Goal: Transaction & Acquisition: Purchase product/service

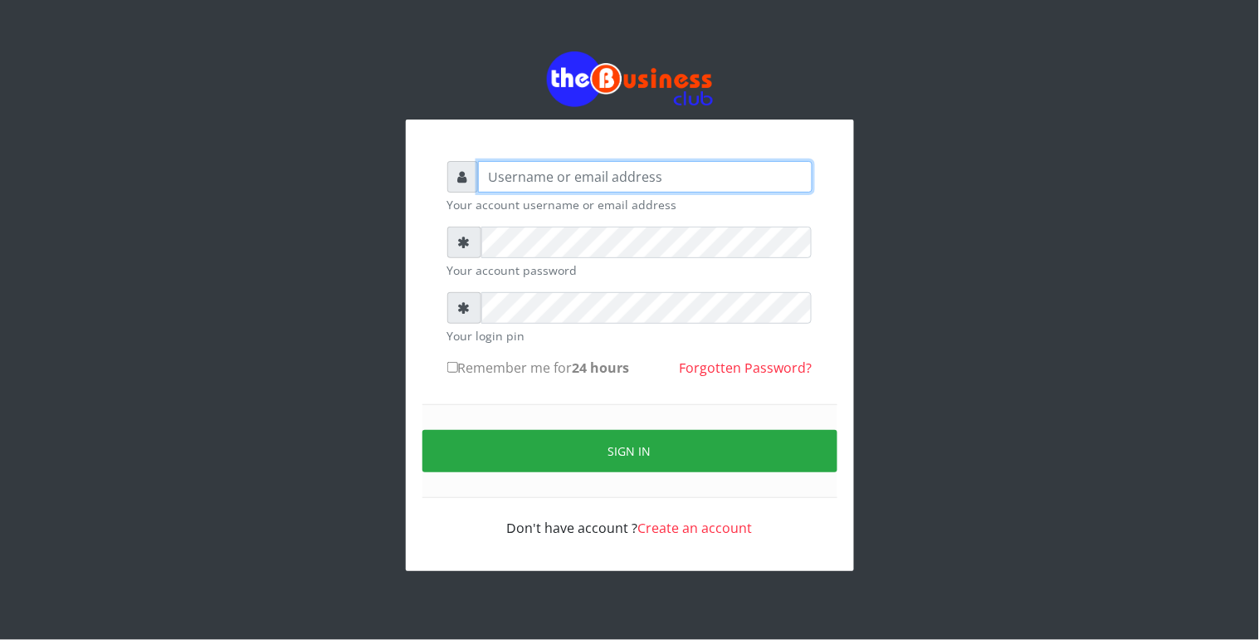
type input "Revgaly"
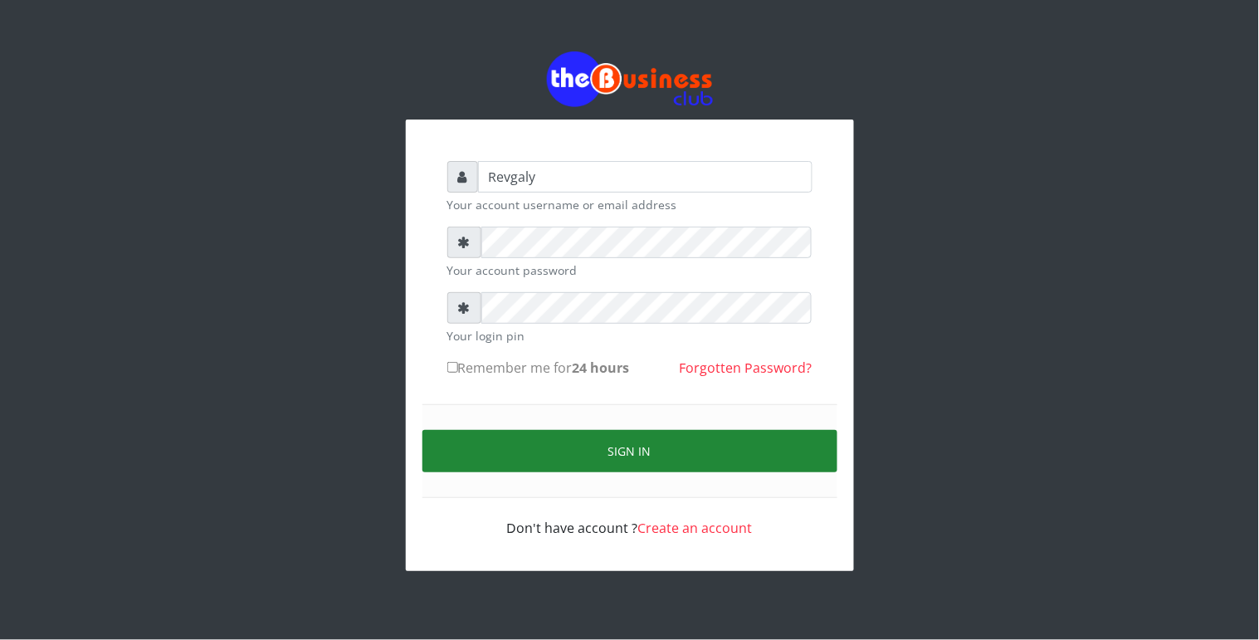
click at [482, 446] on button "Sign in" at bounding box center [629, 451] width 415 height 42
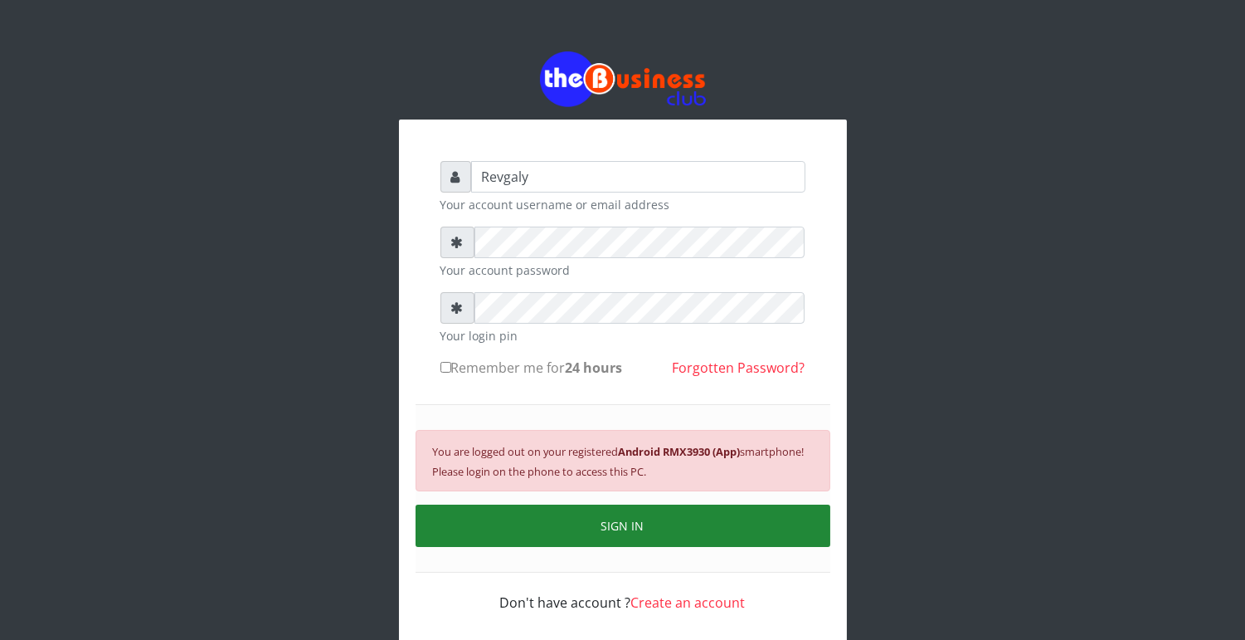
click at [606, 517] on button "SIGN IN" at bounding box center [623, 525] width 415 height 42
click at [602, 510] on button "SIGN IN" at bounding box center [623, 525] width 415 height 42
click at [648, 542] on button "SIGN IN" at bounding box center [623, 525] width 415 height 42
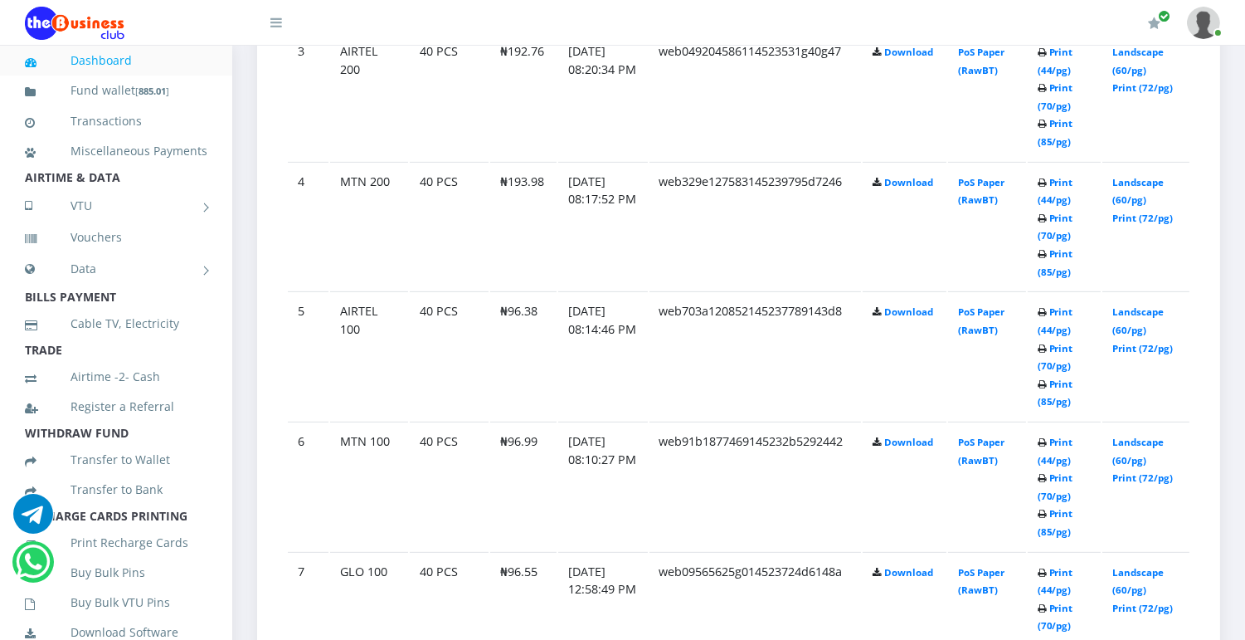
scroll to position [1294, 0]
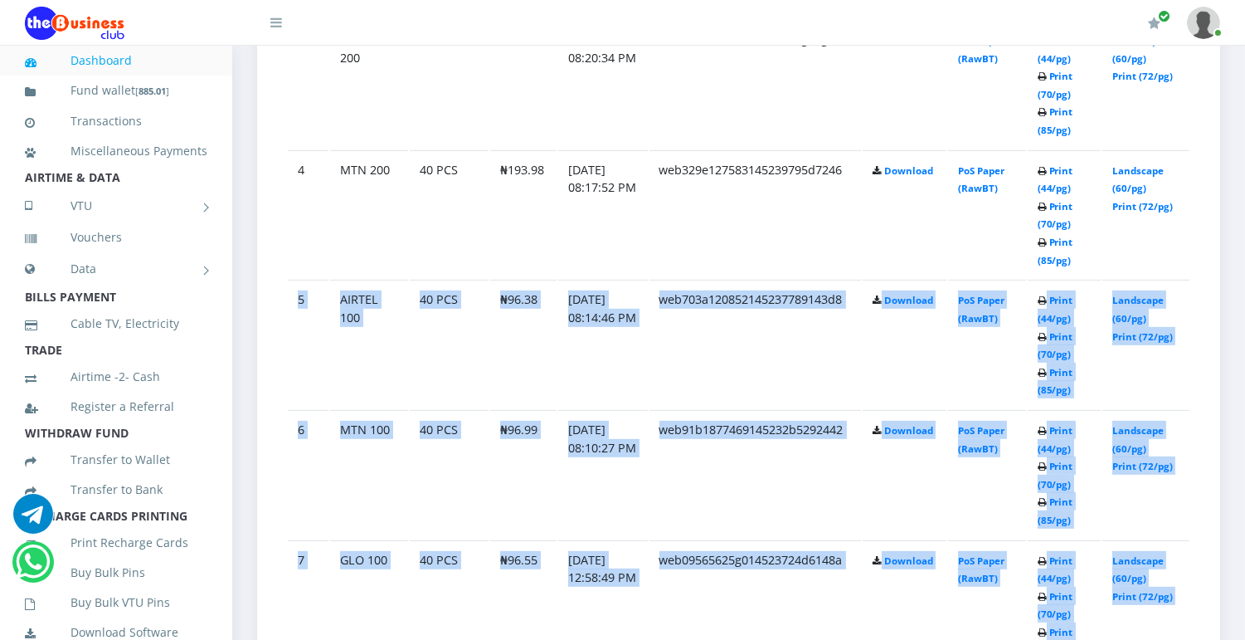
click at [1237, 278] on div "₦ 885 Wallet 0/0" at bounding box center [738, 643] width 1013 height 3645
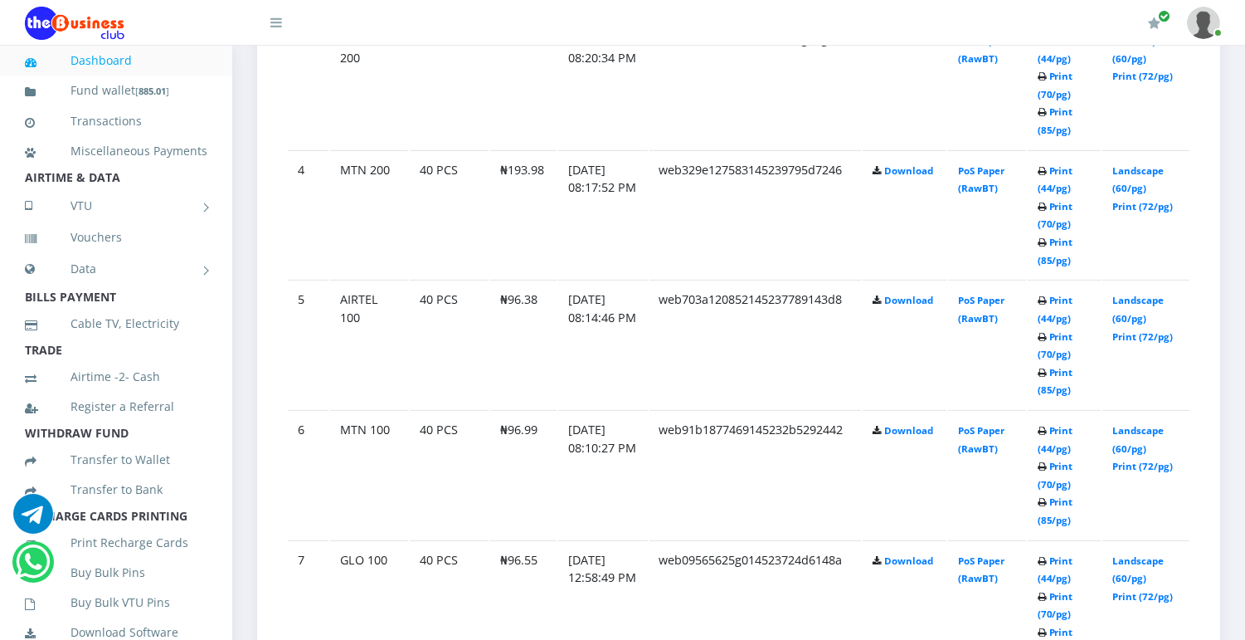
click at [1237, 278] on div "₦ 885 Wallet 0/0" at bounding box center [738, 643] width 1013 height 3645
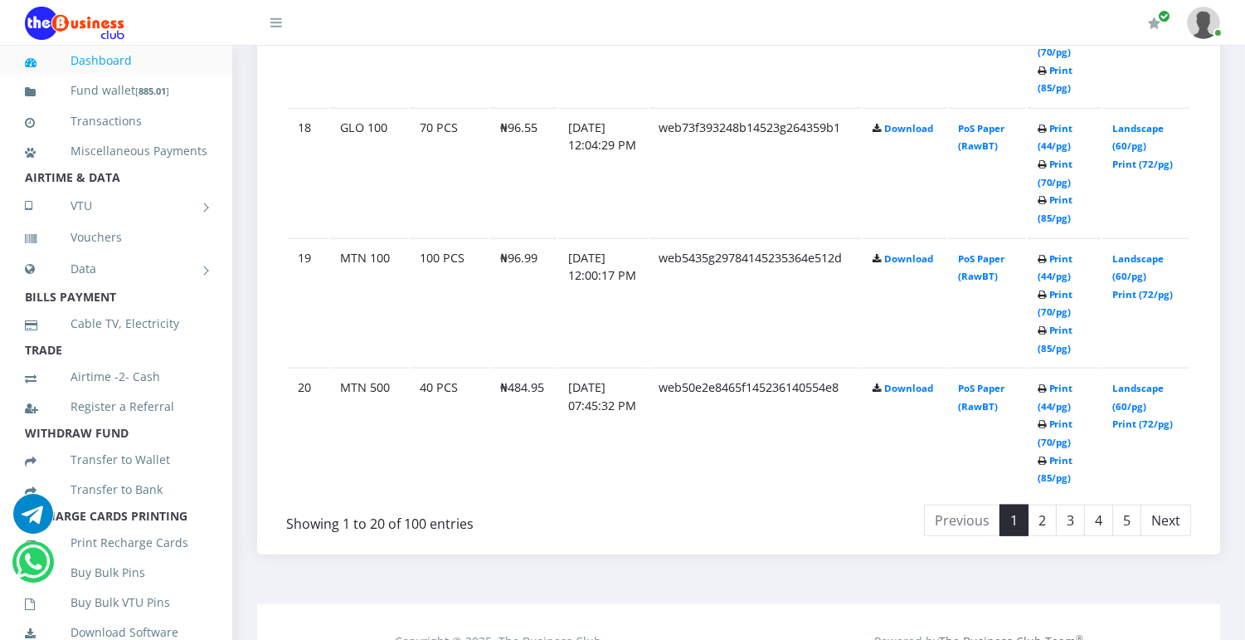
scroll to position [3168, 0]
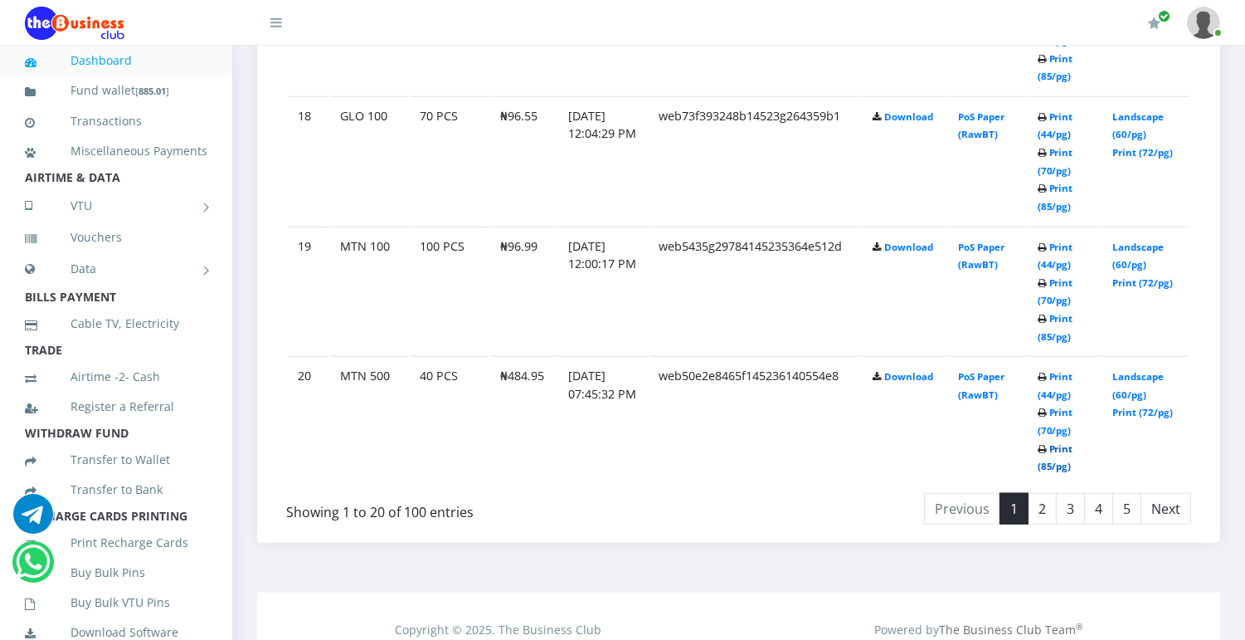
click at [1049, 450] on link "Print (85/pg)" at bounding box center [1056, 457] width 36 height 31
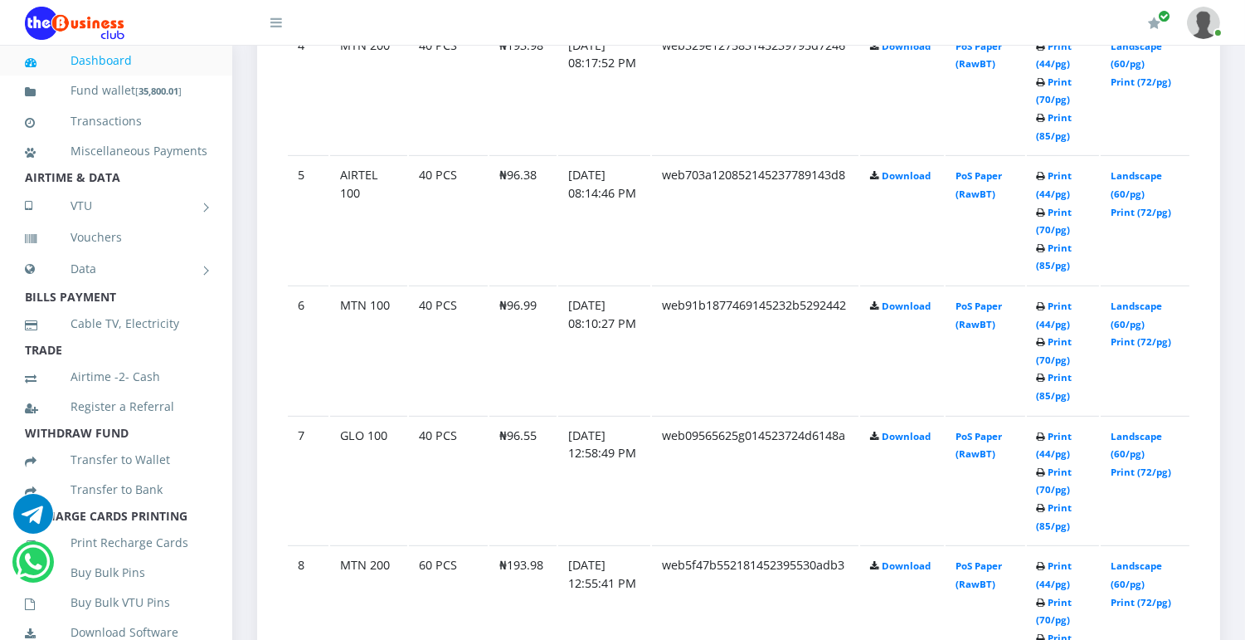
scroll to position [859, 0]
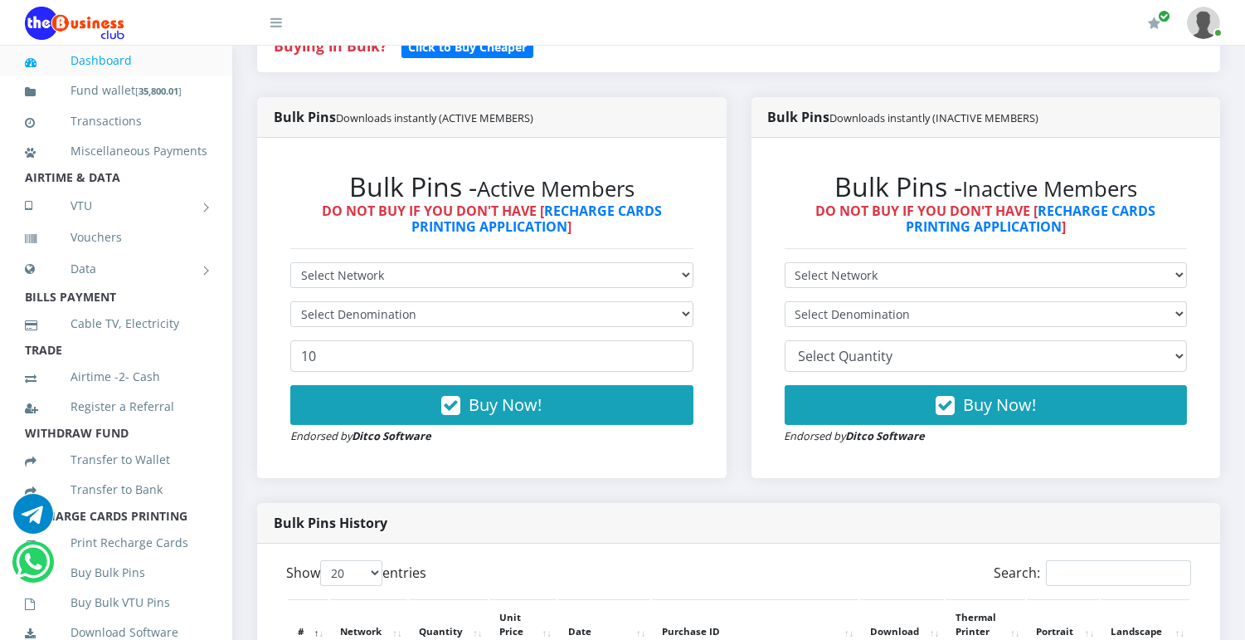
scroll to position [409, 0]
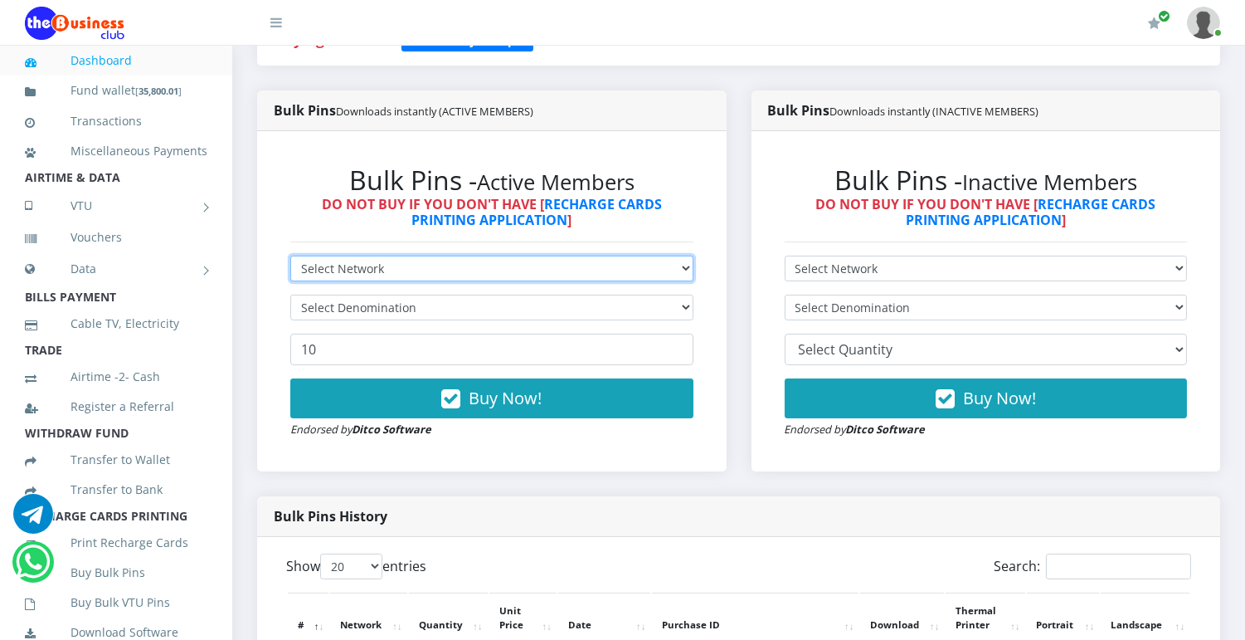
click at [641, 263] on select "Select Network MTN Globacom 9Mobile Airtel" at bounding box center [491, 269] width 403 height 26
click at [684, 267] on select "Select Network MTN Globacom 9Mobile Airtel" at bounding box center [491, 269] width 403 height 26
select select "MTN"
click at [290, 256] on select "Select Network MTN Globacom 9Mobile Airtel" at bounding box center [491, 269] width 403 height 26
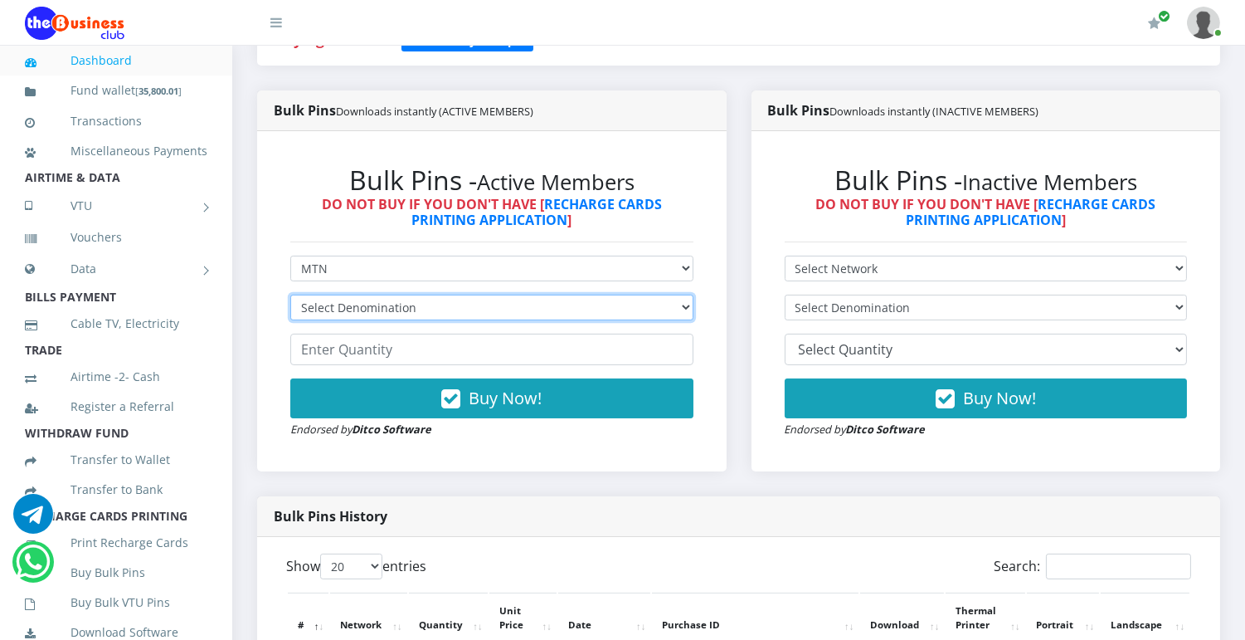
click at [615, 305] on select "Select Denomination MTN NGN100 - ₦96.99 MTN NGN200 - ₦193.98 MTN NGN400 - ₦387.…" at bounding box center [491, 308] width 403 height 26
select select "484.95-500"
click at [290, 295] on select "Select Denomination MTN NGN100 - ₦96.99 MTN NGN200 - ₦193.98 MTN NGN400 - ₦387.…" at bounding box center [491, 308] width 403 height 26
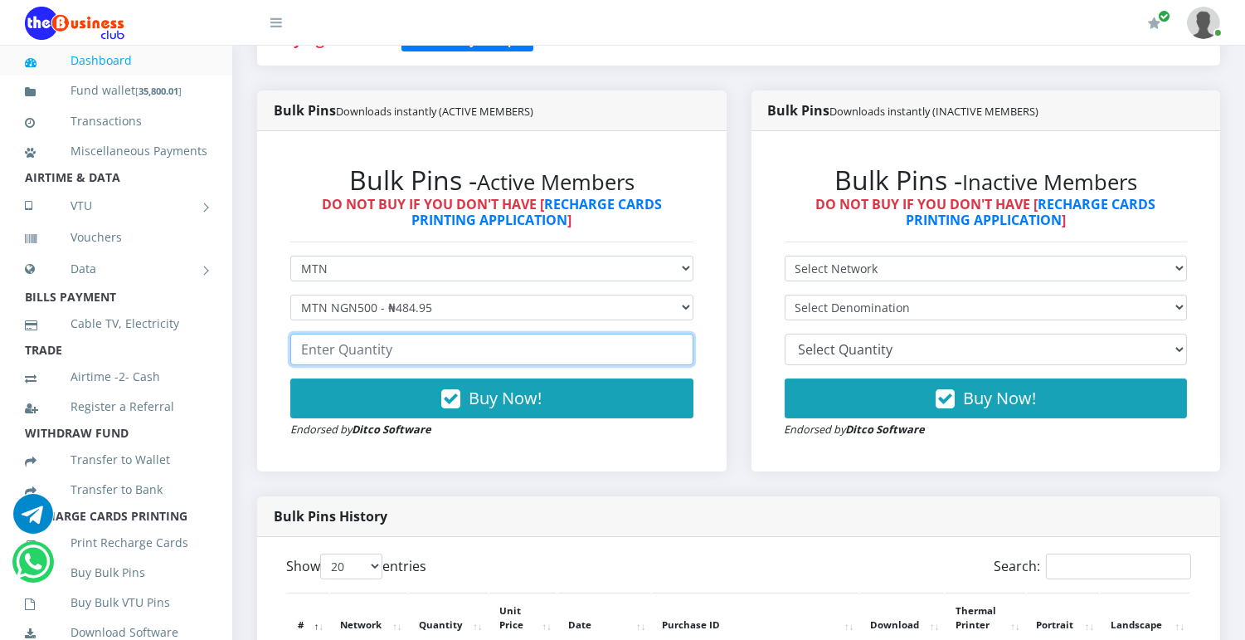
click at [546, 357] on input "number" at bounding box center [491, 350] width 403 height 32
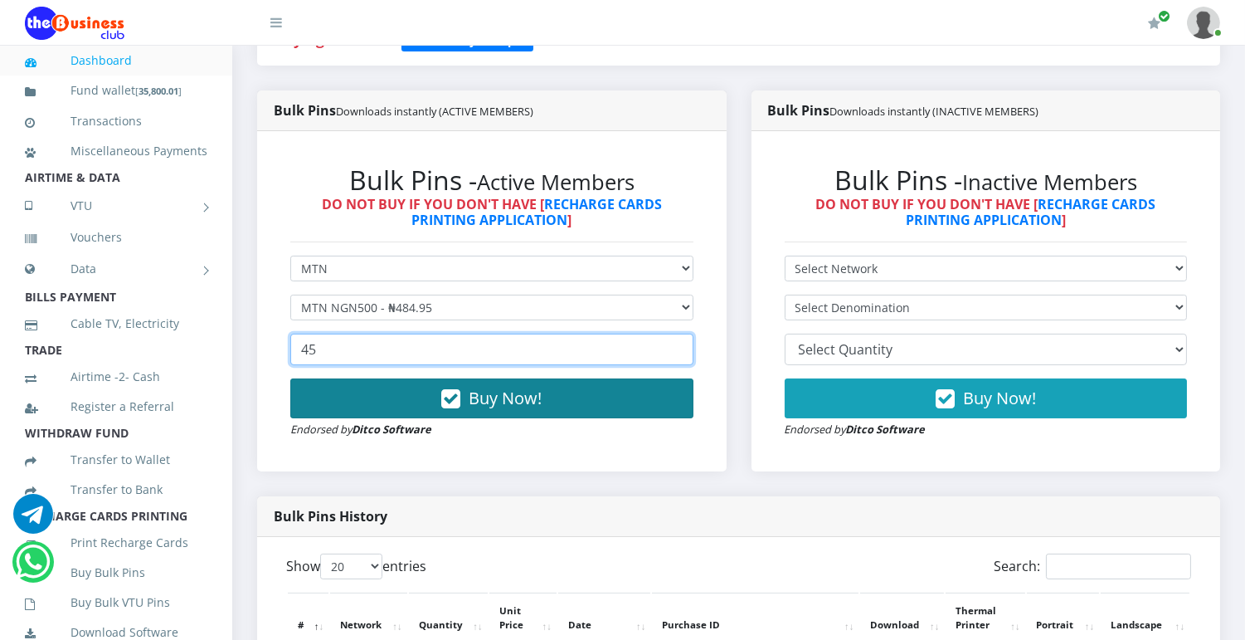
type input "45"
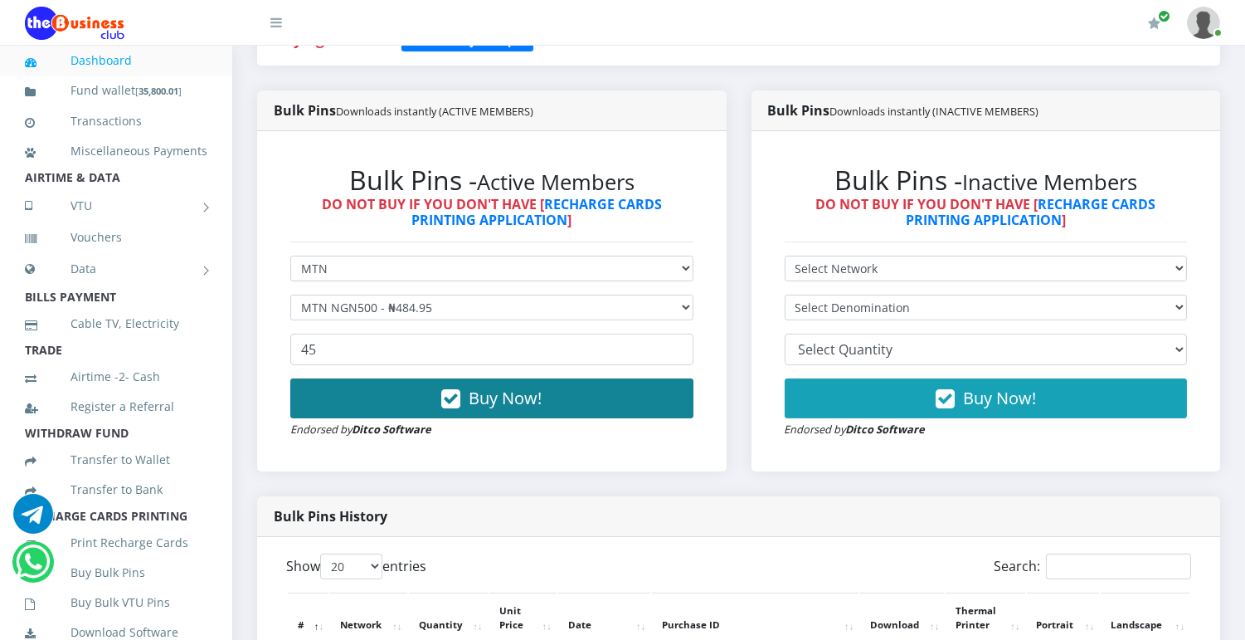
click at [509, 393] on span "Buy Now!" at bounding box center [505, 398] width 73 height 22
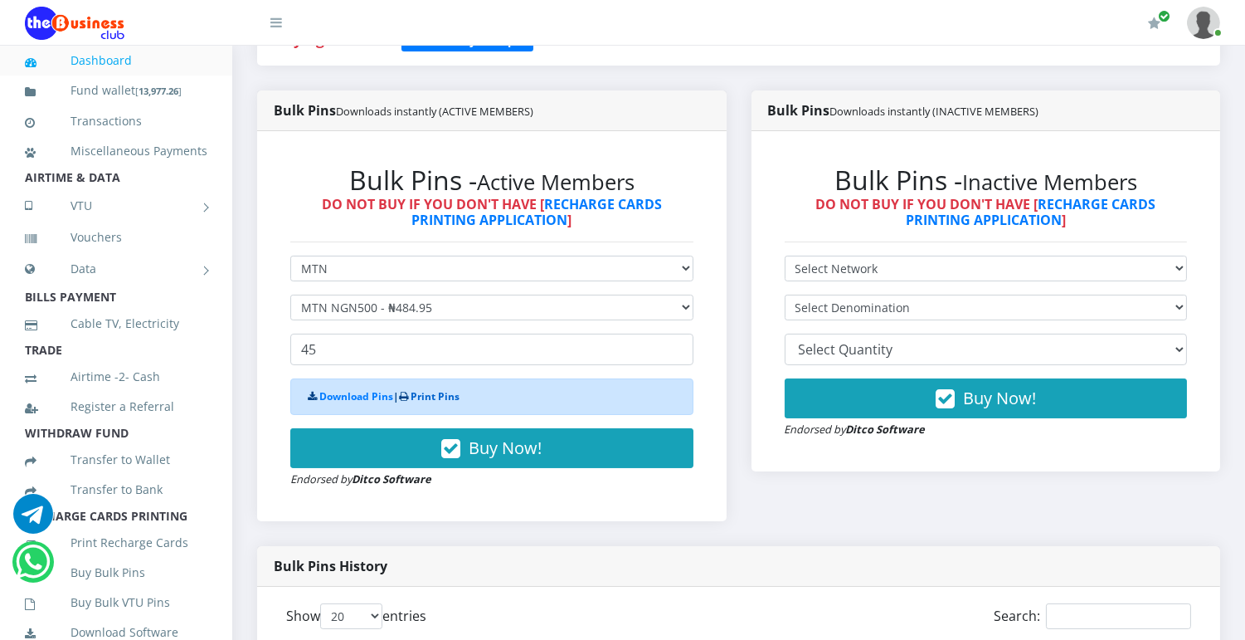
click at [451, 394] on link "Print Pins" at bounding box center [435, 396] width 49 height 14
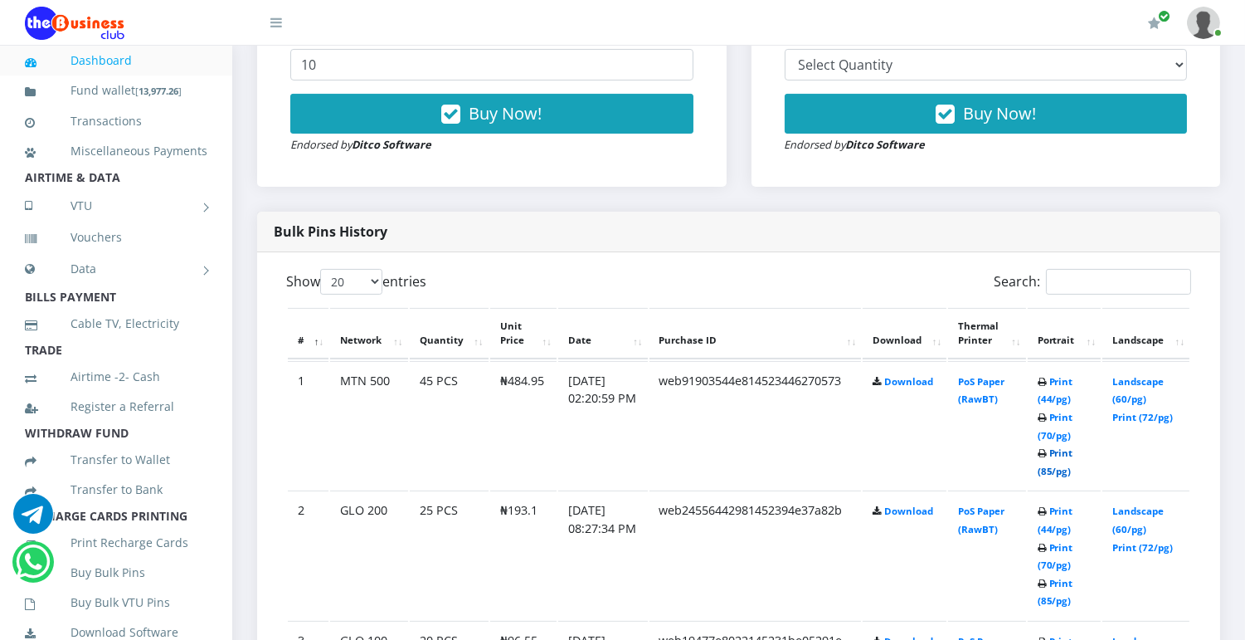
click at [1058, 467] on link "Print (85/pg)" at bounding box center [1056, 461] width 36 height 31
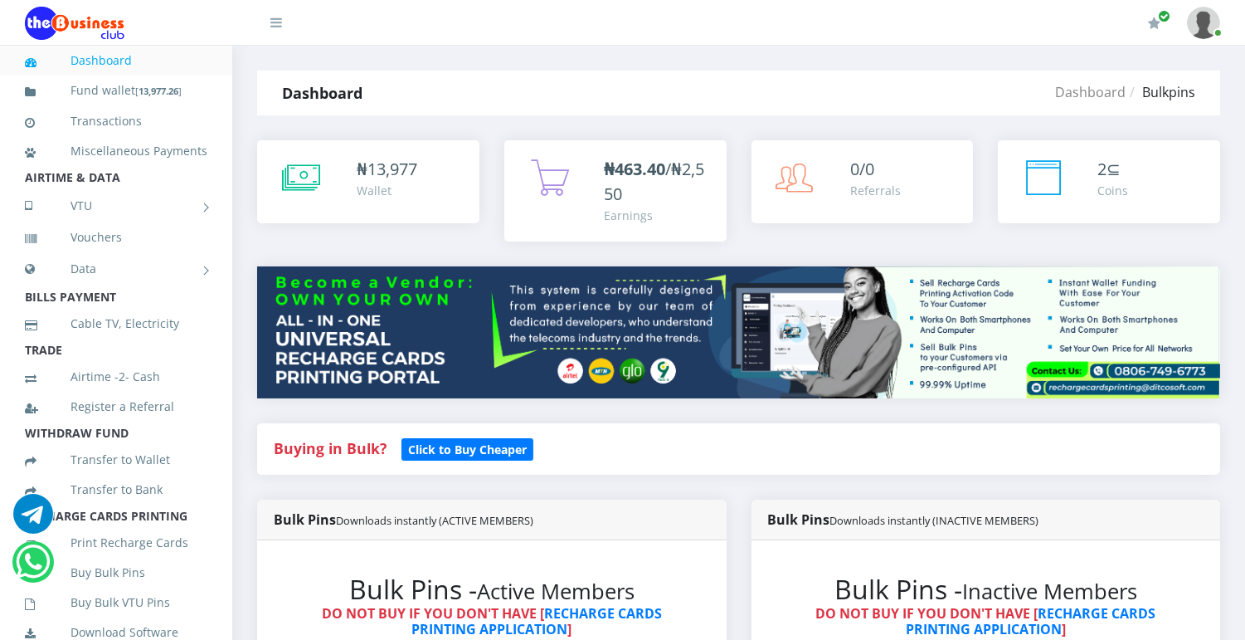
scroll to position [559, 0]
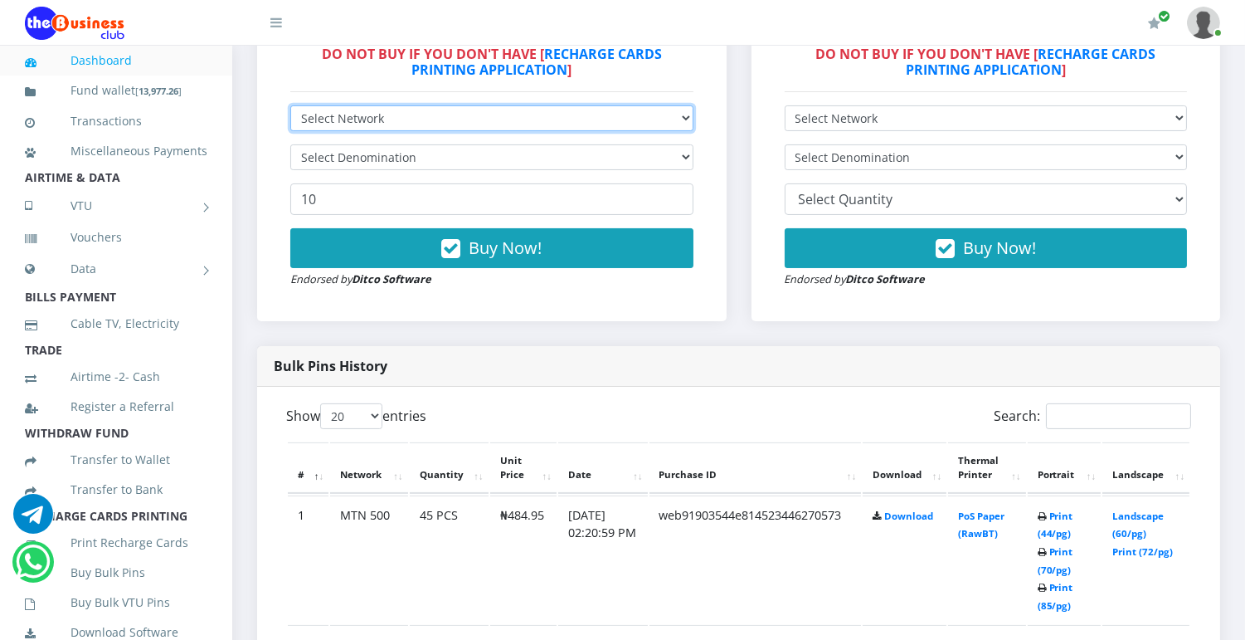
click at [648, 114] on select "Select Network MTN Globacom 9Mobile Airtel" at bounding box center [491, 118] width 403 height 26
select select "Airtel"
click at [290, 105] on select "Select Network MTN Globacom 9Mobile Airtel" at bounding box center [491, 118] width 403 height 26
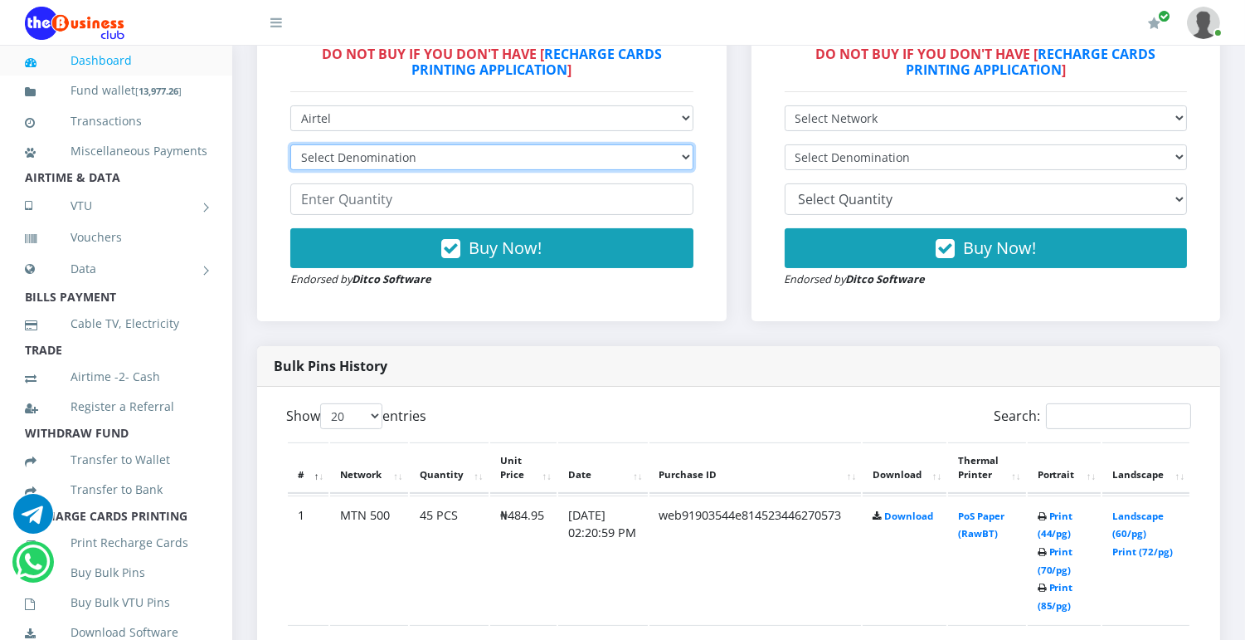
click at [674, 148] on select "Select Denomination Airtel NGN100 - ₦96.38 Airtel NGN200 - ₦192.76 Airtel NGN50…" at bounding box center [491, 157] width 403 height 26
select select "481.9-500"
click at [290, 144] on select "Select Denomination Airtel NGN100 - ₦96.38 Airtel NGN200 - ₦192.76 Airtel NGN50…" at bounding box center [491, 157] width 403 height 26
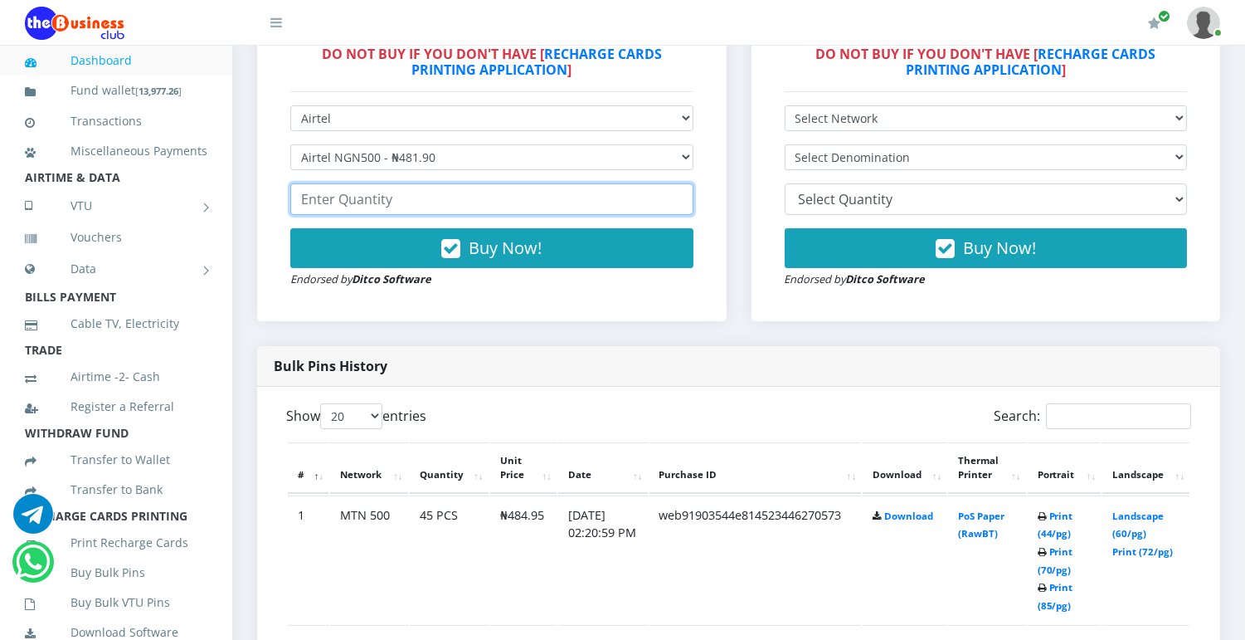
click at [393, 206] on input "number" at bounding box center [491, 199] width 403 height 32
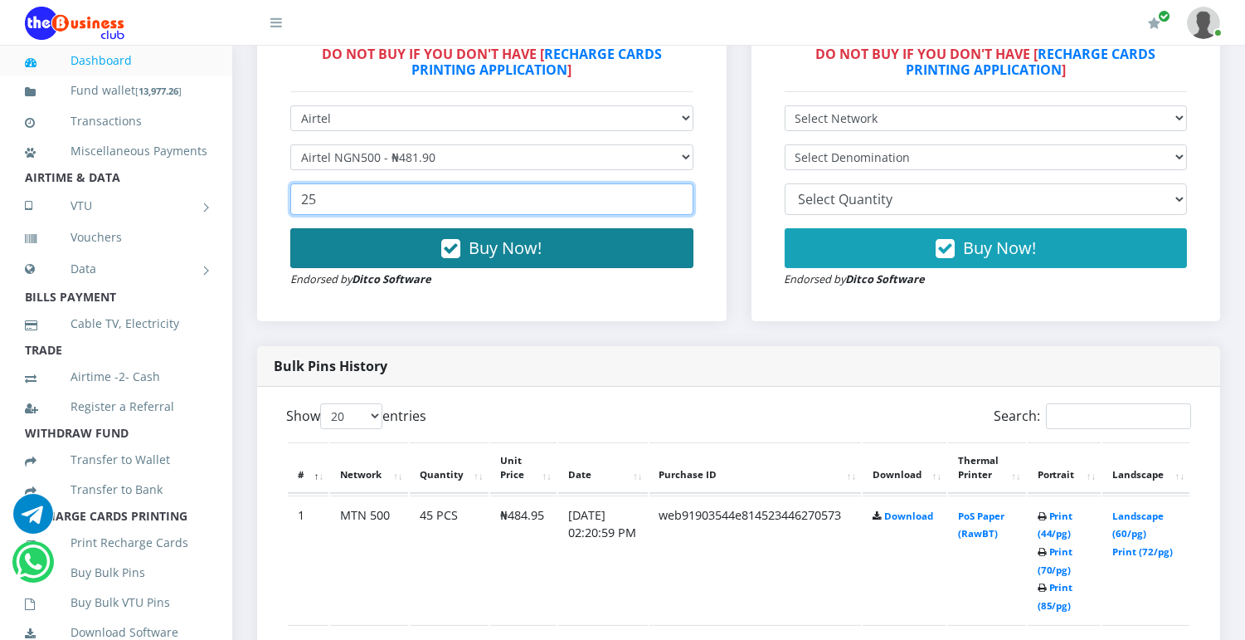
type input "25"
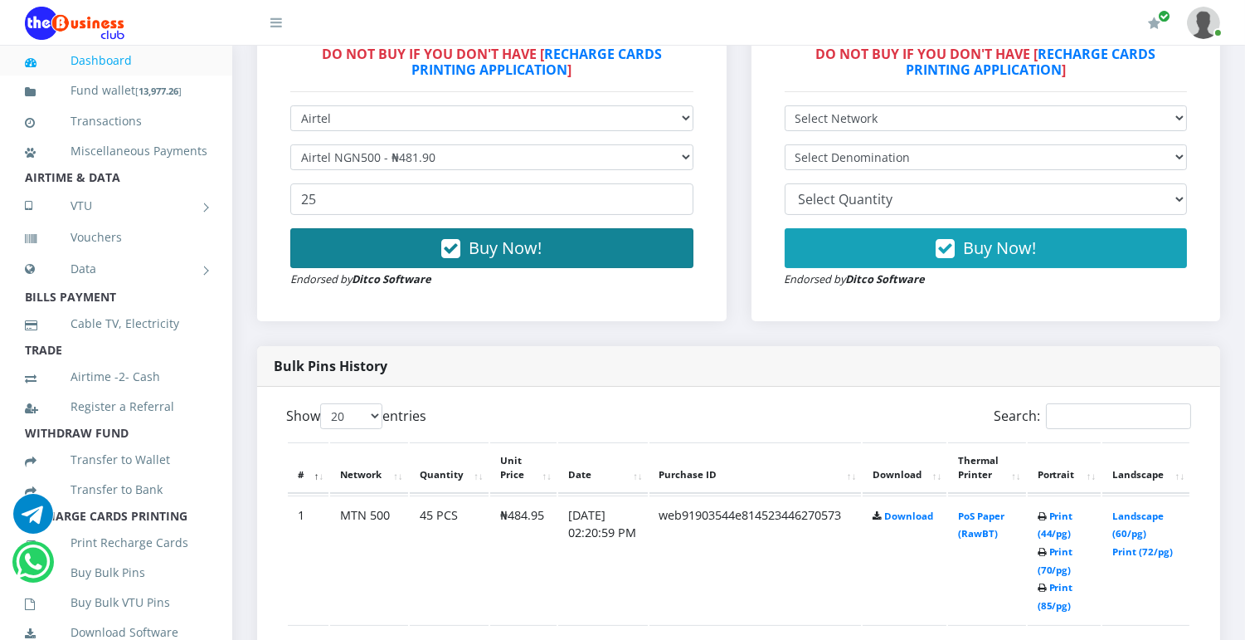
click at [423, 244] on button "Buy Now!" at bounding box center [491, 248] width 403 height 40
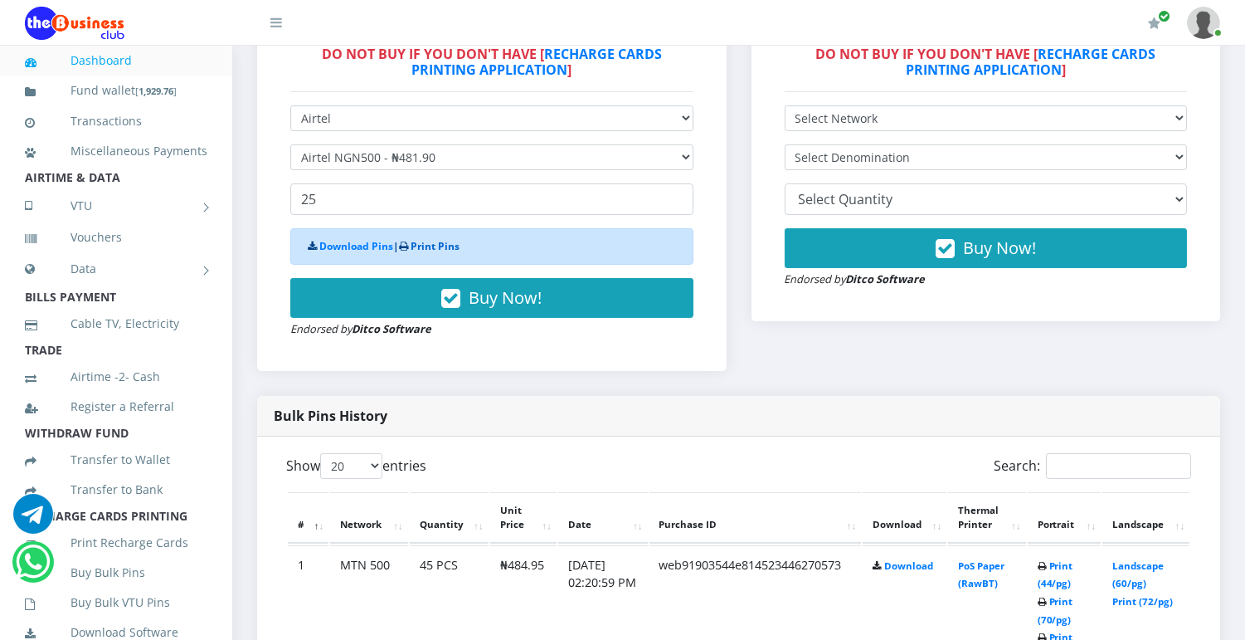
click at [425, 242] on link "Print Pins" at bounding box center [435, 246] width 49 height 14
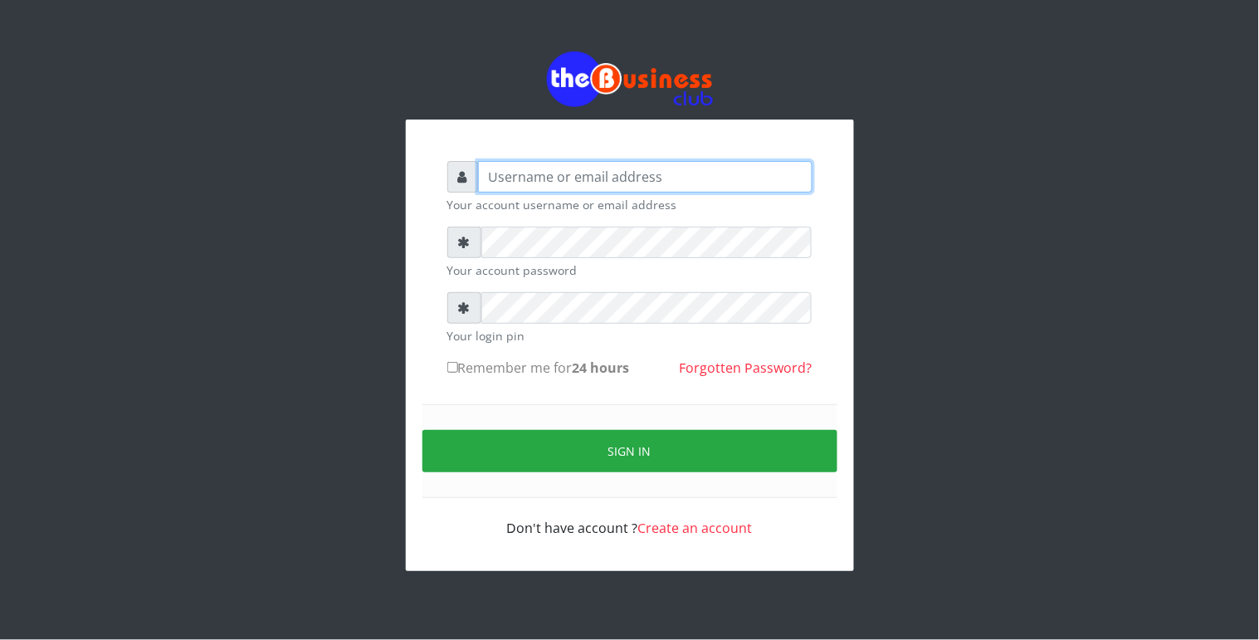
type input "Revgaly"
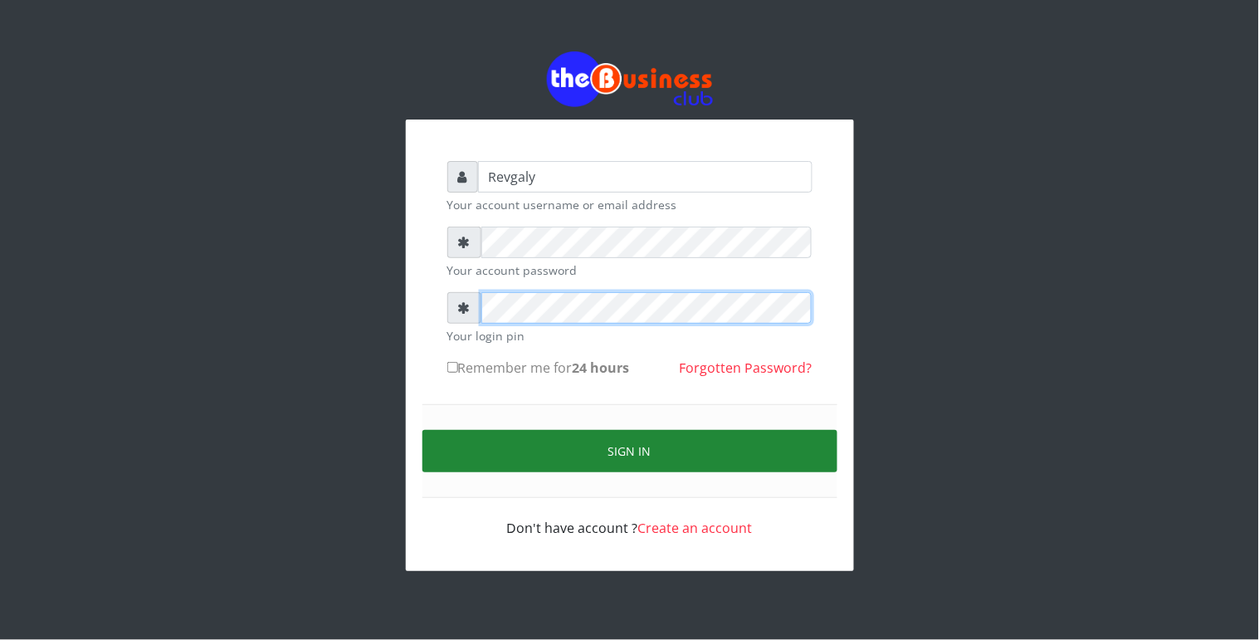
click at [470, 450] on form "Revgaly Your account username or email address Your account password Your login…" at bounding box center [629, 349] width 365 height 377
click at [470, 450] on button "Sign in" at bounding box center [629, 451] width 415 height 42
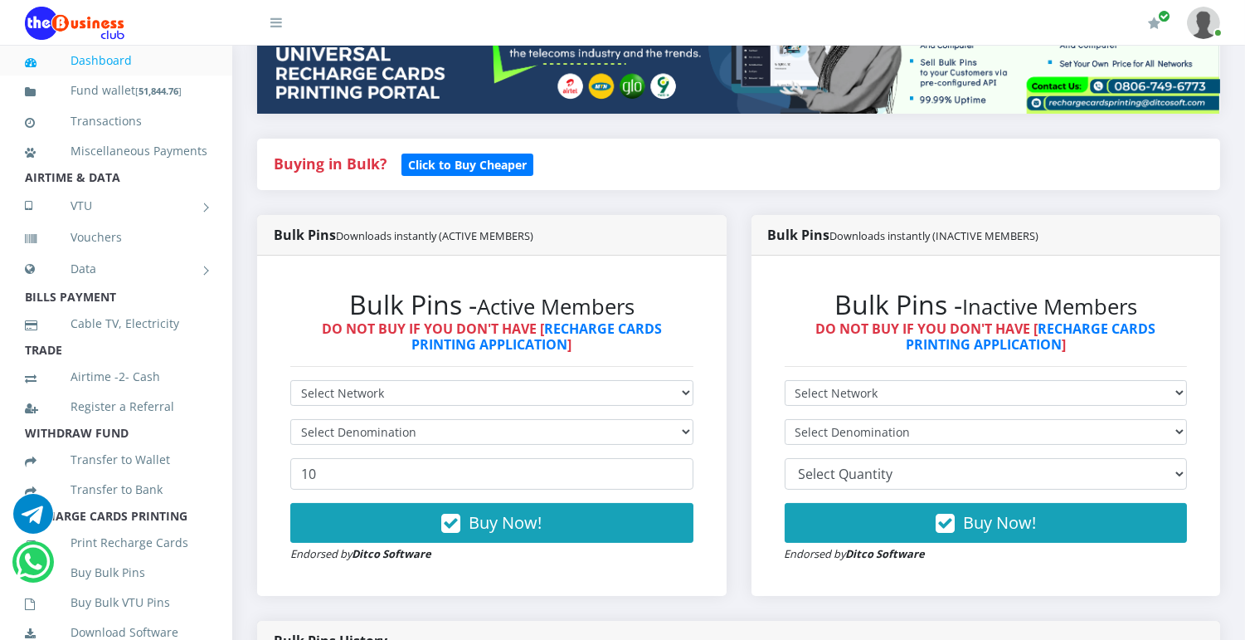
scroll to position [480, 0]
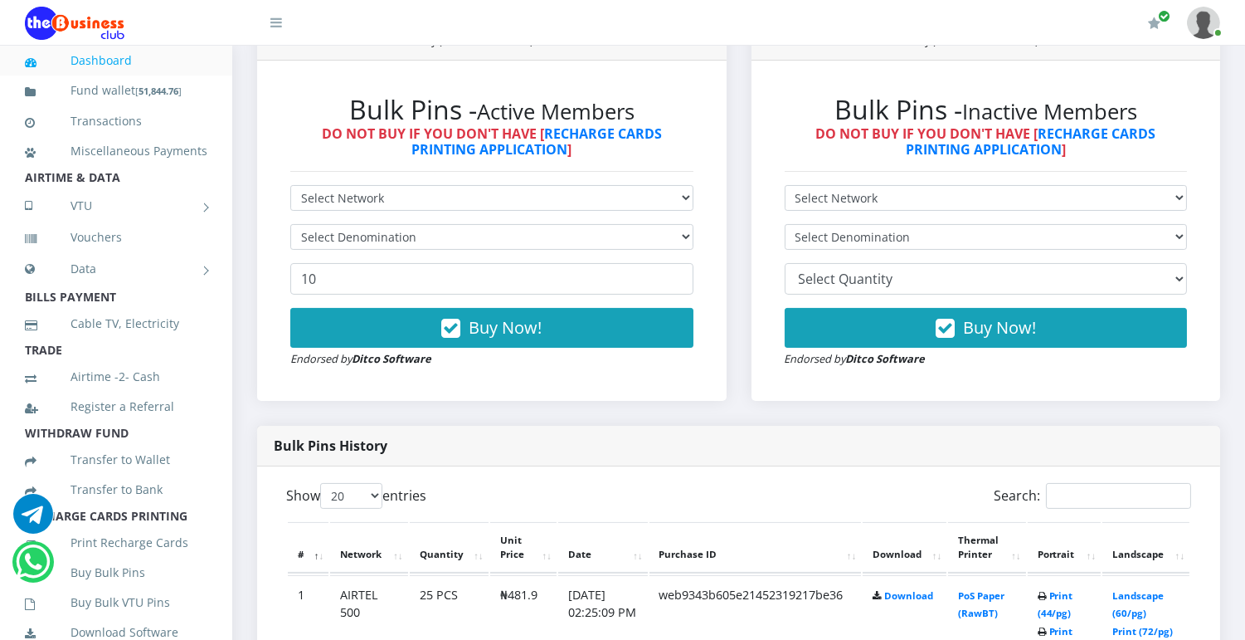
click at [595, 180] on div "Bulk Pins - Active Members DO NOT BUY IF YOU DON'T HAVE [ RECHARGE CARDS PRINTI…" at bounding box center [492, 230] width 436 height 307
click at [607, 191] on select "Select Network MTN Globacom 9Mobile Airtel" at bounding box center [491, 198] width 403 height 26
select select "MTN"
click at [290, 185] on select "Select Network MTN Globacom 9Mobile Airtel" at bounding box center [491, 198] width 403 height 26
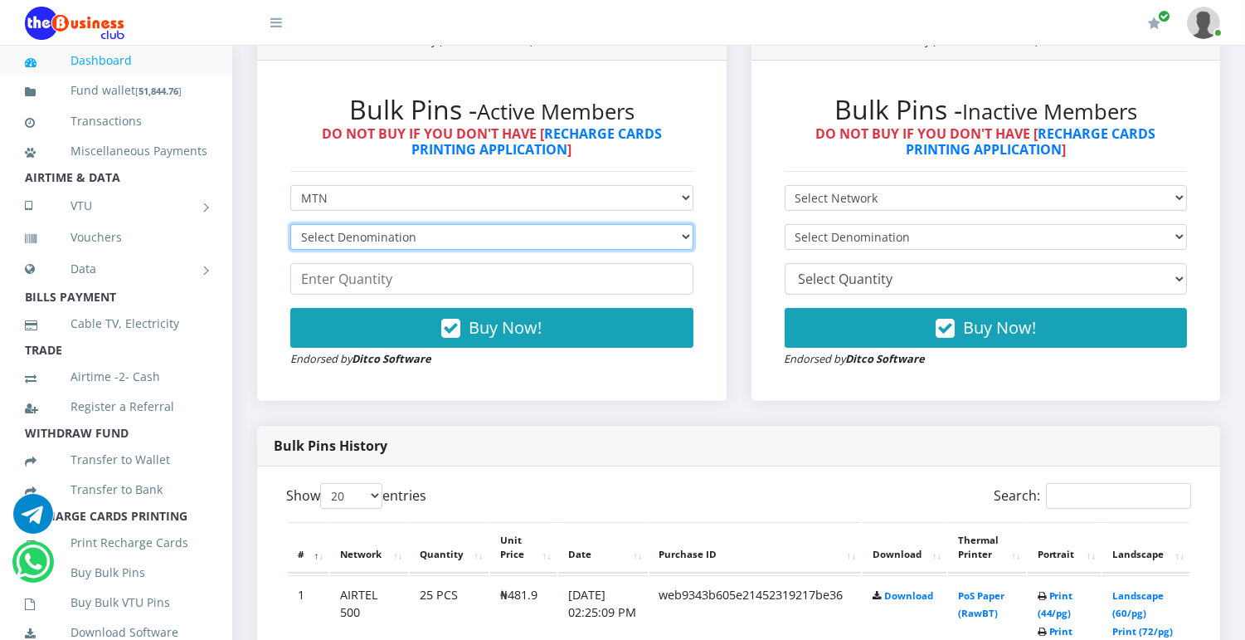
click at [554, 229] on select "Select Denomination MTN NGN100 - ₦96.99 MTN NGN200 - ₦193.98 MTN NGN400 - ₦387.…" at bounding box center [491, 237] width 403 height 26
select select "193.98-200"
click at [290, 224] on select "Select Denomination MTN NGN100 - ₦96.99 MTN NGN200 - ₦193.98 MTN NGN400 - ₦387.…" at bounding box center [491, 237] width 403 height 26
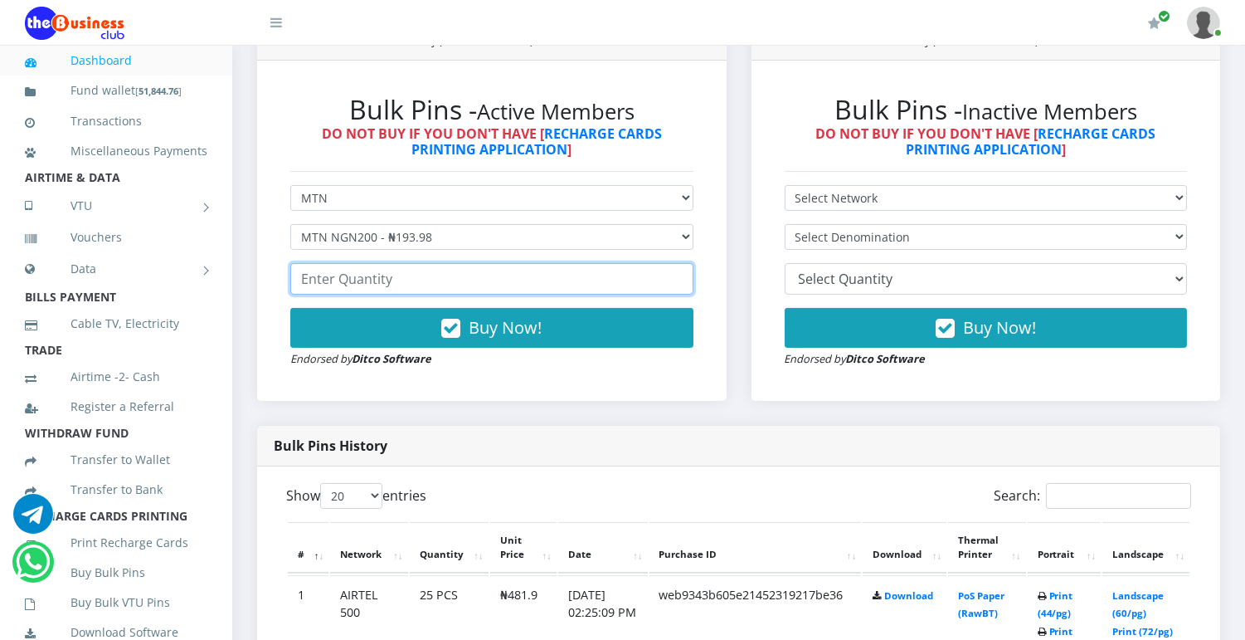
click at [504, 292] on input "number" at bounding box center [491, 279] width 403 height 32
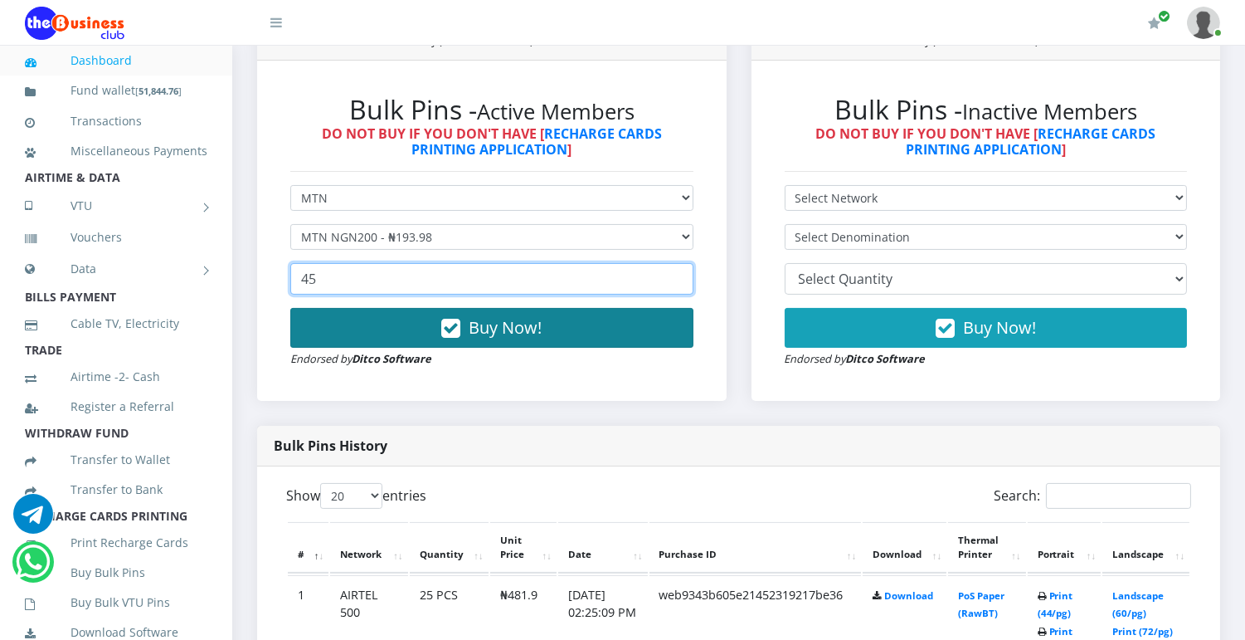
type input "45"
click at [514, 324] on span "Buy Now!" at bounding box center [505, 327] width 73 height 22
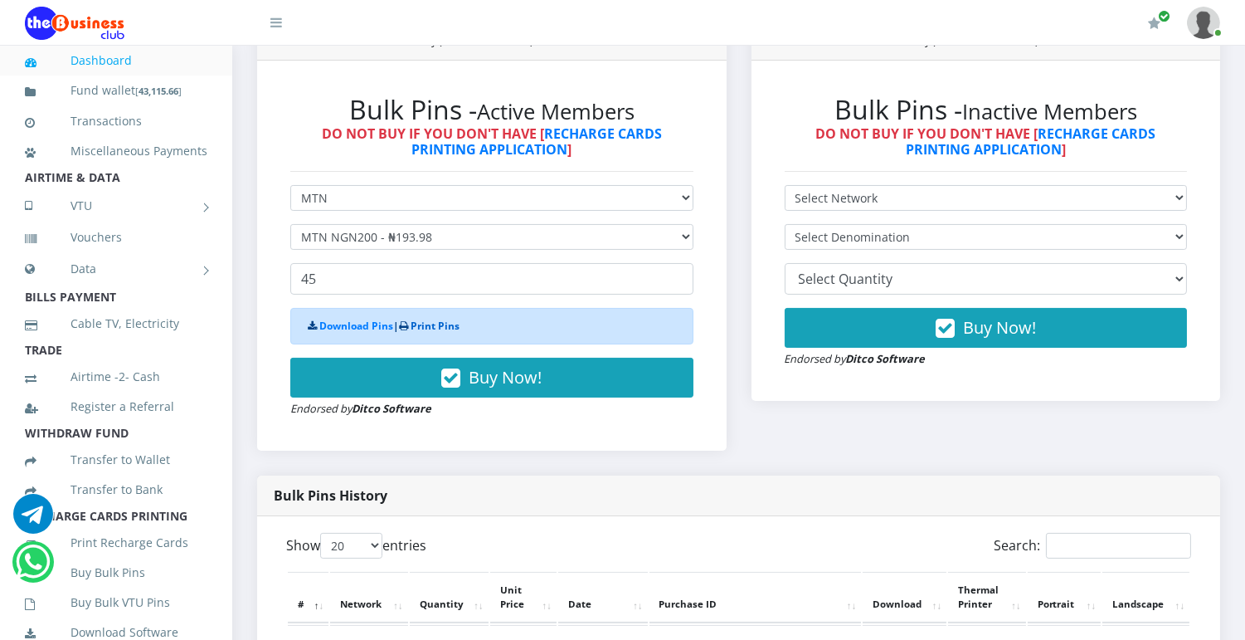
click at [449, 324] on link "Print Pins" at bounding box center [435, 326] width 49 height 14
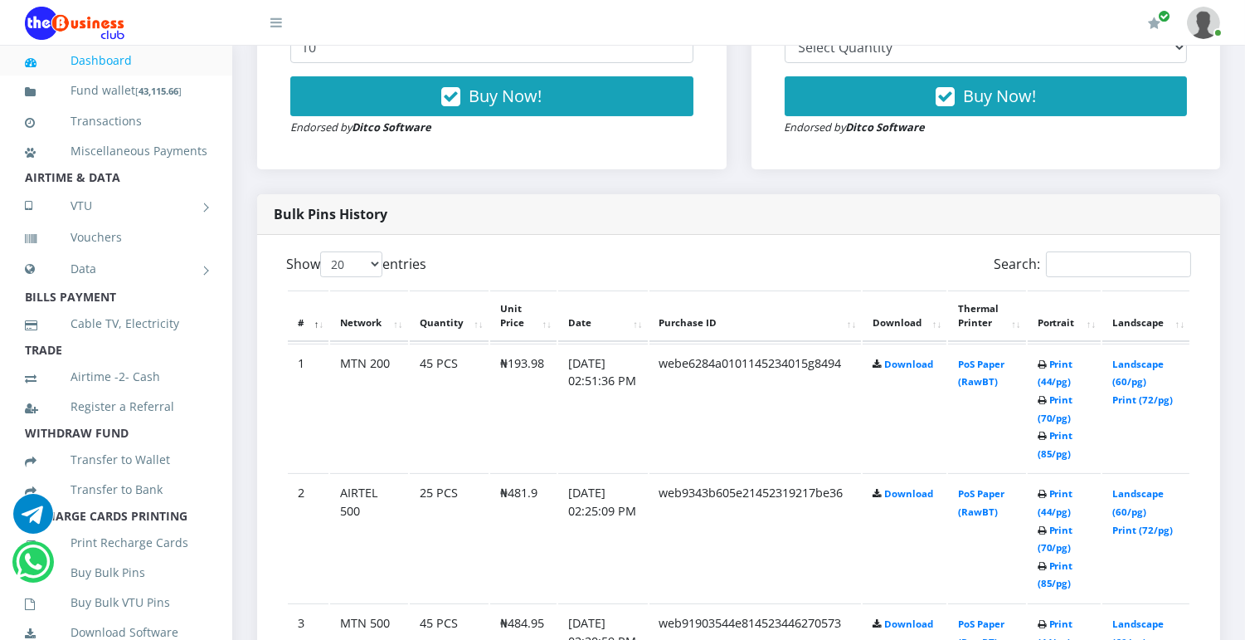
scroll to position [717, 0]
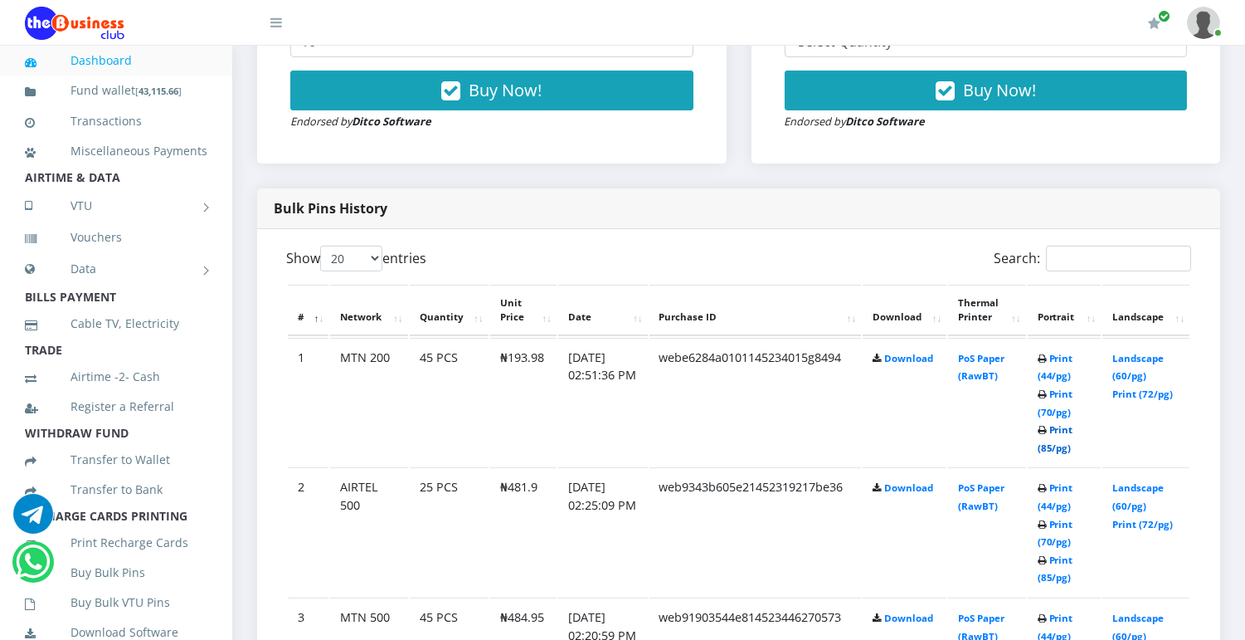
click at [1060, 451] on link "Print (85/pg)" at bounding box center [1056, 438] width 36 height 31
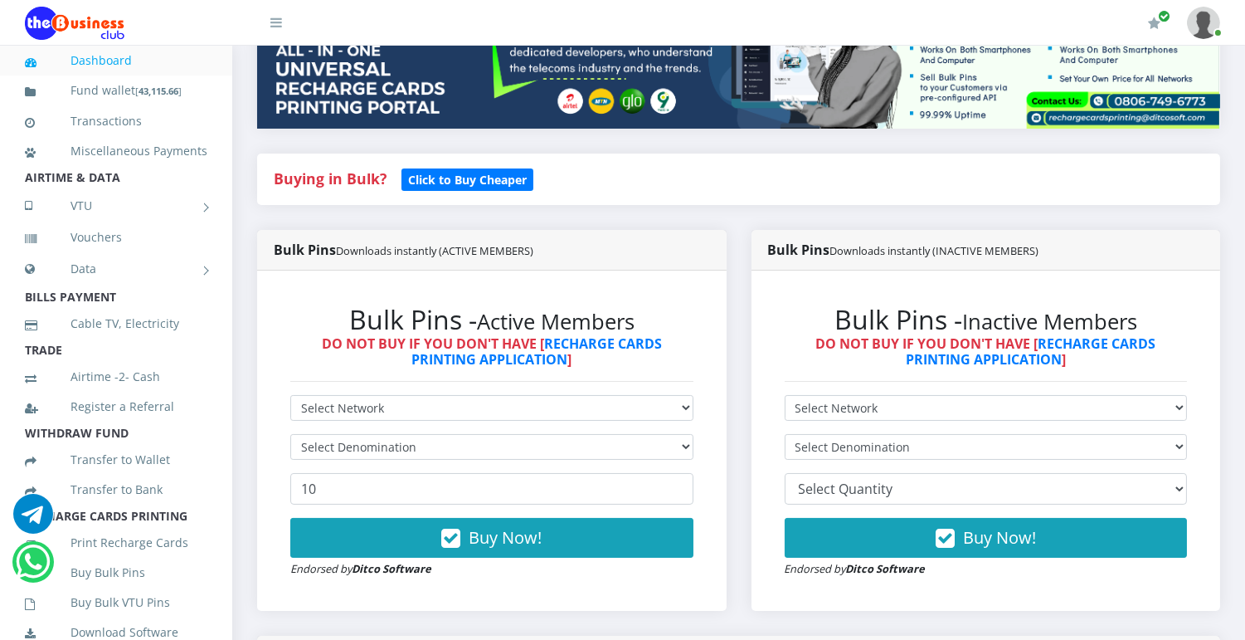
scroll to position [294, 0]
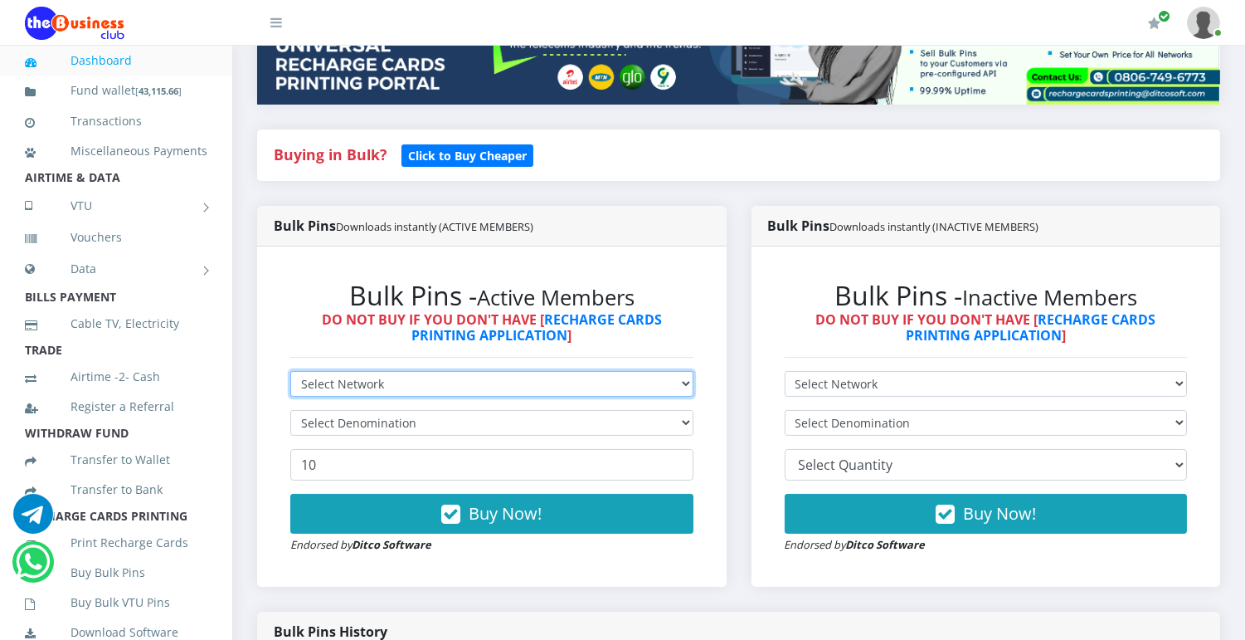
click at [667, 377] on select "Select Network MTN Globacom 9Mobile Airtel" at bounding box center [491, 384] width 403 height 26
select select "Airtel"
click at [290, 371] on select "Select Network MTN Globacom 9Mobile Airtel" at bounding box center [491, 384] width 403 height 26
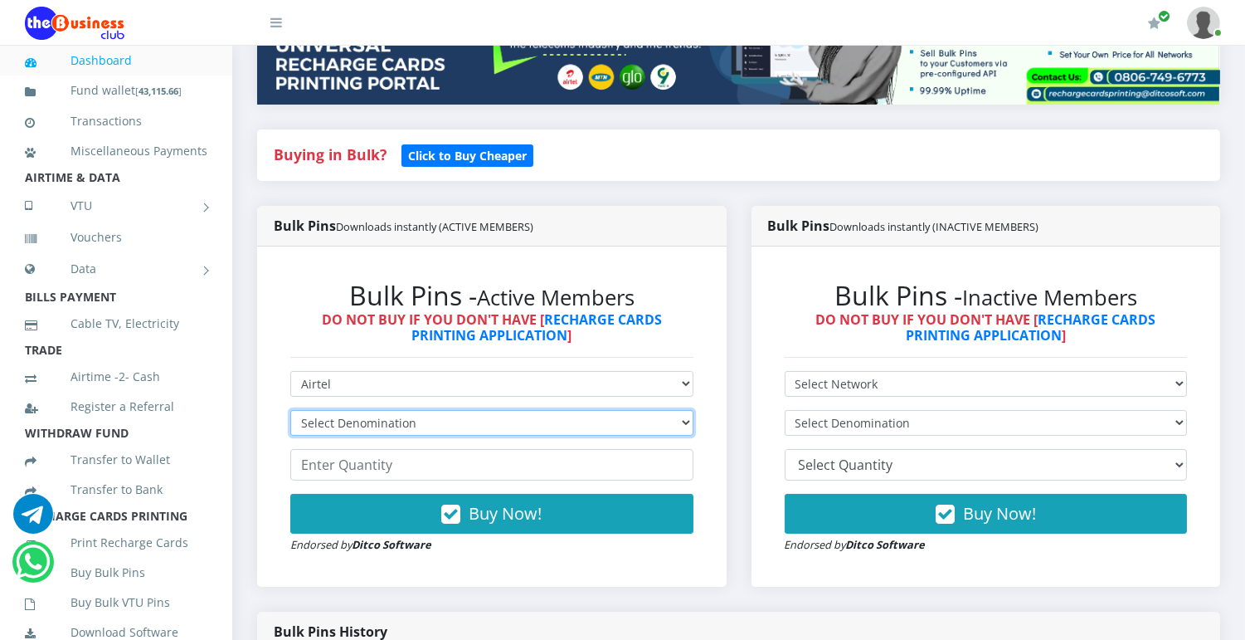
click at [670, 421] on select "Select Denomination Airtel NGN100 - ₦96.38 Airtel NGN200 - ₦192.76 Airtel NGN50…" at bounding box center [491, 423] width 403 height 26
select select "192.76-200"
click at [290, 410] on select "Select Denomination Airtel NGN100 - ₦96.38 Airtel NGN200 - ₦192.76 Airtel NGN50…" at bounding box center [491, 423] width 403 height 26
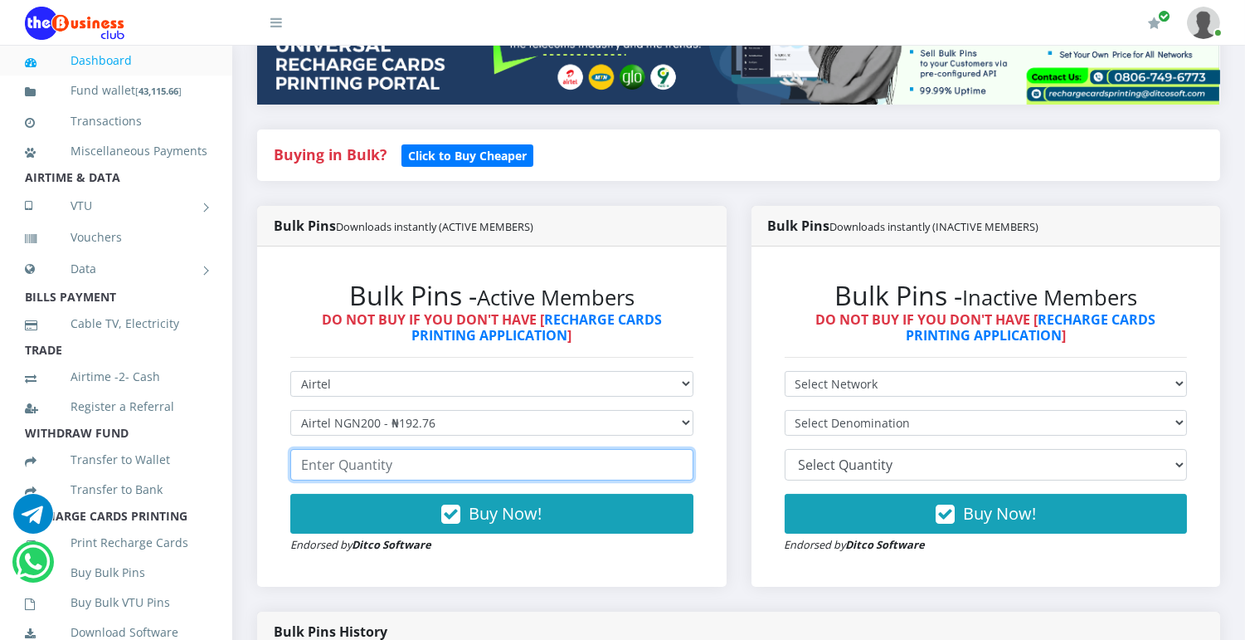
click at [603, 460] on input "number" at bounding box center [491, 465] width 403 height 32
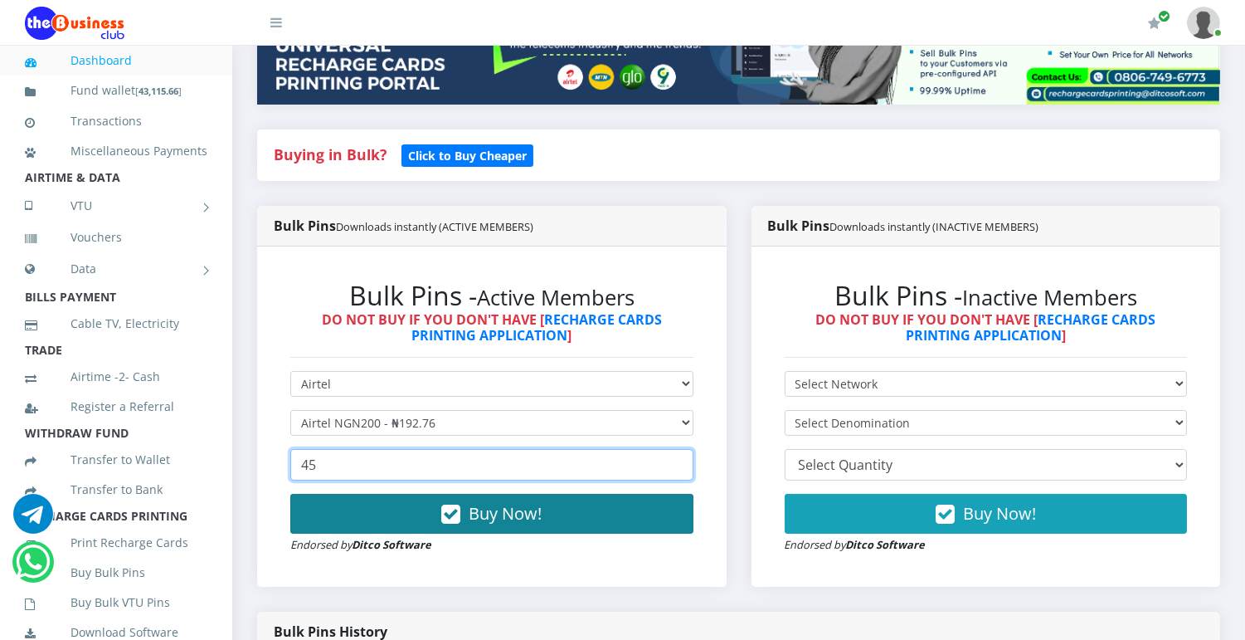
type input "45"
click at [602, 524] on button "Buy Now!" at bounding box center [491, 514] width 403 height 40
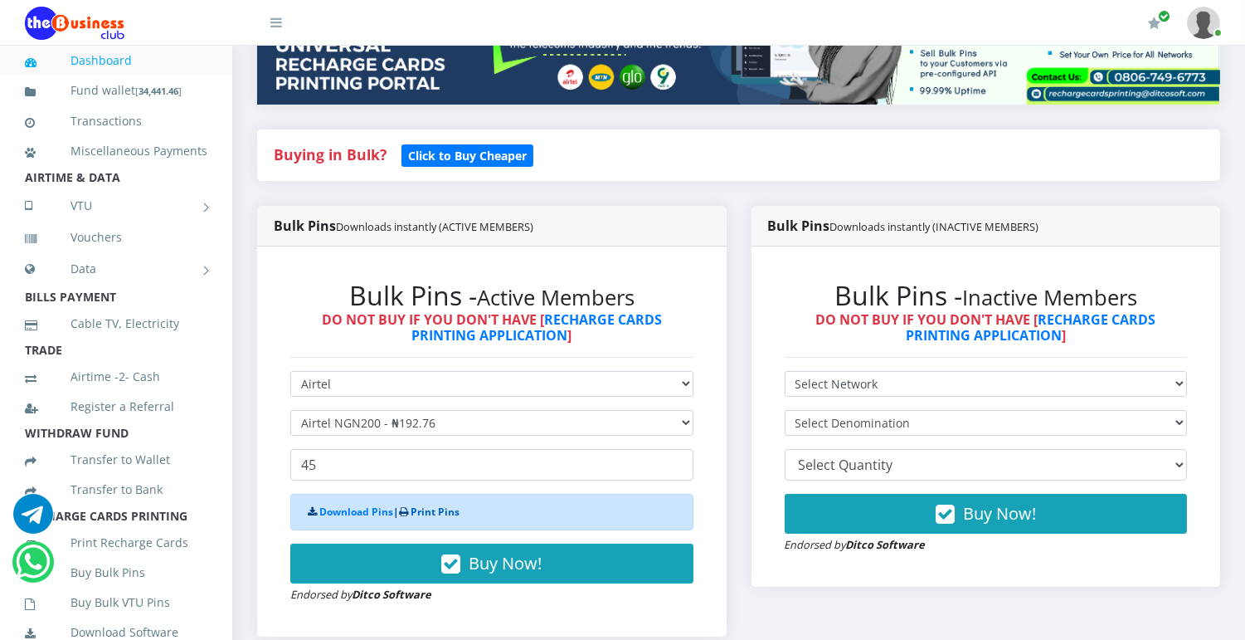
click at [443, 508] on link "Print Pins" at bounding box center [435, 511] width 49 height 14
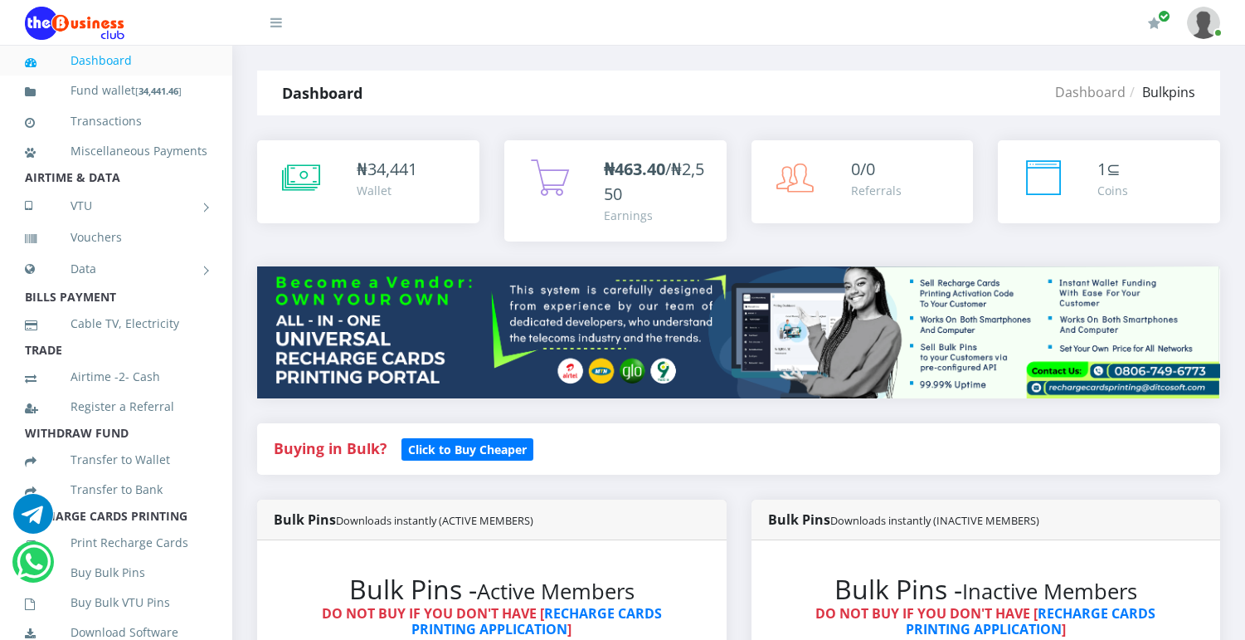
select select "Airtel"
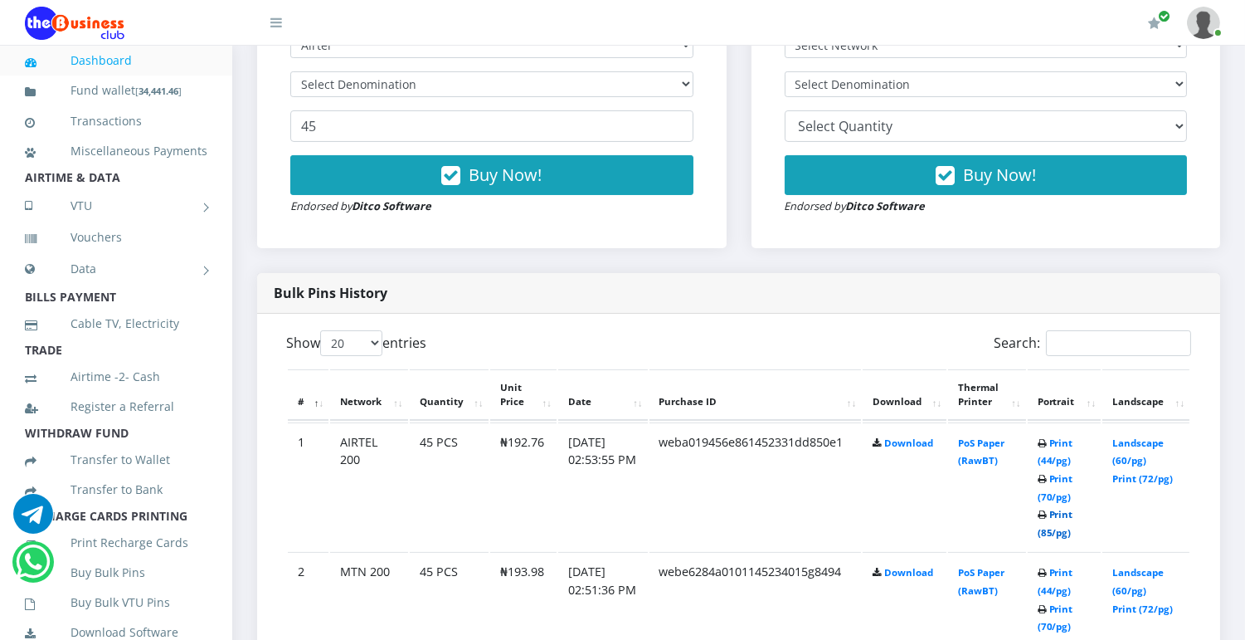
click at [1048, 532] on link "Print (85/pg)" at bounding box center [1056, 523] width 36 height 31
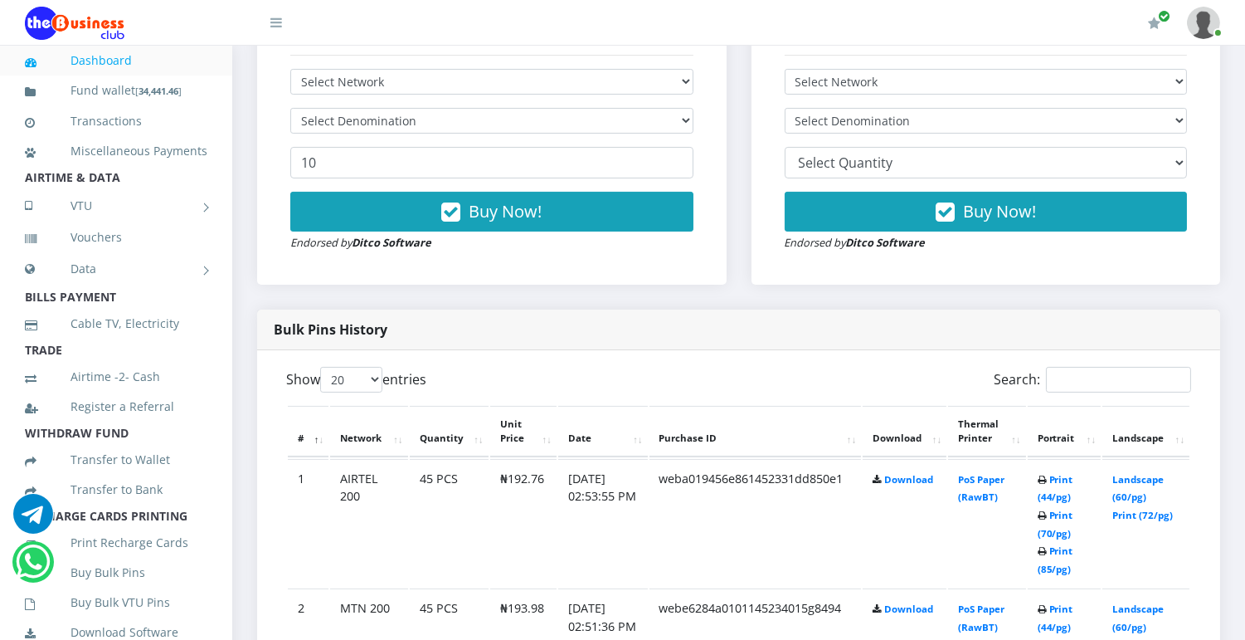
scroll to position [532, 0]
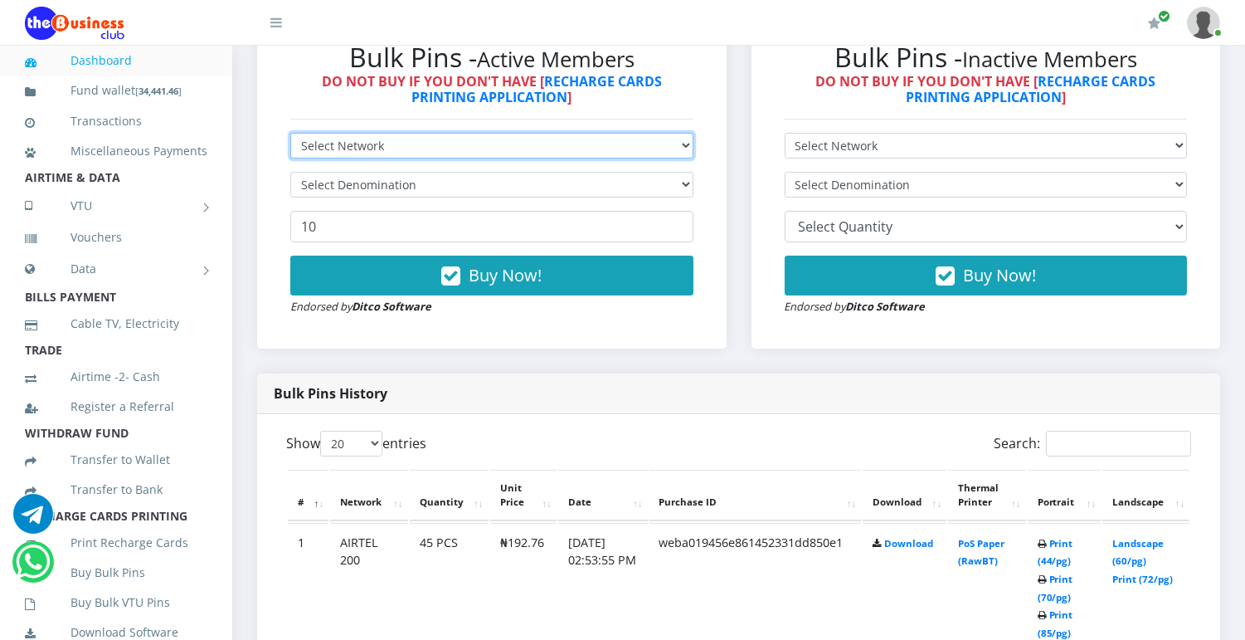
click at [651, 142] on select "Select Network MTN Globacom 9Mobile Airtel" at bounding box center [491, 146] width 403 height 26
select select "MTN"
click at [290, 133] on select "Select Network MTN Globacom 9Mobile Airtel" at bounding box center [491, 146] width 403 height 26
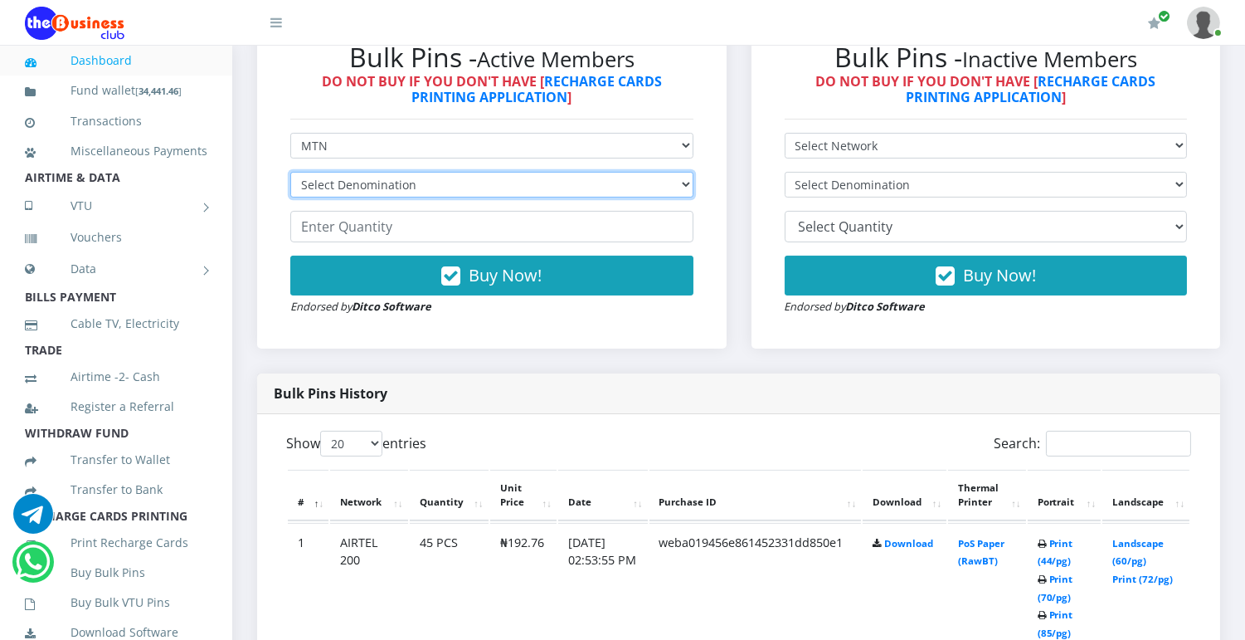
click at [670, 184] on select "Select Denomination MTN NGN100 - ₦96.99 MTN NGN200 - ₦193.98 MTN NGN400 - ₦387.…" at bounding box center [491, 185] width 403 height 26
select select "96.99-100"
click at [290, 172] on select "Select Denomination MTN NGN100 - ₦96.99 MTN NGN200 - ₦193.98 MTN NGN400 - ₦387.…" at bounding box center [491, 185] width 403 height 26
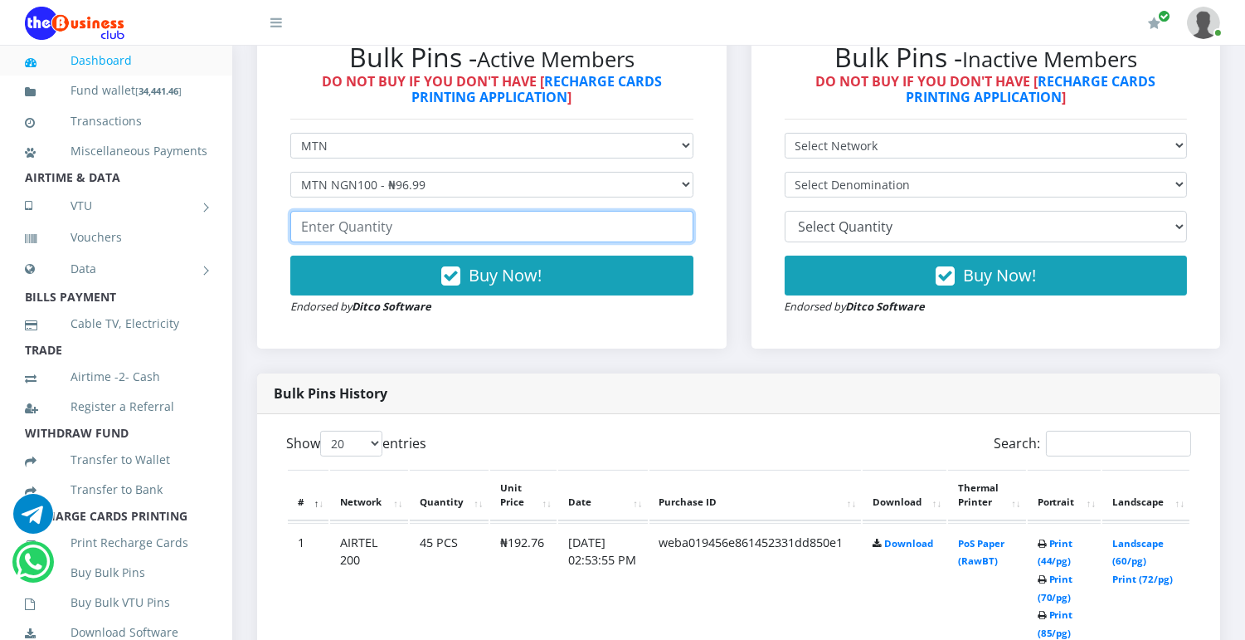
click at [595, 225] on input "number" at bounding box center [491, 227] width 403 height 32
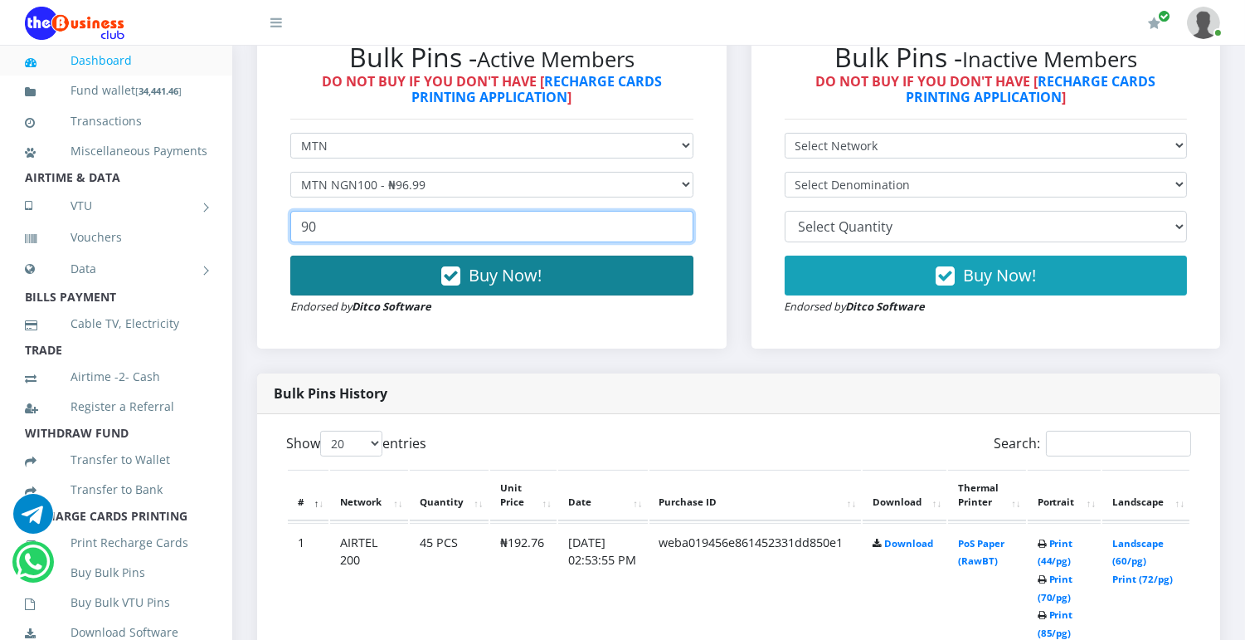
type input "90"
click at [573, 279] on button "Buy Now!" at bounding box center [491, 276] width 403 height 40
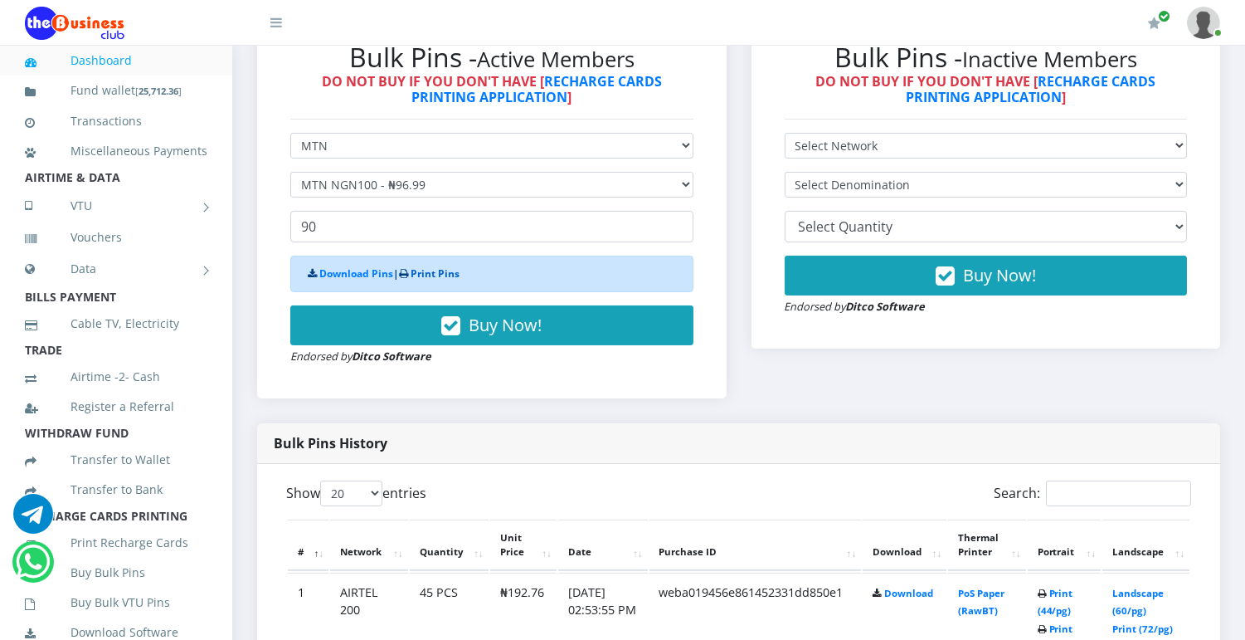
click at [456, 267] on link "Print Pins" at bounding box center [435, 273] width 49 height 14
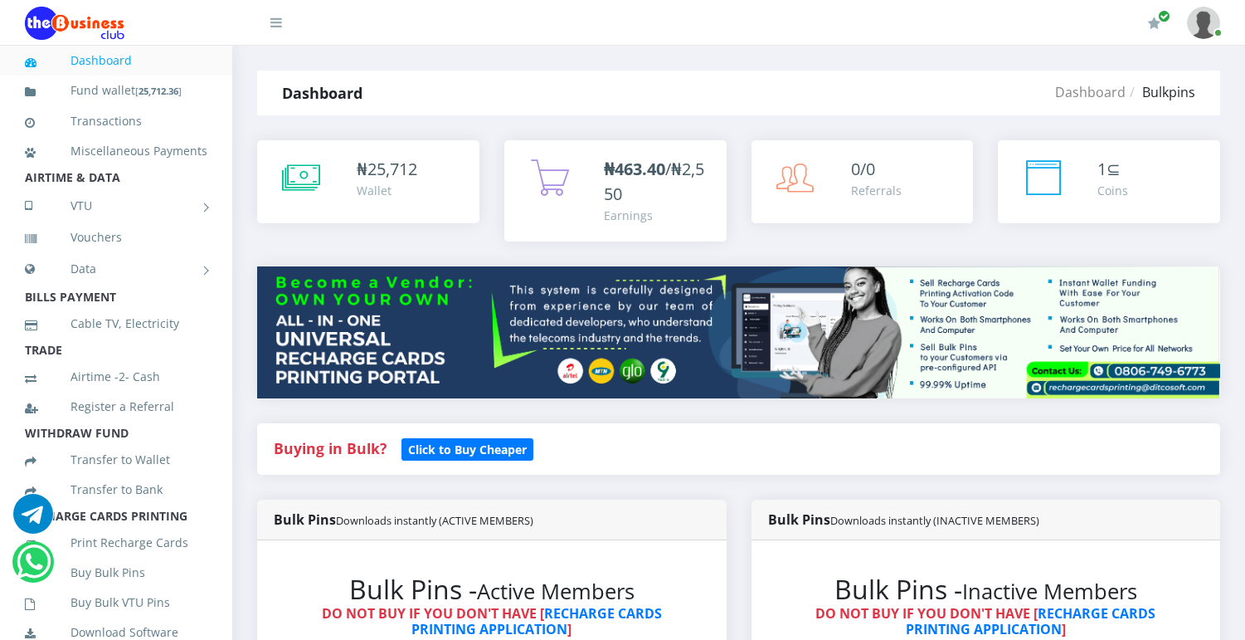
select select "MTN"
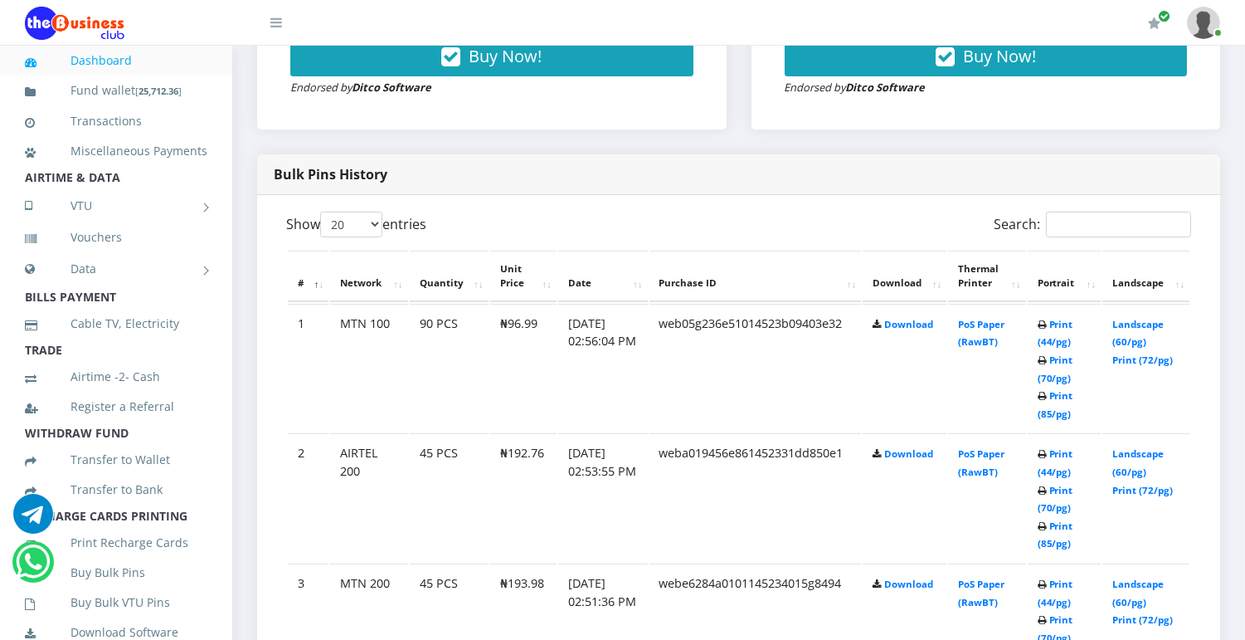
scroll to position [775, 0]
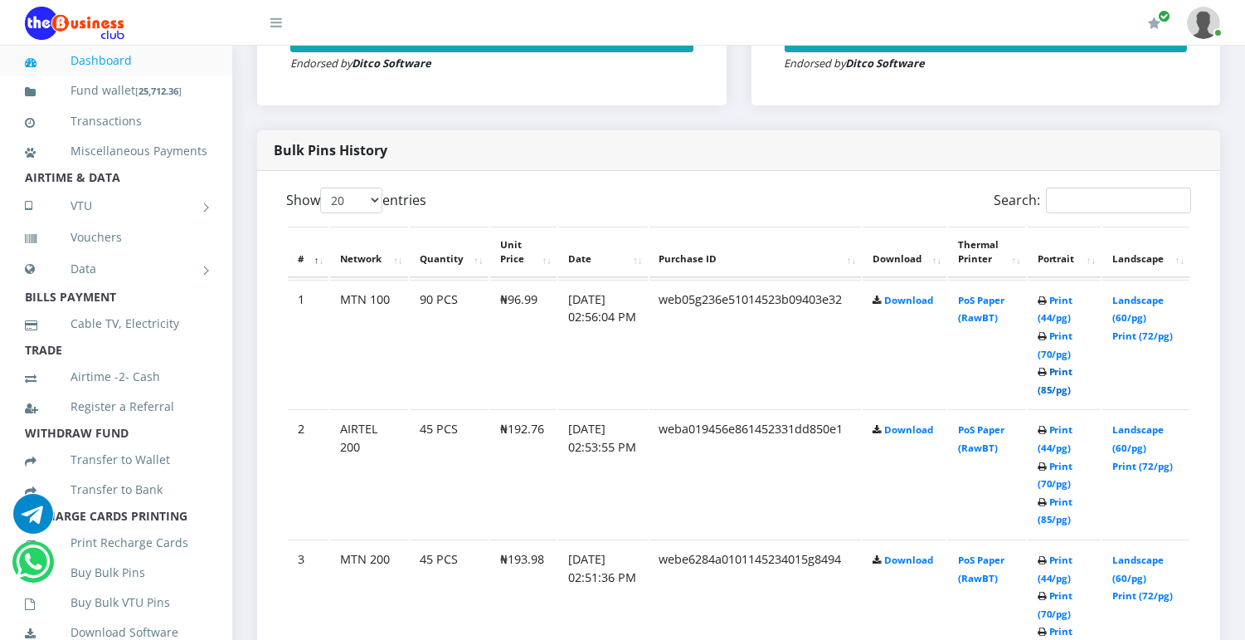
click at [1065, 387] on link "Print (85/pg)" at bounding box center [1056, 380] width 36 height 31
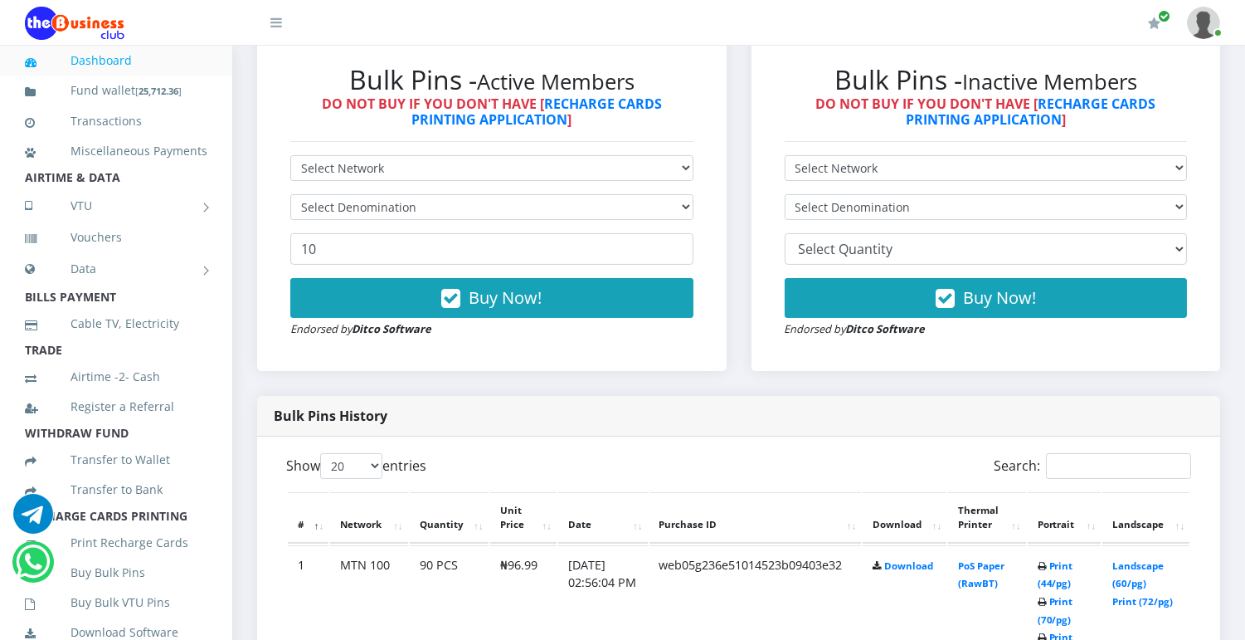
scroll to position [515, 0]
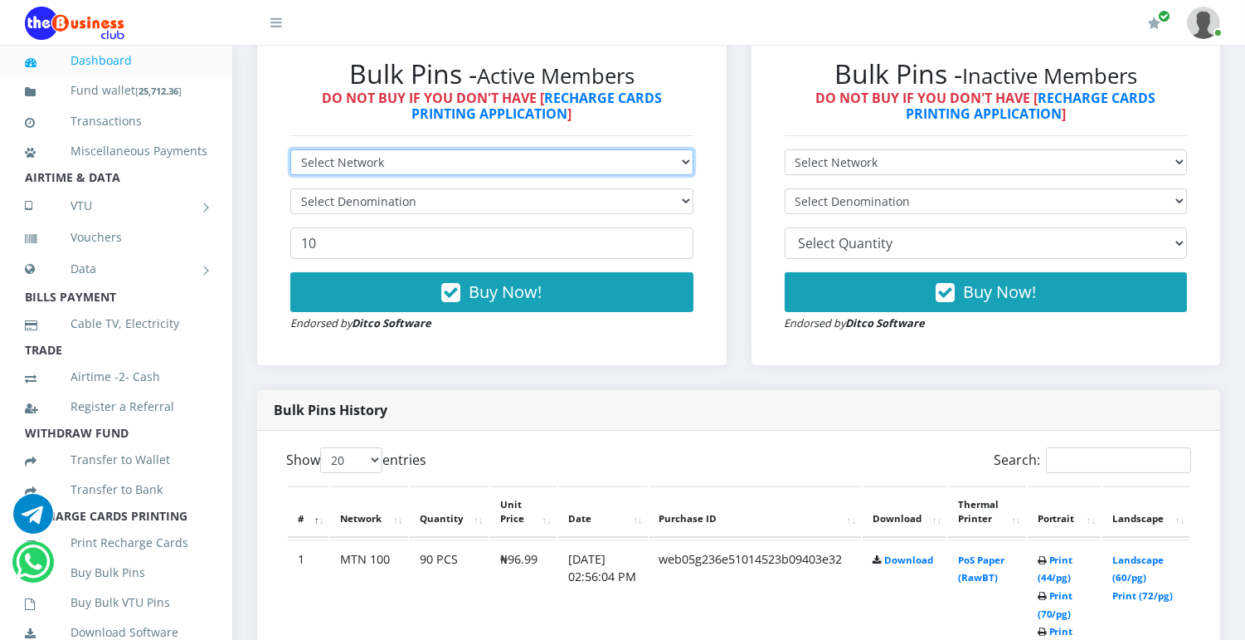
click at [672, 161] on select "Select Network MTN Globacom 9Mobile Airtel" at bounding box center [491, 162] width 403 height 26
select select "Airtel"
click at [290, 149] on select "Select Network MTN Globacom 9Mobile Airtel" at bounding box center [491, 162] width 403 height 26
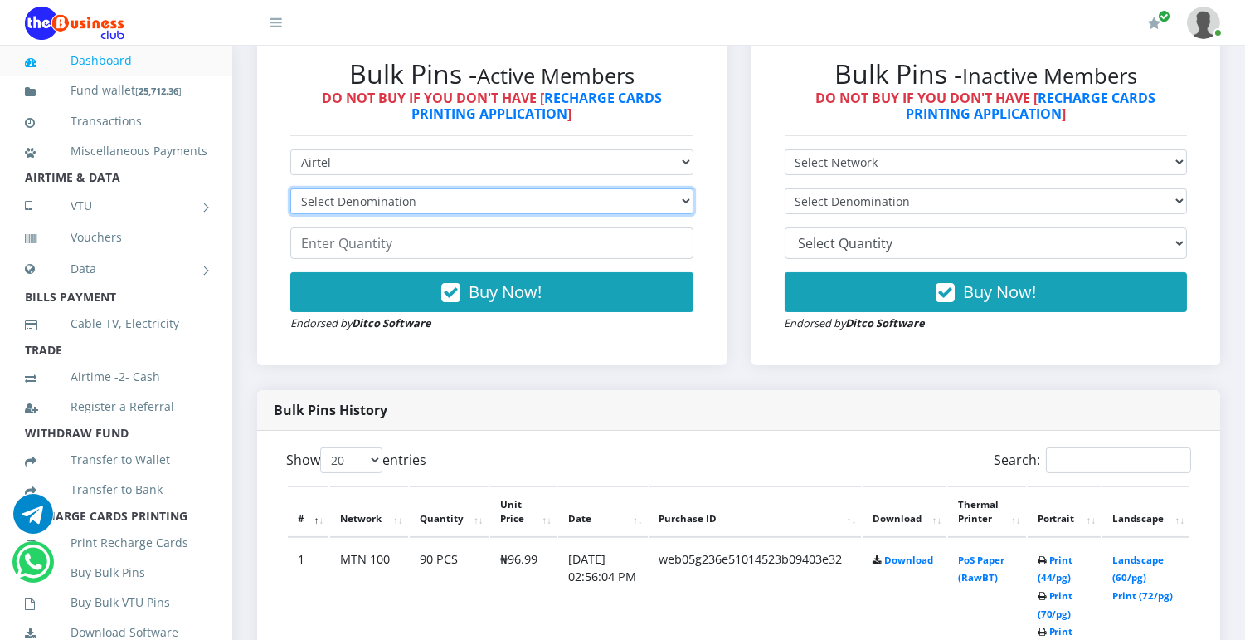
click at [678, 202] on select "Select Denomination Airtel NGN100 - ₦96.38 Airtel NGN200 - ₦192.76 Airtel NGN50…" at bounding box center [491, 201] width 403 height 26
select select "96.38-100"
click at [290, 188] on select "Select Denomination Airtel NGN100 - ₦96.38 Airtel NGN200 - ₦192.76 Airtel NGN50…" at bounding box center [491, 201] width 403 height 26
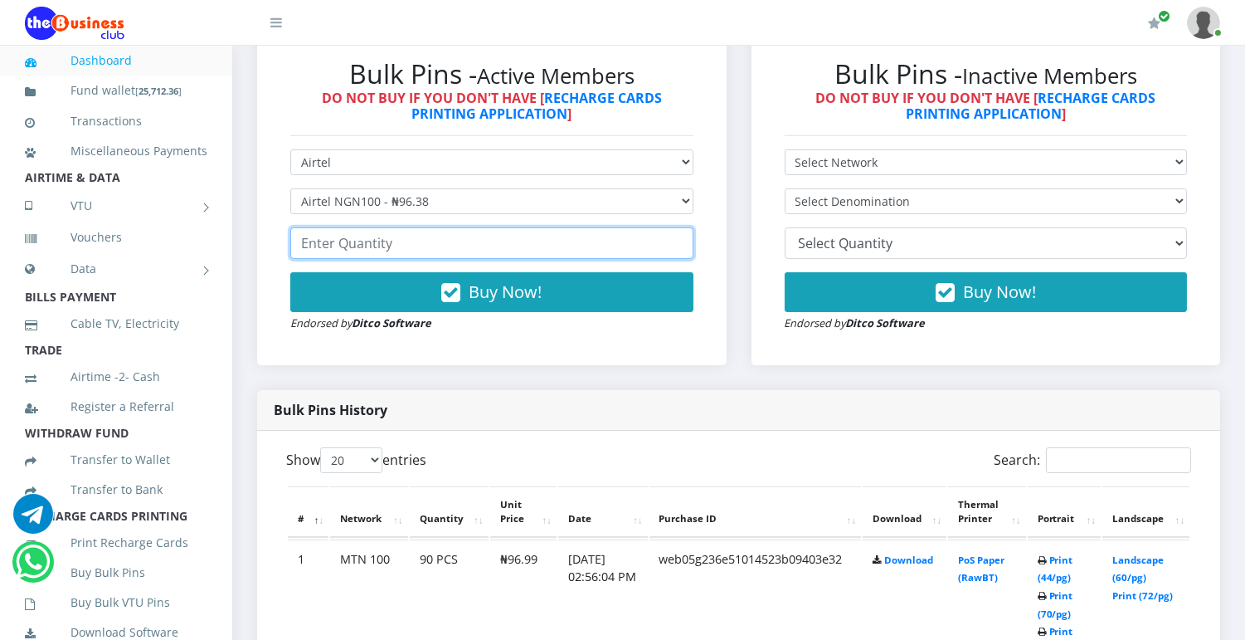
click at [651, 244] on input "number" at bounding box center [491, 243] width 403 height 32
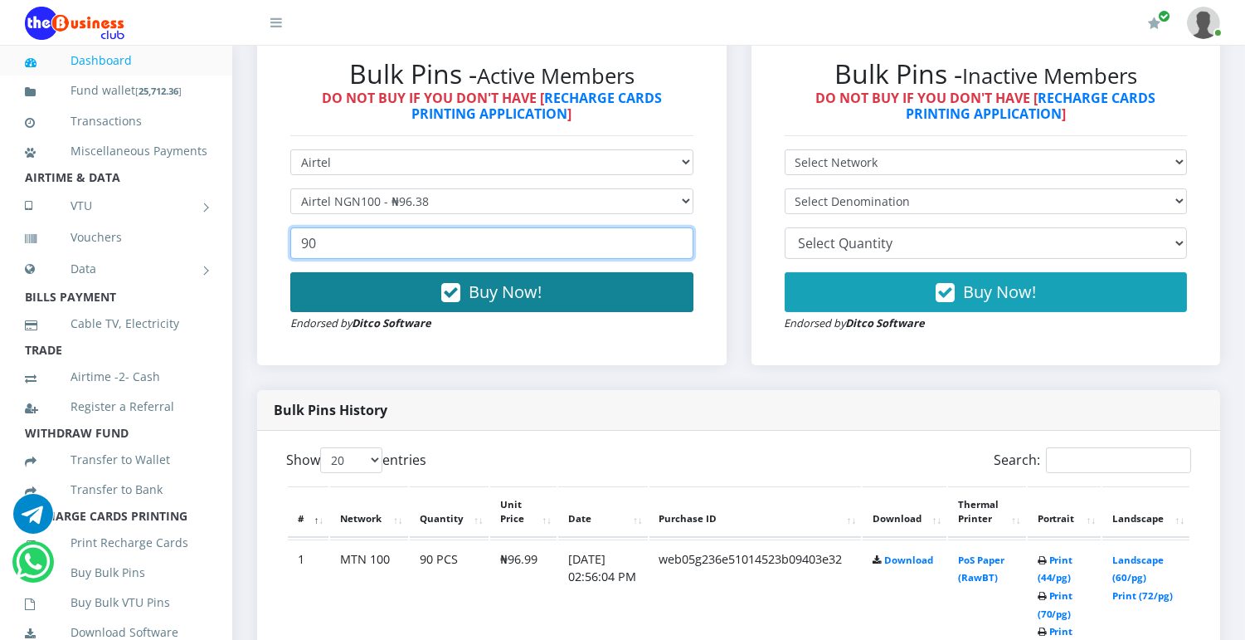
type input "90"
click at [578, 300] on button "Buy Now!" at bounding box center [491, 292] width 403 height 40
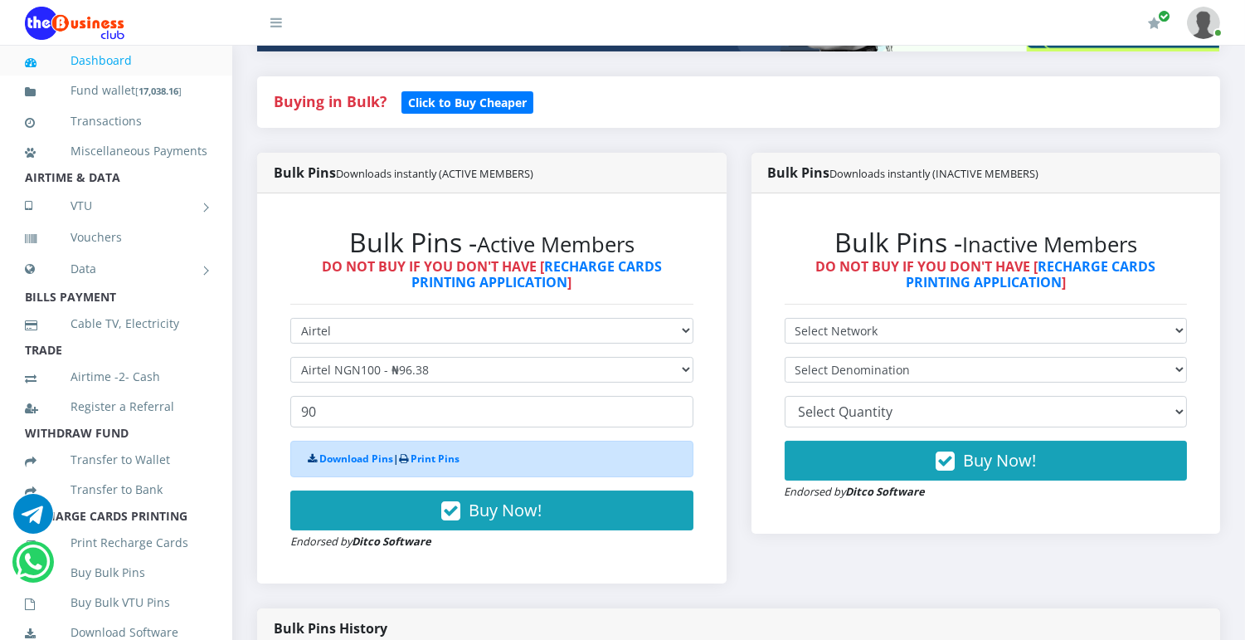
scroll to position [245, 0]
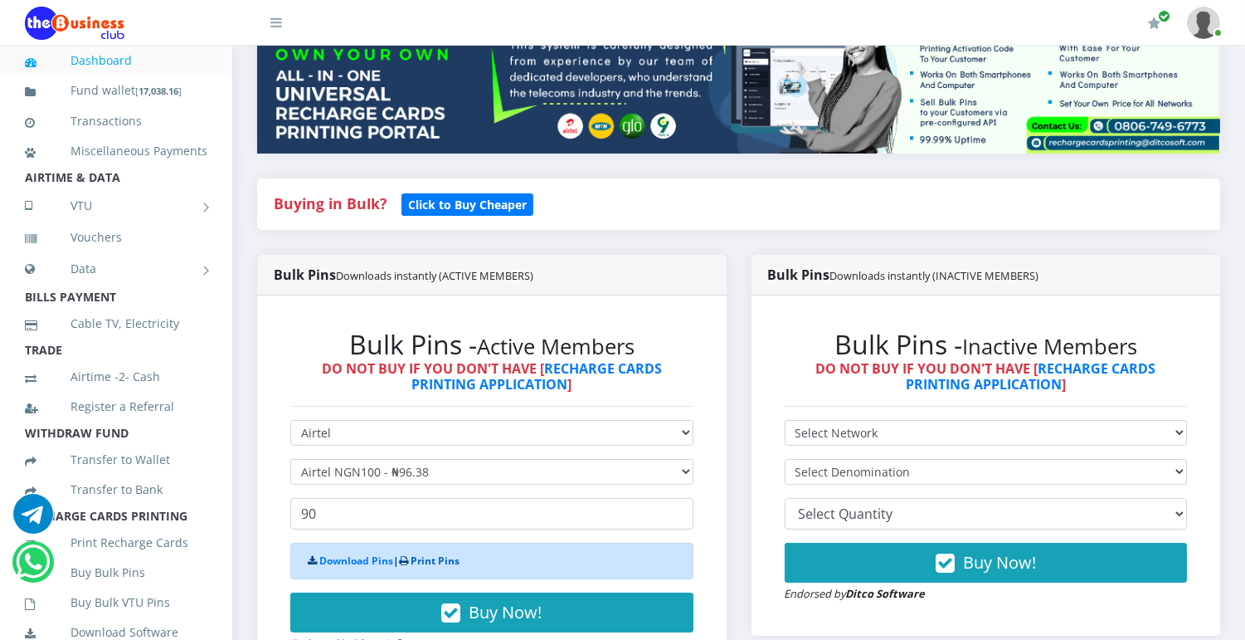
click at [438, 563] on link "Print Pins" at bounding box center [435, 560] width 49 height 14
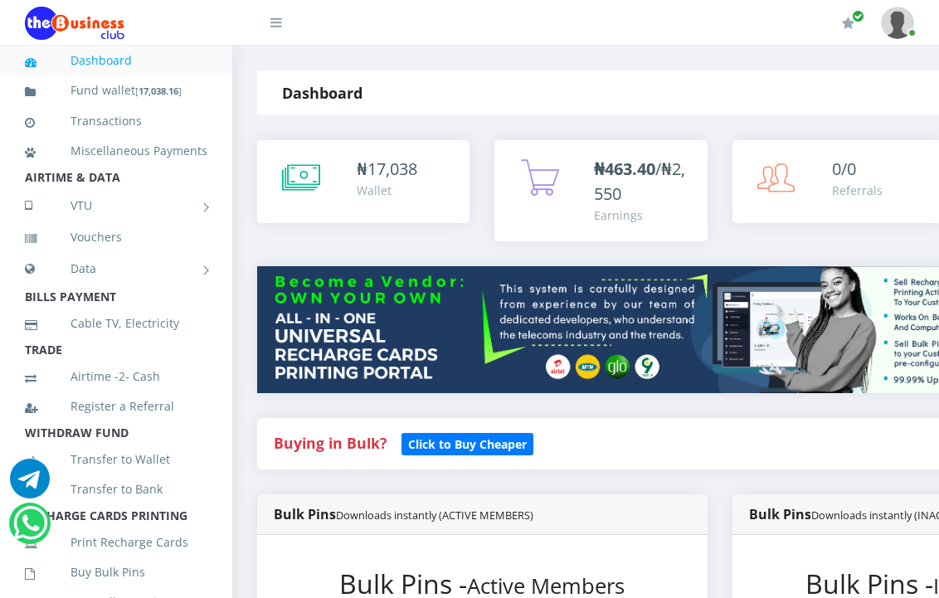
select select "Airtel"
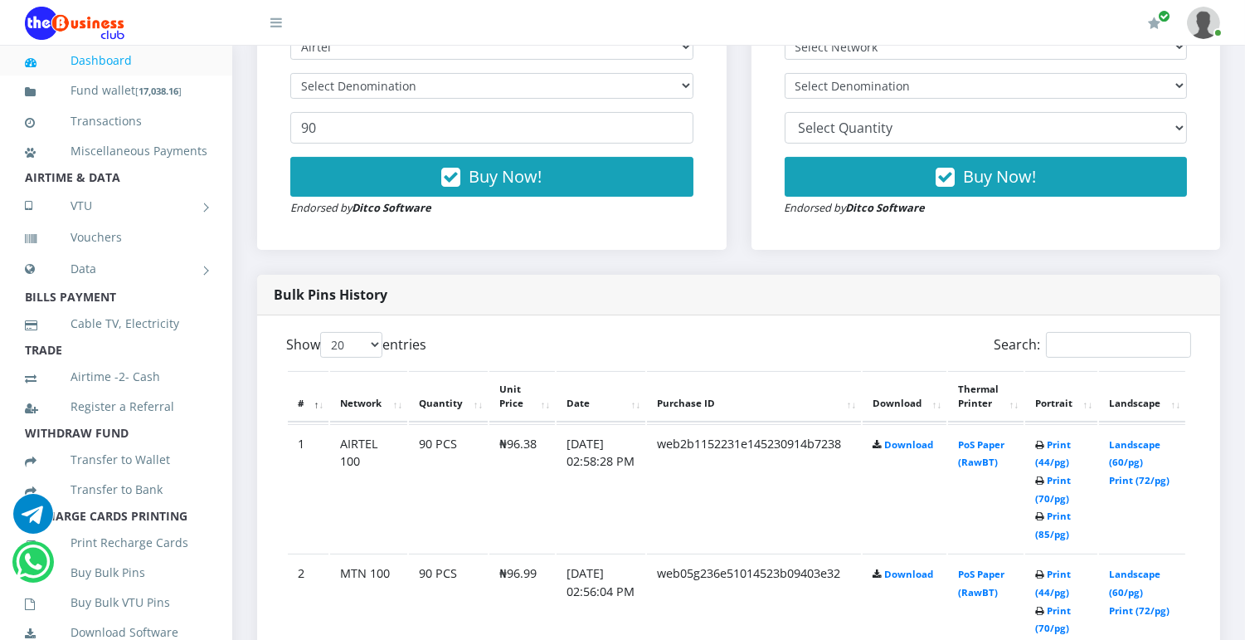
scroll to position [636, 0]
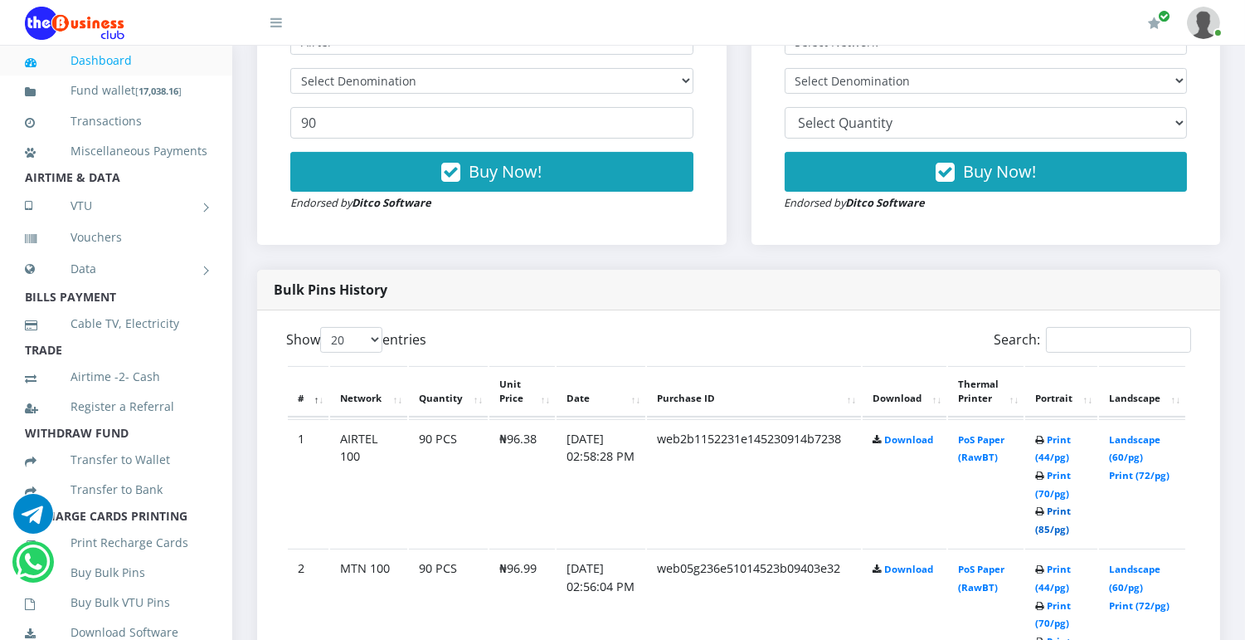
click at [938, 531] on link "Print (85/pg)" at bounding box center [1054, 519] width 36 height 31
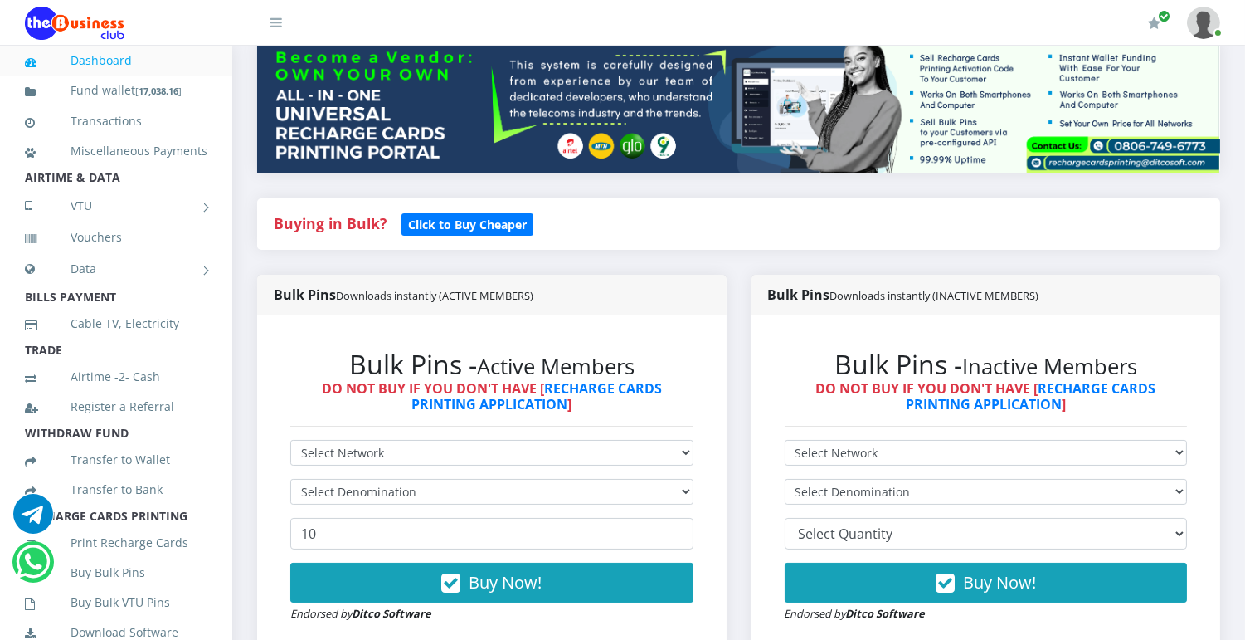
scroll to position [278, 0]
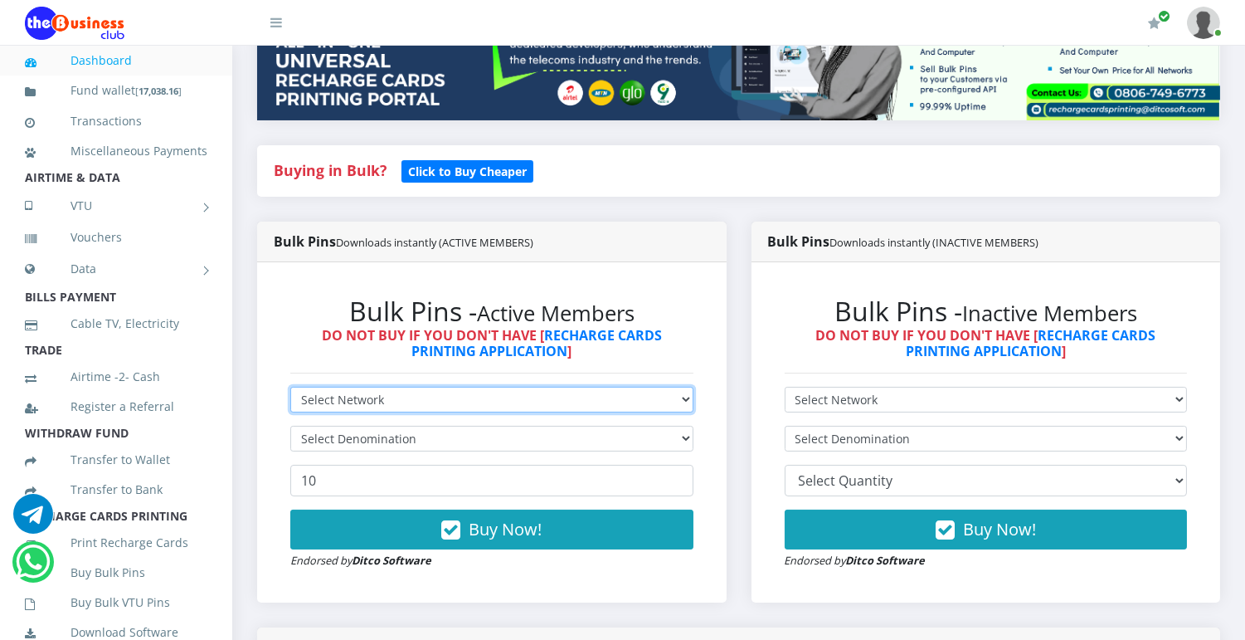
click at [668, 396] on select "Select Network MTN Globacom 9Mobile Airtel" at bounding box center [491, 400] width 403 height 26
select select "MTN"
click at [290, 387] on select "Select Network MTN Globacom 9Mobile Airtel" at bounding box center [491, 400] width 403 height 26
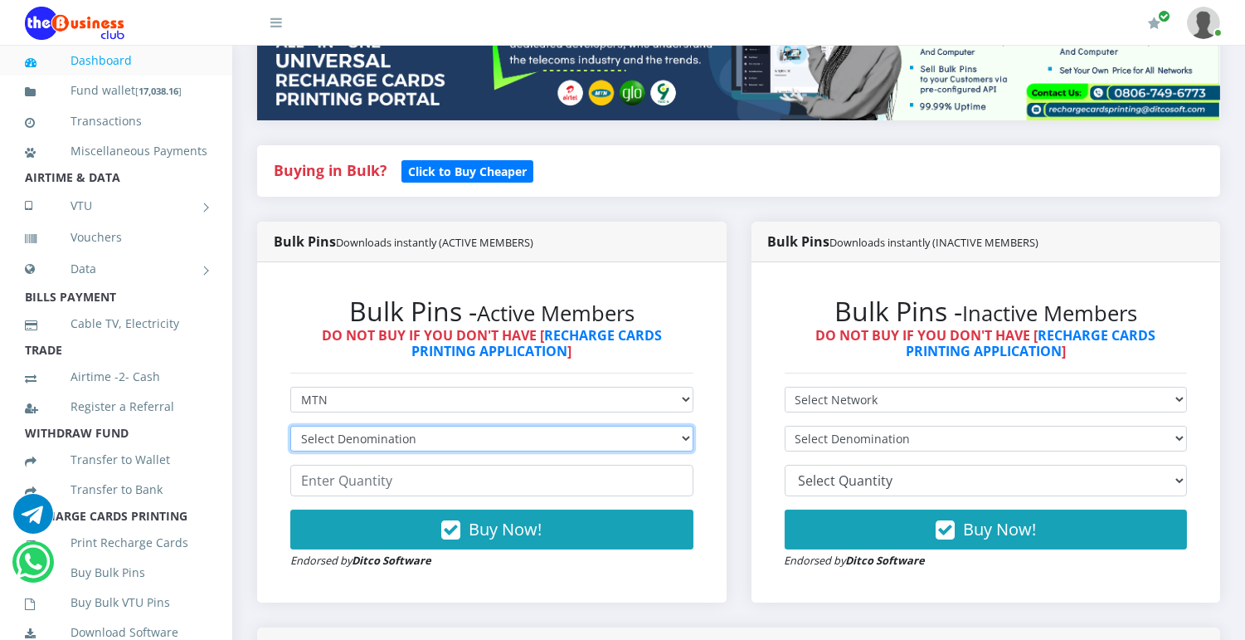
click at [674, 438] on select "Select Denomination MTN NGN100 - ₦96.99 MTN NGN200 - ₦193.98 MTN NGN400 - ₦387.…" at bounding box center [491, 439] width 403 height 26
select select "193.98-200"
click at [290, 426] on select "Select Denomination MTN NGN100 - ₦96.99 MTN NGN200 - ₦193.98 MTN NGN400 - ₦387.…" at bounding box center [491, 439] width 403 height 26
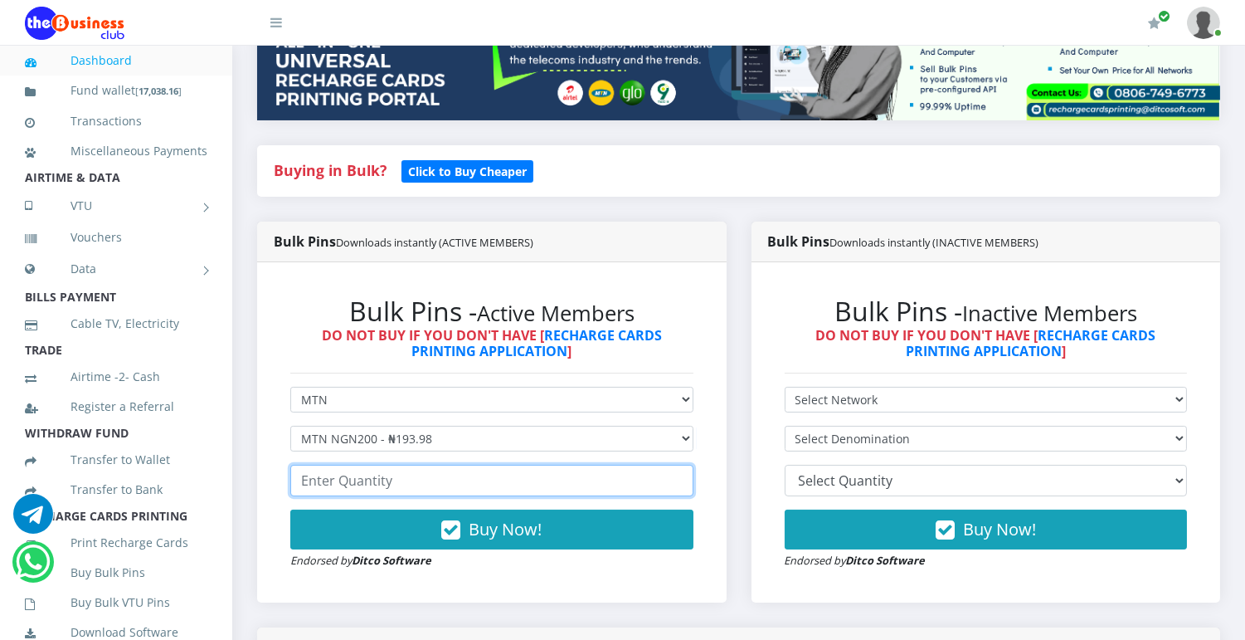
click at [607, 478] on input "number" at bounding box center [491, 481] width 403 height 32
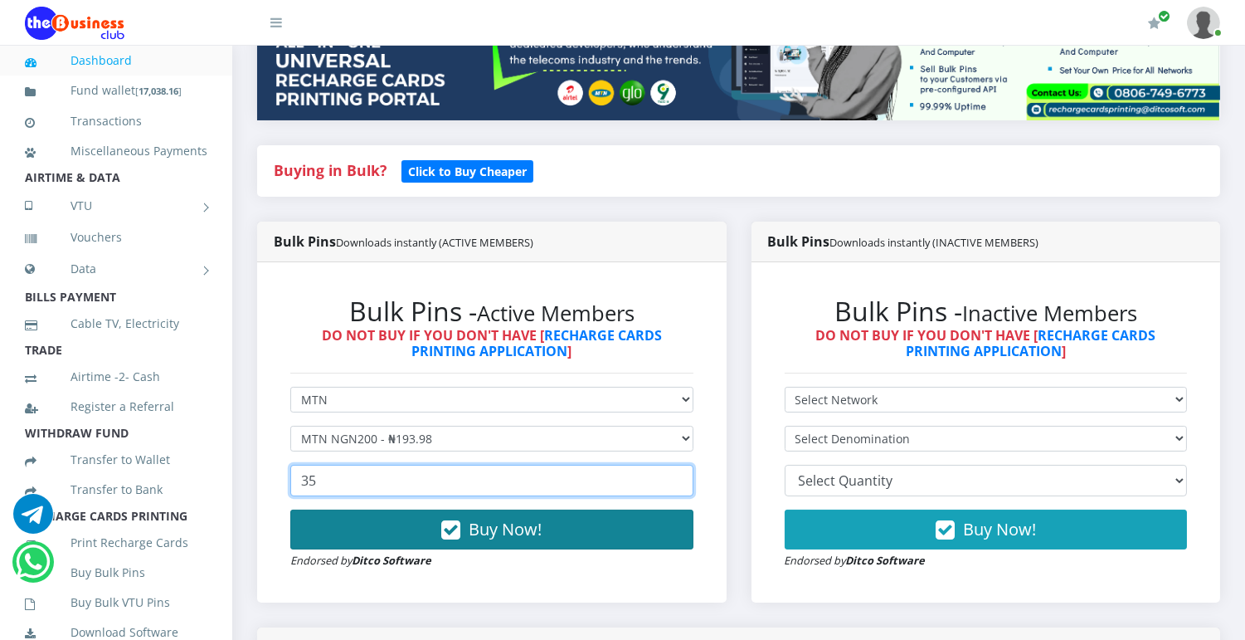
type input "35"
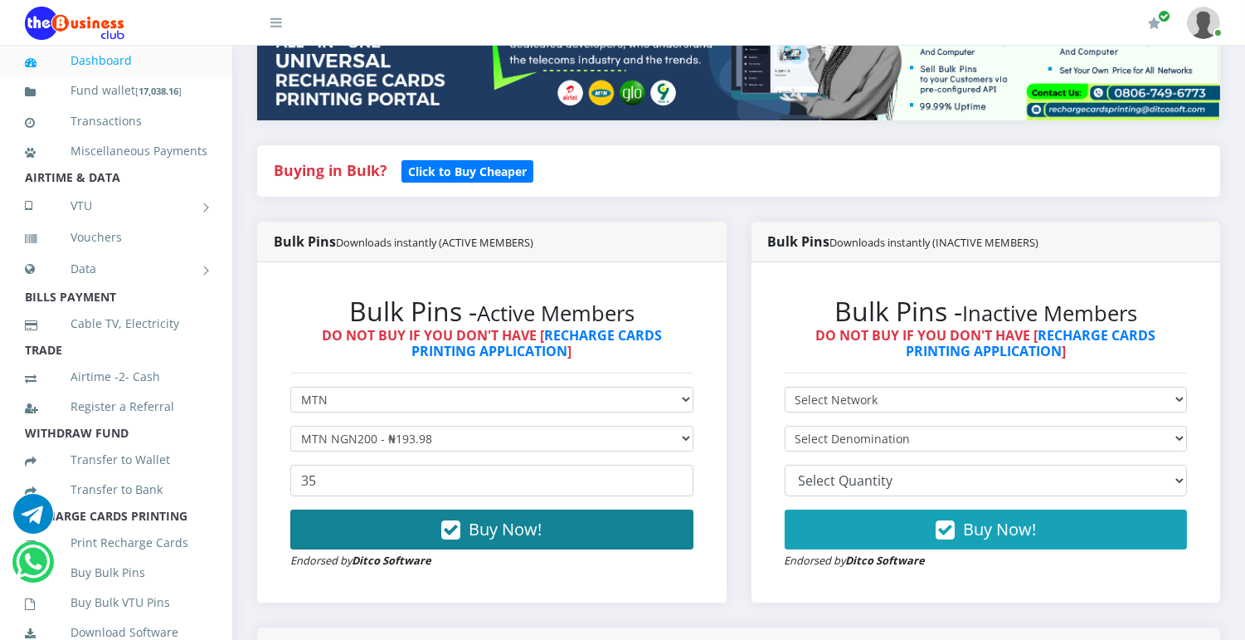
click at [576, 520] on button "Buy Now!" at bounding box center [491, 529] width 403 height 40
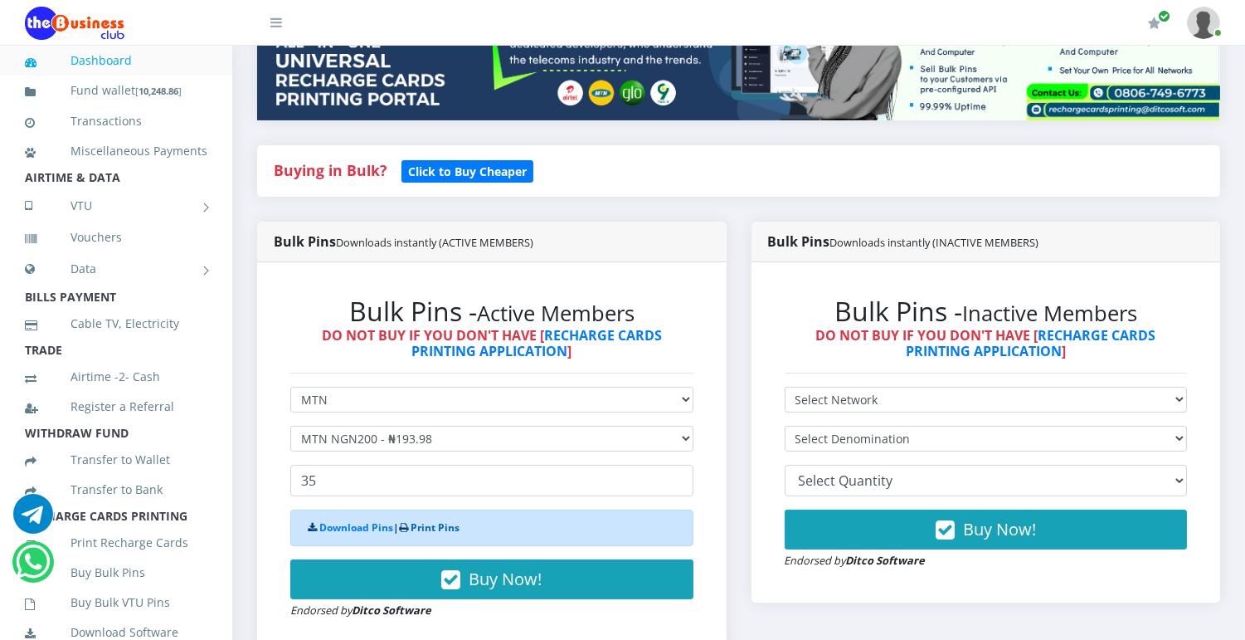
click at [431, 524] on link "Print Pins" at bounding box center [435, 527] width 49 height 14
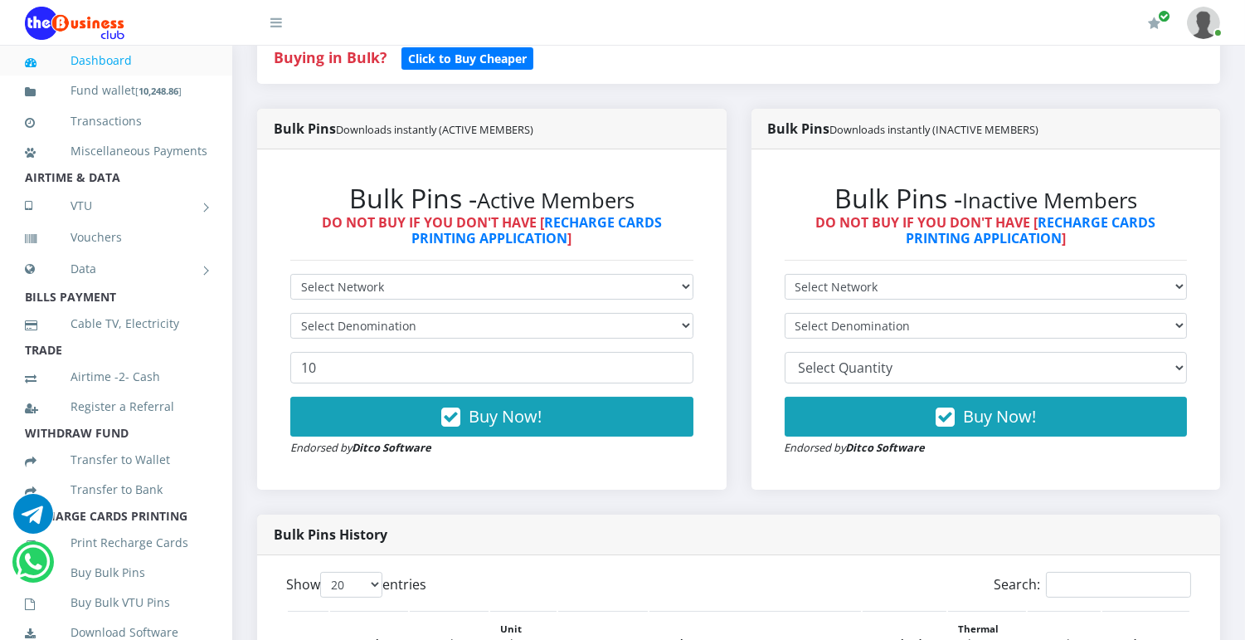
scroll to position [397, 0]
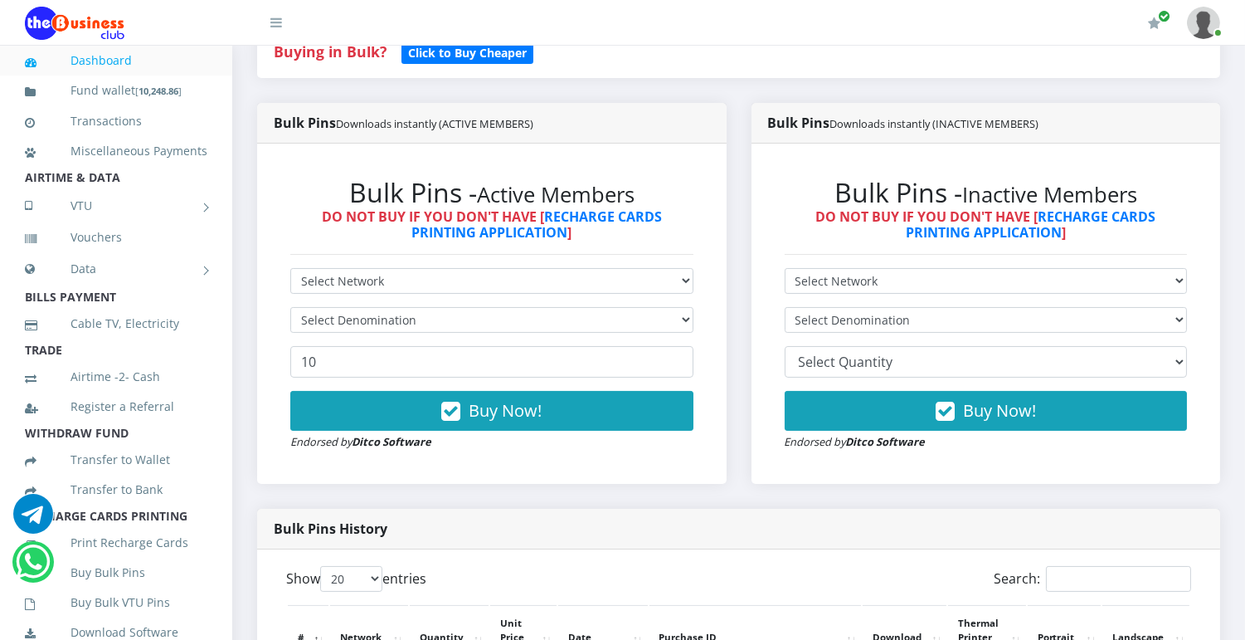
click at [1109, 188] on small "Inactive Members" at bounding box center [1050, 194] width 175 height 29
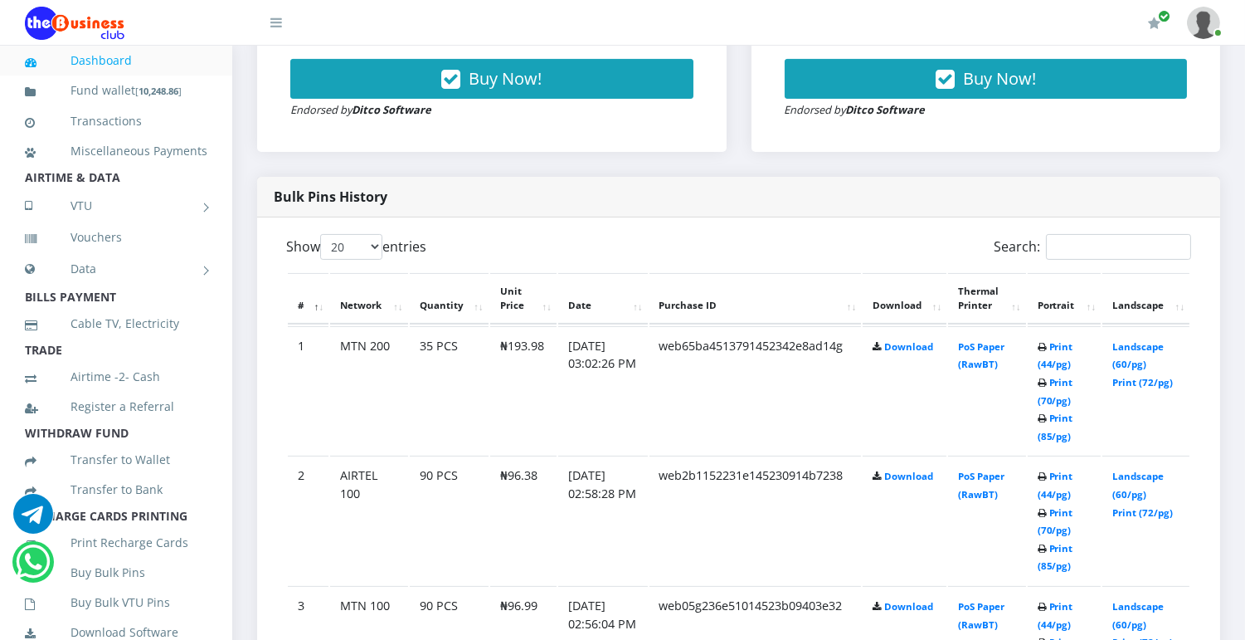
scroll to position [900, 0]
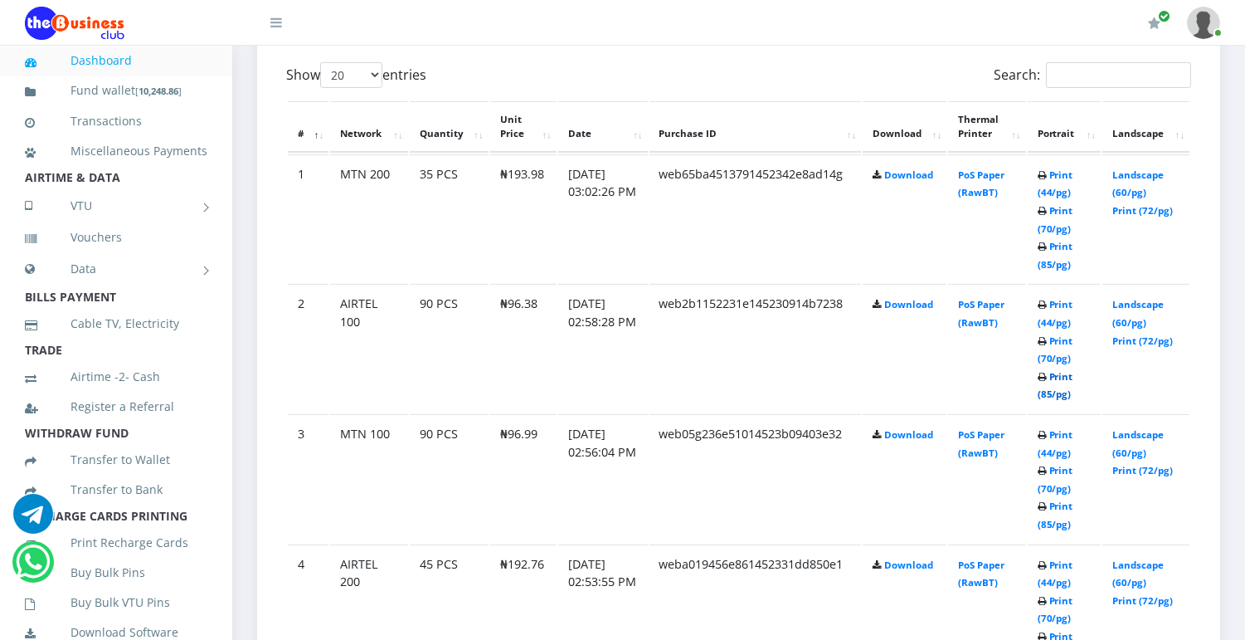
click at [1064, 390] on link "Print (85/pg)" at bounding box center [1056, 385] width 36 height 31
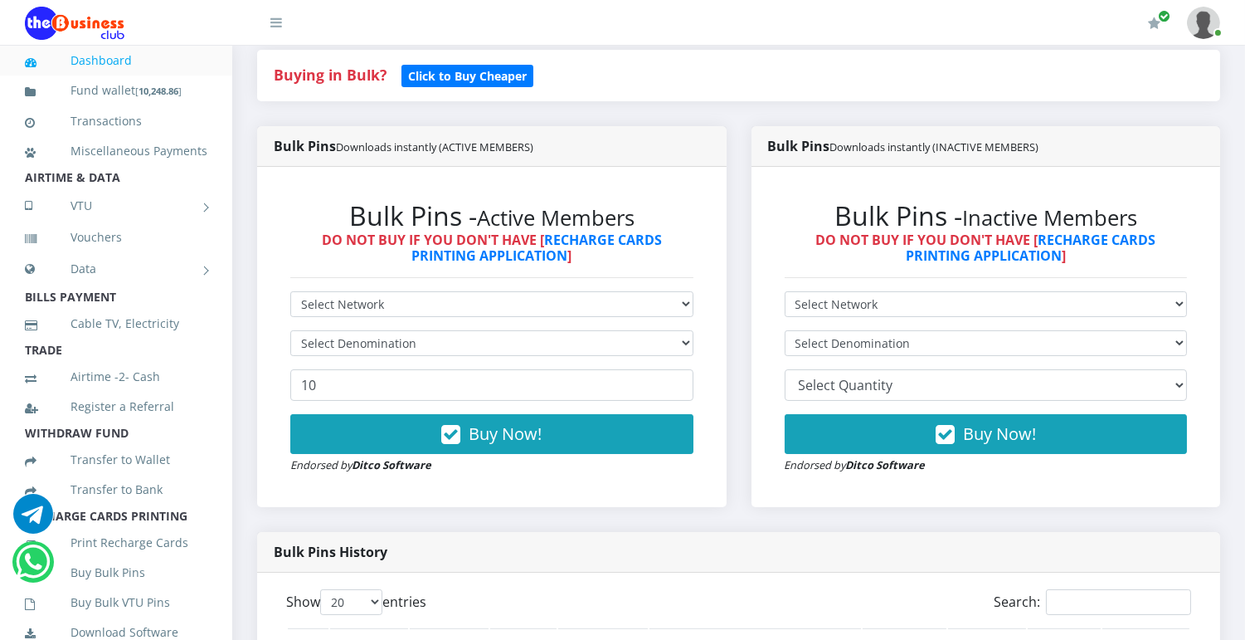
scroll to position [379, 0]
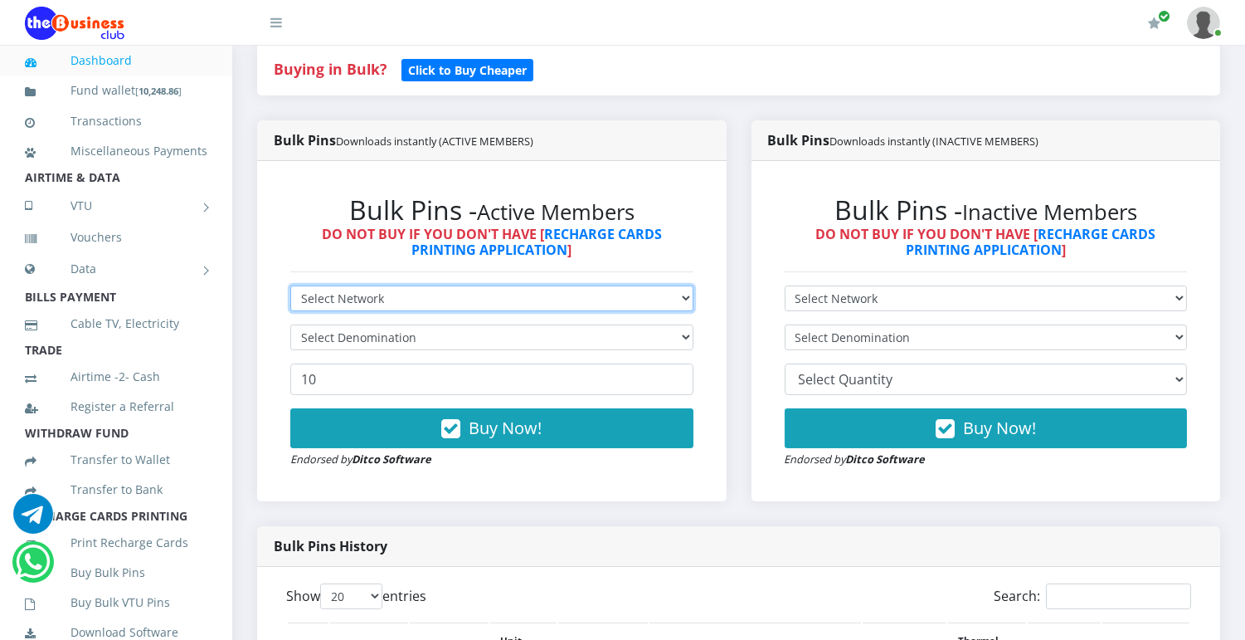
click at [643, 290] on select "Select Network MTN Globacom 9Mobile Airtel" at bounding box center [491, 298] width 403 height 26
select select "Airtel"
click at [290, 285] on select "Select Network MTN Globacom 9Mobile Airtel" at bounding box center [491, 298] width 403 height 26
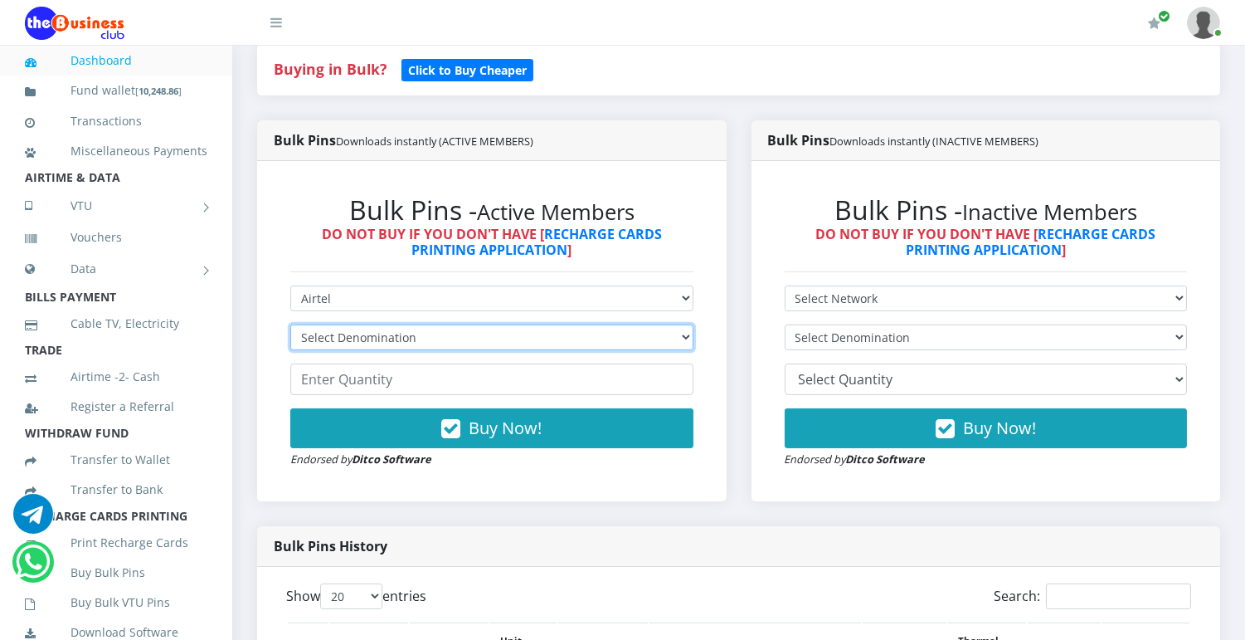
click at [632, 338] on select "Select Denomination Airtel NGN100 - ₦96.38 Airtel NGN200 - ₦192.76 Airtel NGN50…" at bounding box center [491, 337] width 403 height 26
select select "192.76-200"
click at [290, 324] on select "Select Denomination Airtel NGN100 - ₦96.38 Airtel NGN200 - ₦192.76 Airtel NGN50…" at bounding box center [491, 337] width 403 height 26
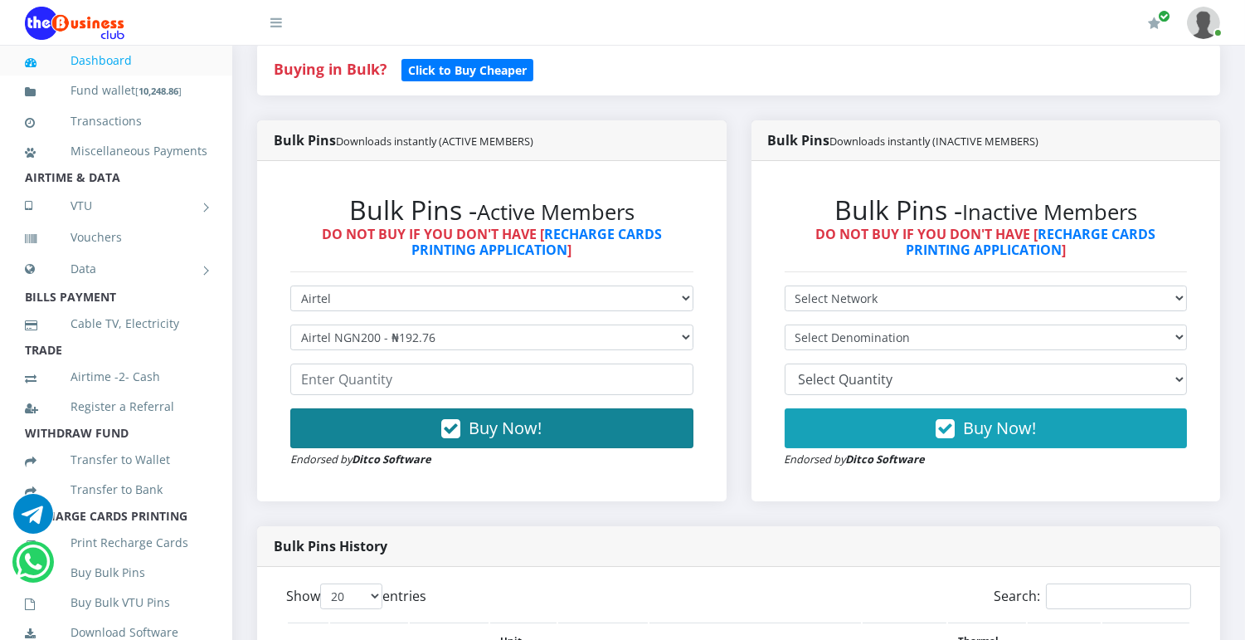
click at [633, 421] on button "Buy Now!" at bounding box center [491, 428] width 403 height 40
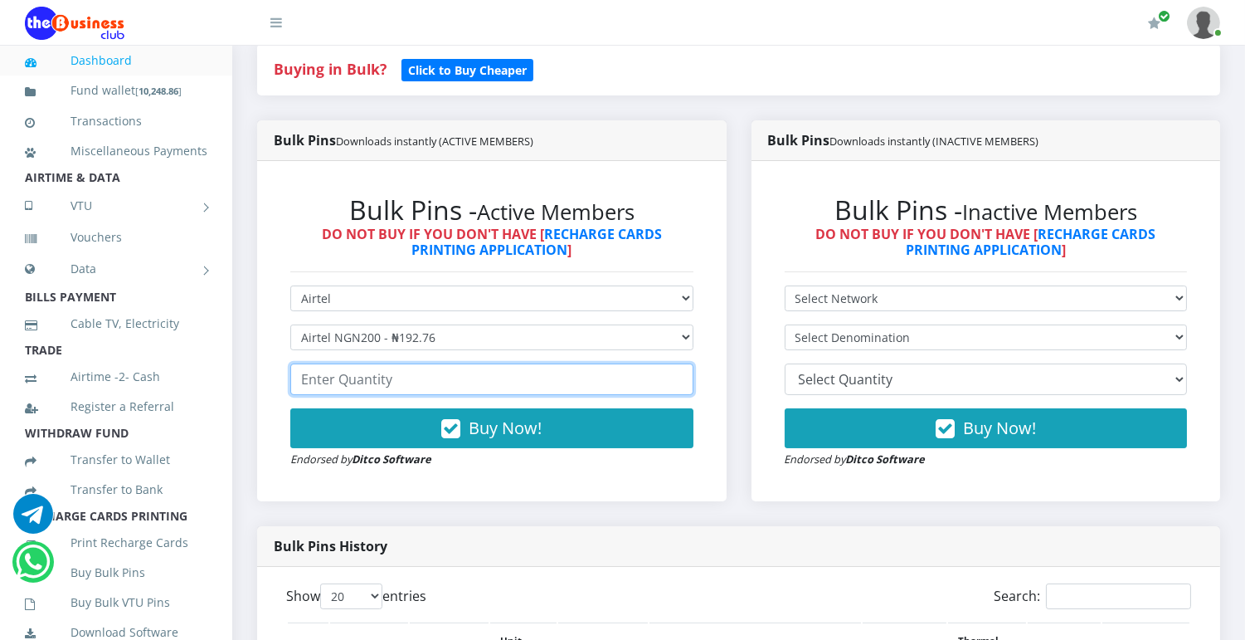
drag, startPoint x: 625, startPoint y: 383, endPoint x: 617, endPoint y: 386, distance: 8.9
click at [617, 386] on input "number" at bounding box center [491, 379] width 403 height 32
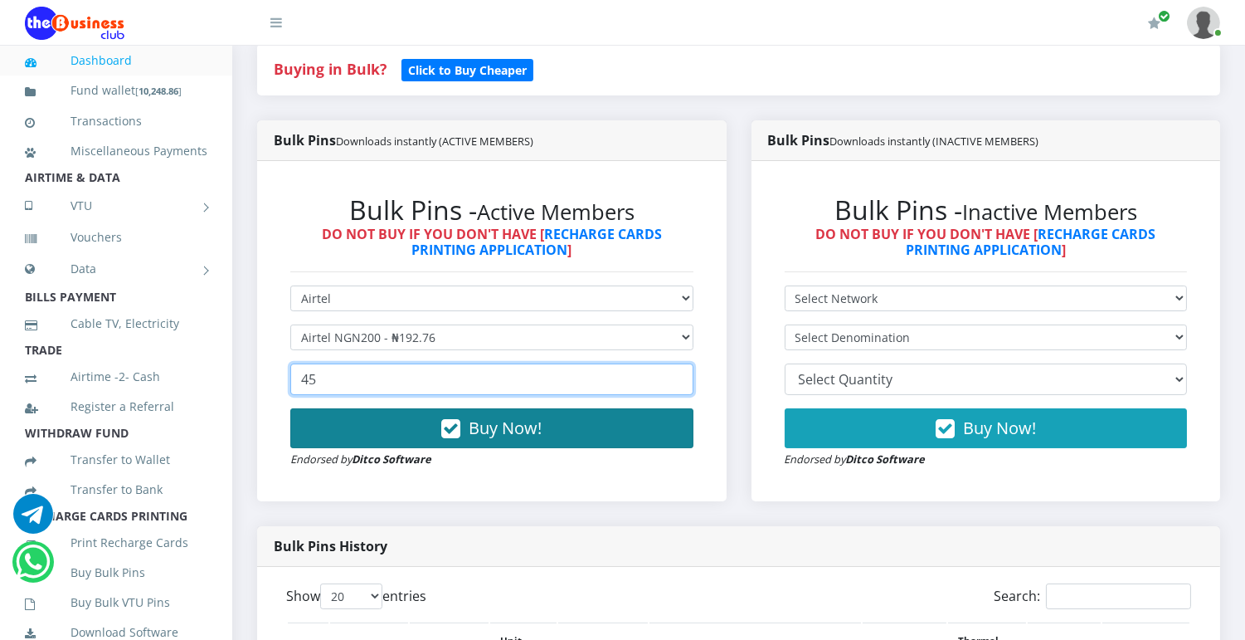
type input "45"
click at [595, 422] on button "Buy Now!" at bounding box center [491, 428] width 403 height 40
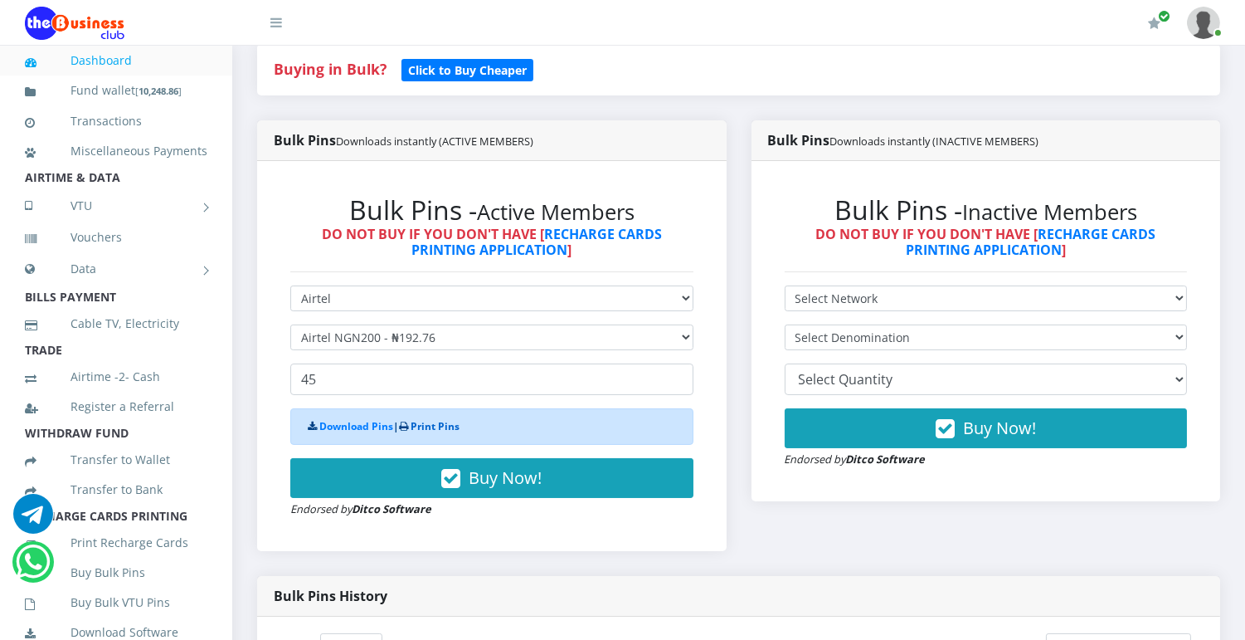
click at [458, 422] on link "Print Pins" at bounding box center [435, 426] width 49 height 14
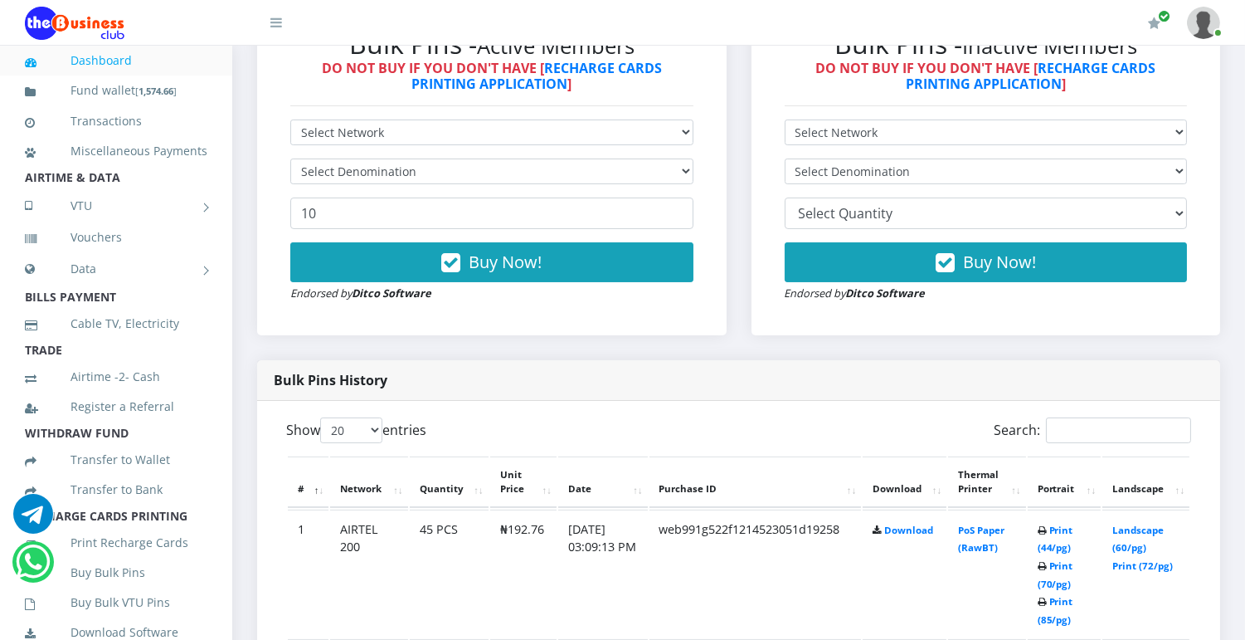
scroll to position [748, 0]
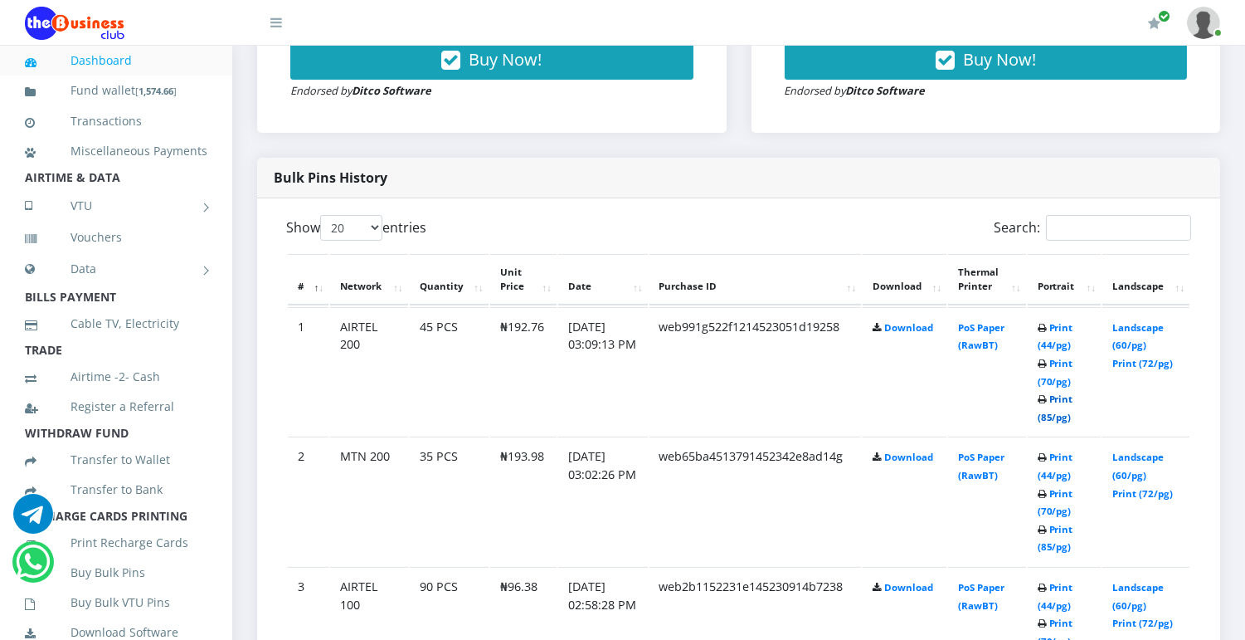
click at [1054, 416] on link "Print (85/pg)" at bounding box center [1056, 407] width 36 height 31
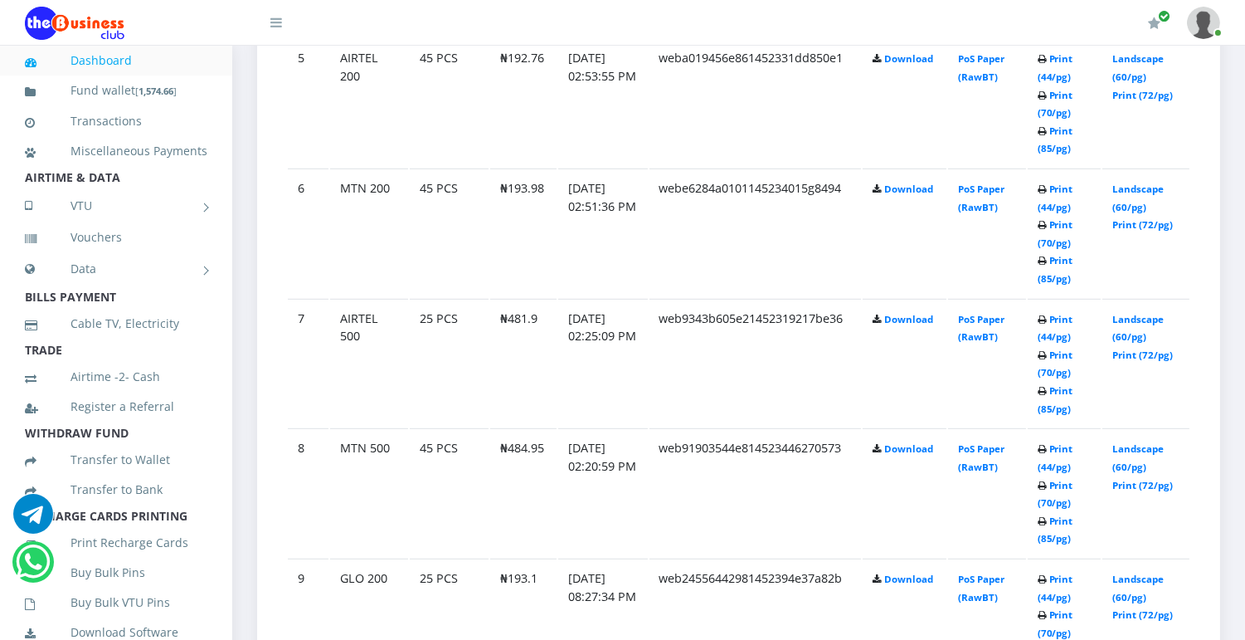
scroll to position [1547, 0]
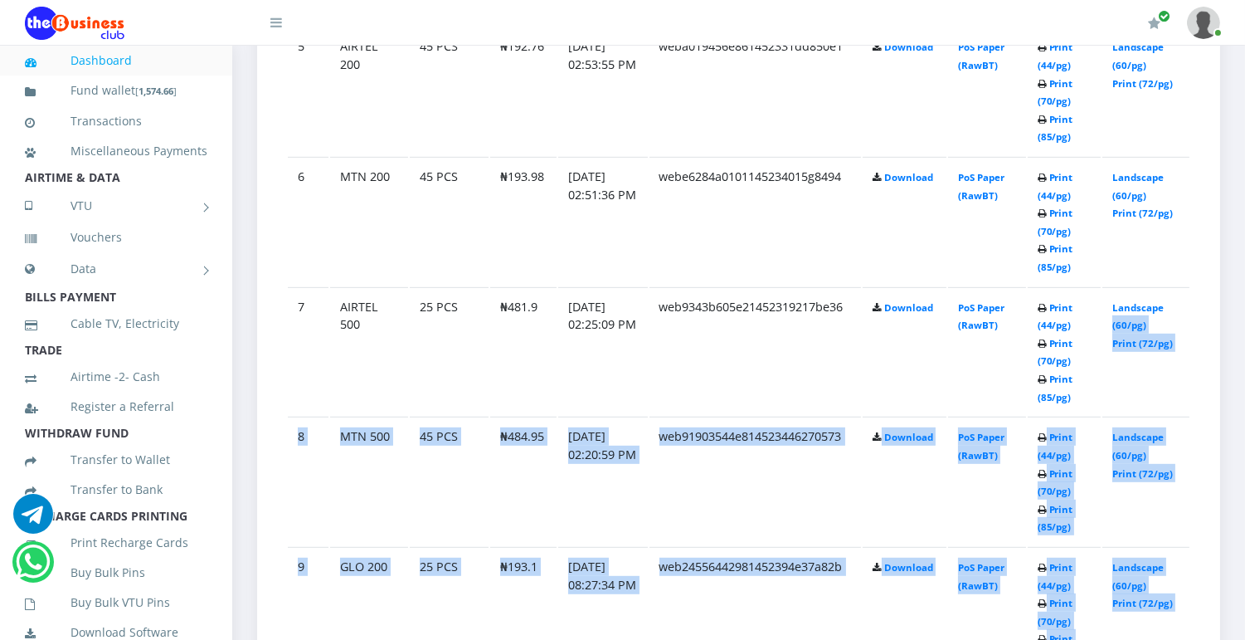
drag, startPoint x: 1239, startPoint y: 292, endPoint x: 1253, endPoint y: 293, distance: 14.1
click at [1245, 293] on html "Dashboard Fund wallet [ 1,574.66 ] Transactions Miscellaneous Payments AIRTIME …" at bounding box center [622, 411] width 1245 height 3917
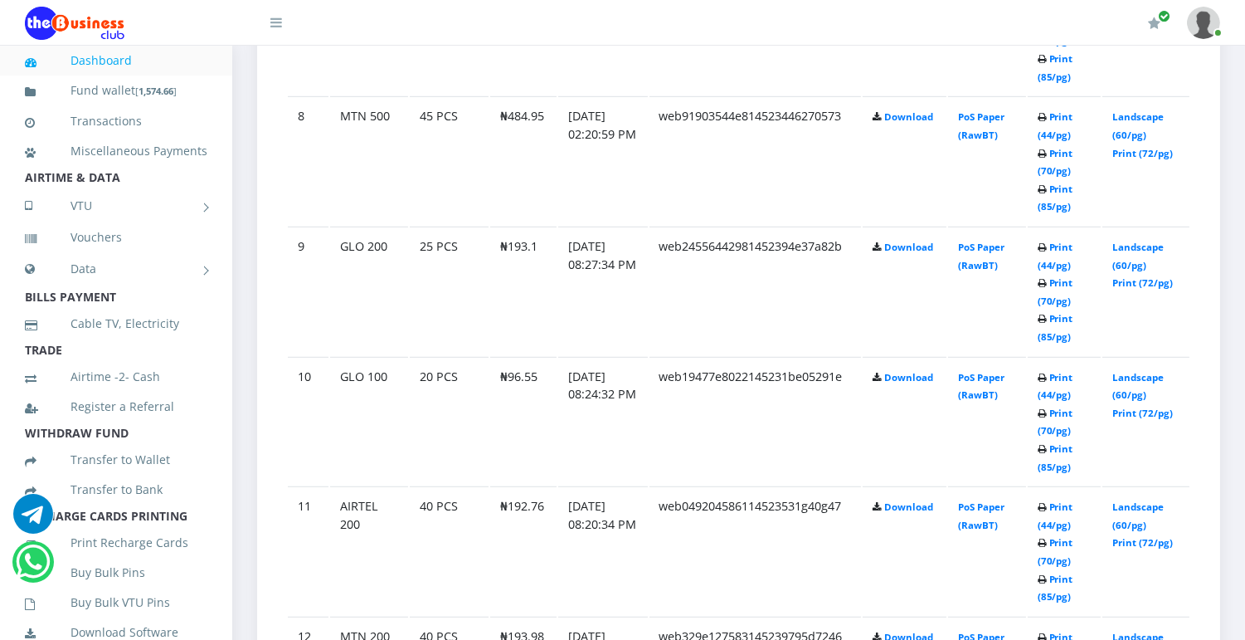
scroll to position [1862, 0]
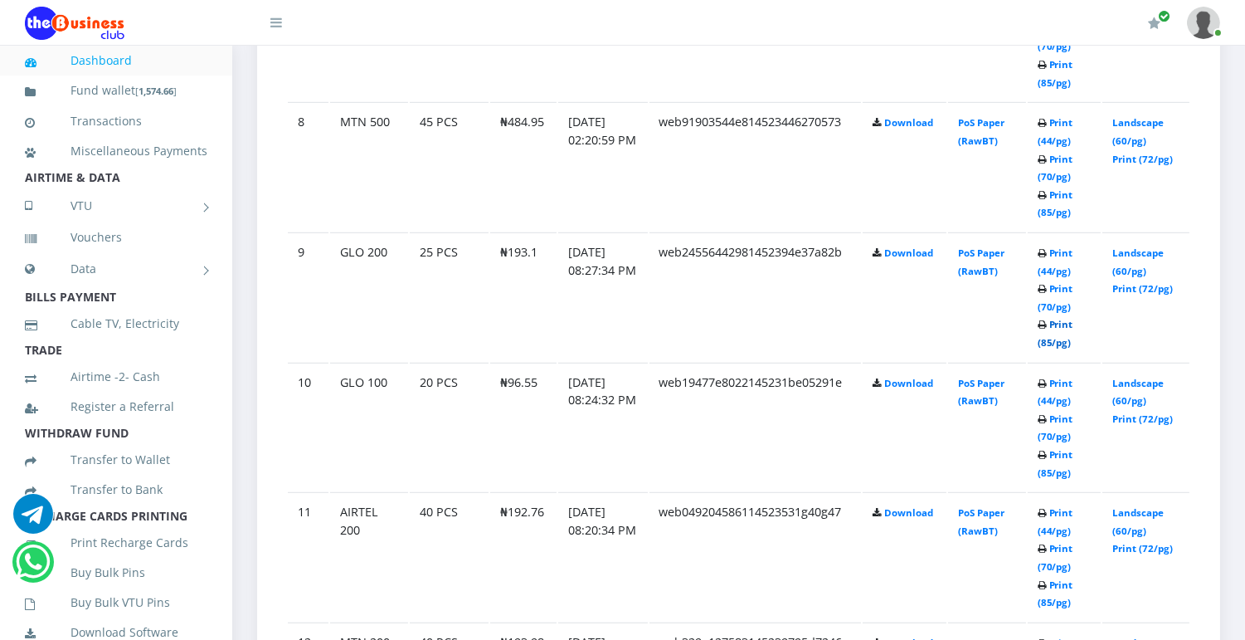
click at [1057, 337] on link "Print (85/pg)" at bounding box center [1056, 333] width 36 height 31
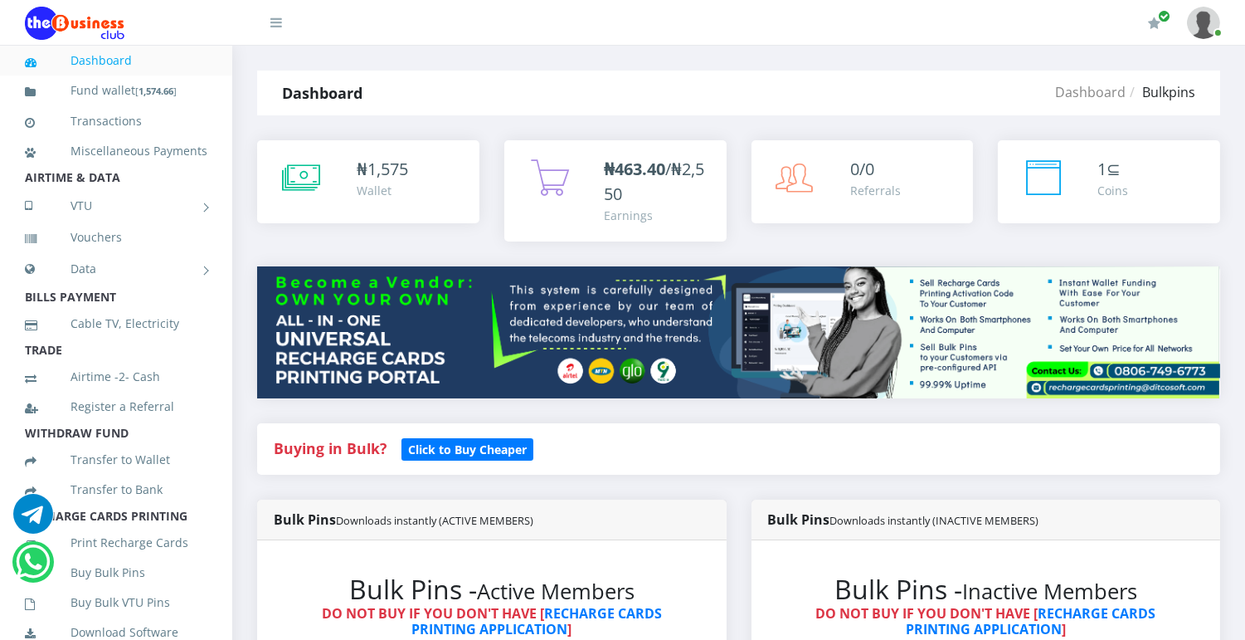
click at [633, 181] on div "₦463.40 /₦2,550" at bounding box center [657, 182] width 106 height 50
click at [633, 183] on div "₦463.40 /₦2,550" at bounding box center [657, 182] width 106 height 50
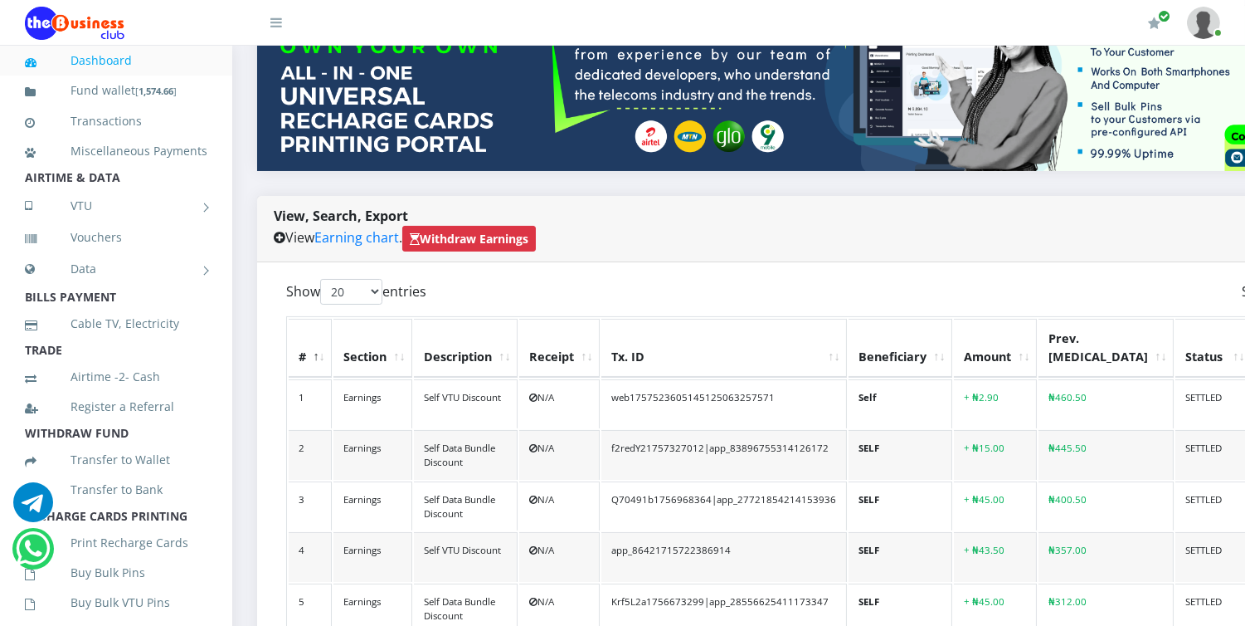
scroll to position [293, 0]
